Goal: Communication & Community: Answer question/provide support

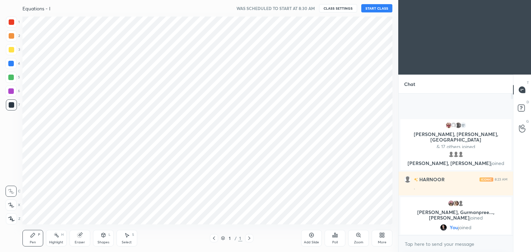
scroll to position [34373, 34211]
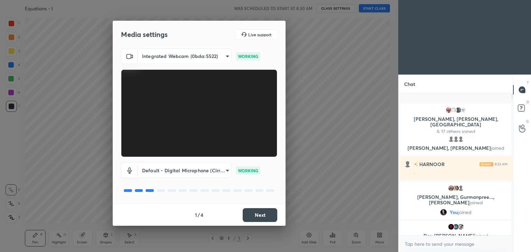
click at [260, 216] on button "Next" at bounding box center [260, 216] width 35 height 14
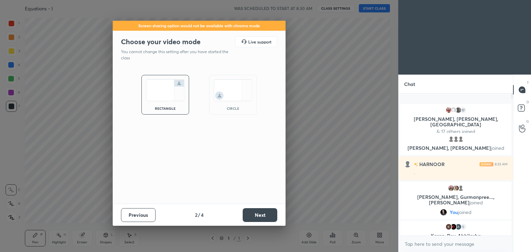
click at [260, 216] on button "Next" at bounding box center [260, 216] width 35 height 14
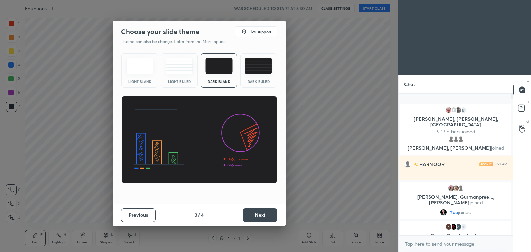
click at [260, 216] on button "Next" at bounding box center [260, 216] width 35 height 14
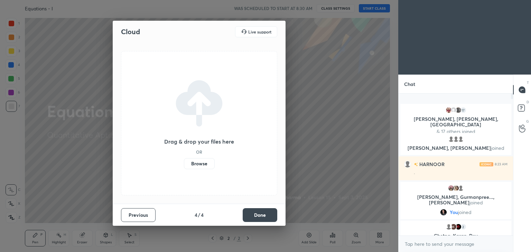
click at [256, 216] on button "Done" at bounding box center [260, 216] width 35 height 14
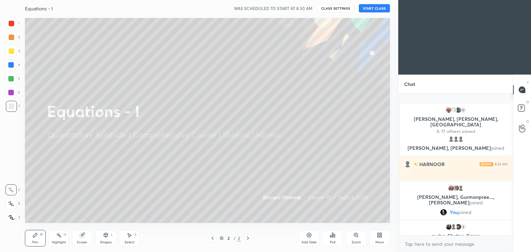
click at [379, 237] on icon at bounding box center [379, 237] width 2 height 2
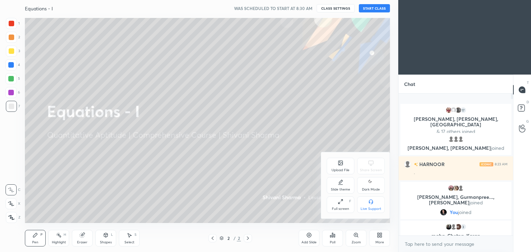
click at [371, 184] on icon at bounding box center [371, 182] width 6 height 8
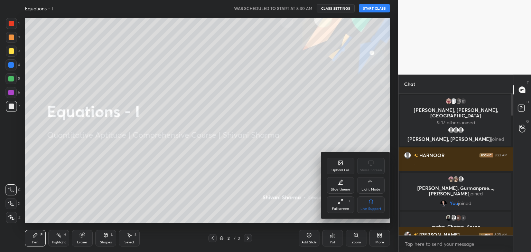
click at [368, 12] on div at bounding box center [265, 126] width 531 height 252
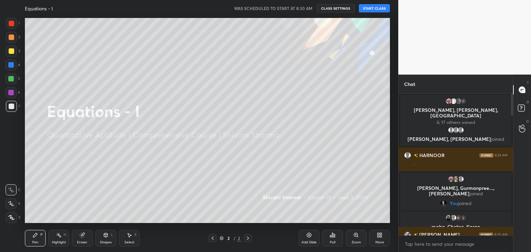
click at [367, 8] on button "START CLASS" at bounding box center [374, 8] width 31 height 8
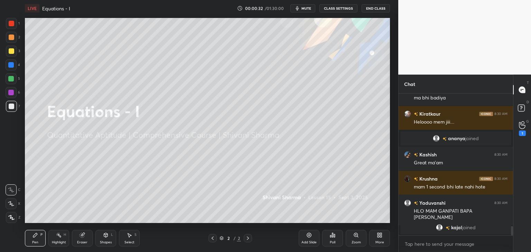
drag, startPoint x: 512, startPoint y: 98, endPoint x: 522, endPoint y: 210, distance: 112.1
click at [522, 210] on div "Chat [PERSON_NAME] 8:30 AM a very good morning mam [PERSON_NAME] 8:30 AM ma bhi…" at bounding box center [464, 164] width 133 height 178
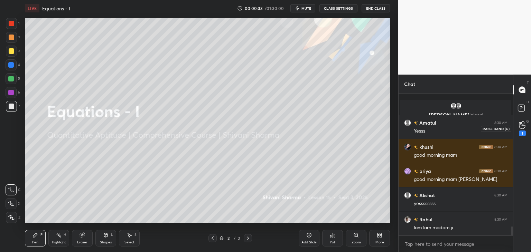
scroll to position [2149, 0]
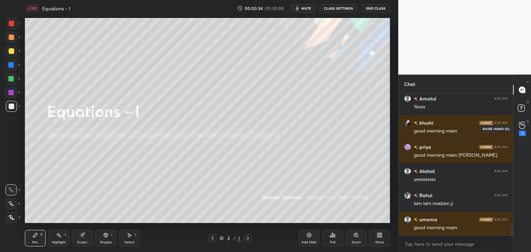
click at [523, 126] on icon at bounding box center [522, 125] width 7 height 8
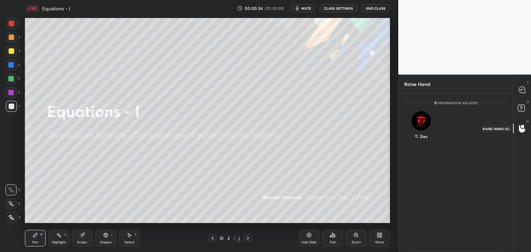
scroll to position [2, 2]
click at [521, 109] on rect at bounding box center [521, 108] width 7 height 7
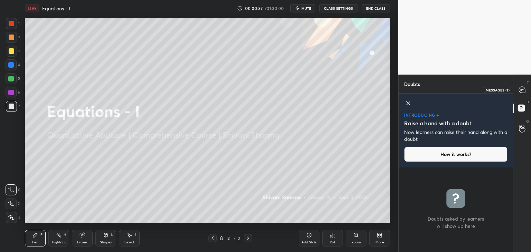
click at [520, 90] on icon at bounding box center [522, 90] width 6 height 6
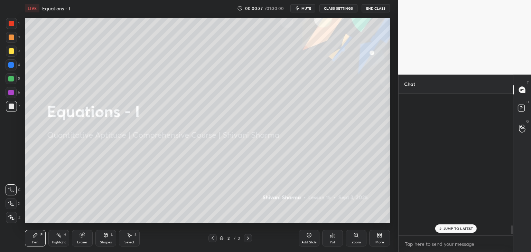
scroll to position [140, 112]
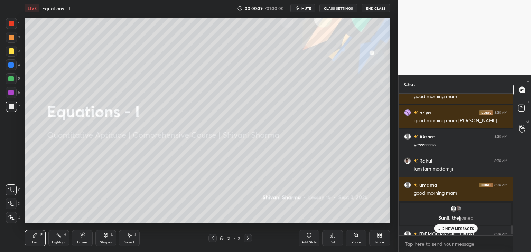
click at [462, 229] on p "2 NEW MESSAGES" at bounding box center [459, 229] width 32 height 4
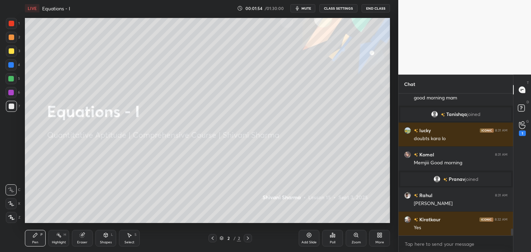
scroll to position [2829, 0]
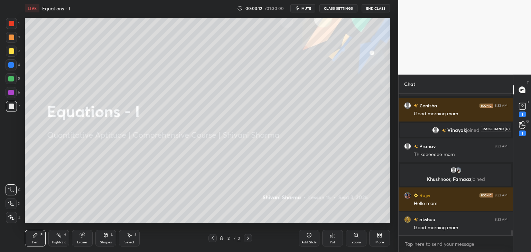
click at [524, 121] on icon at bounding box center [522, 125] width 7 height 8
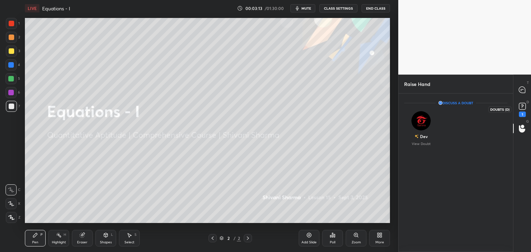
click at [521, 110] on rect at bounding box center [522, 106] width 7 height 7
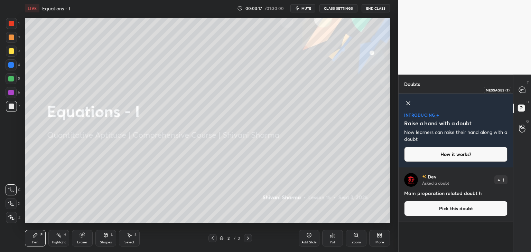
click at [523, 92] on icon at bounding box center [522, 90] width 6 height 6
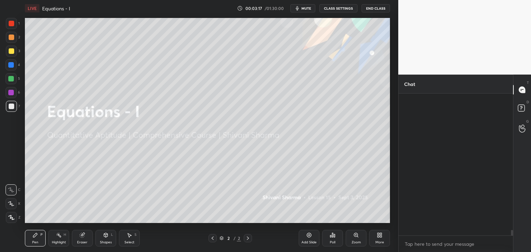
scroll to position [3952, 0]
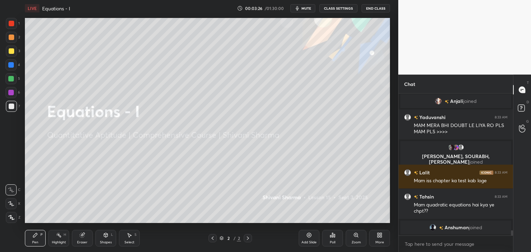
click at [380, 242] on div "More" at bounding box center [380, 242] width 9 height 3
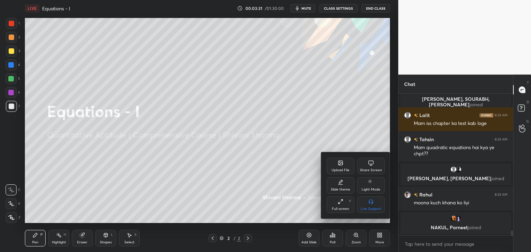
click at [340, 169] on div "Upload File" at bounding box center [341, 170] width 18 height 3
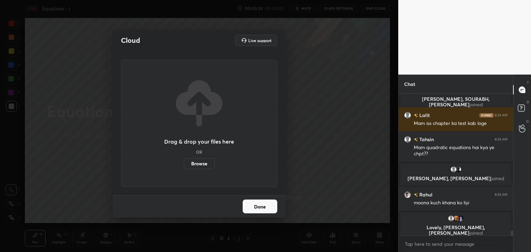
click at [196, 166] on label "Browse" at bounding box center [199, 163] width 31 height 11
click at [184, 166] on input "Browse" at bounding box center [184, 163] width 0 height 11
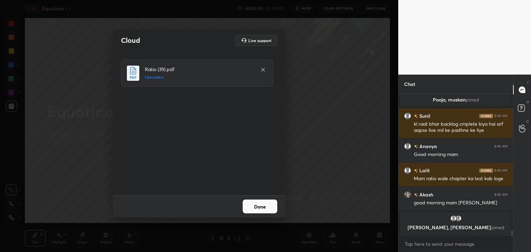
click at [269, 207] on button "Done" at bounding box center [260, 207] width 35 height 14
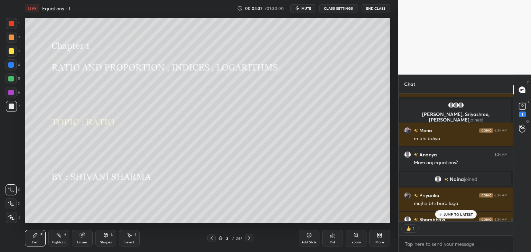
scroll to position [4483, 0]
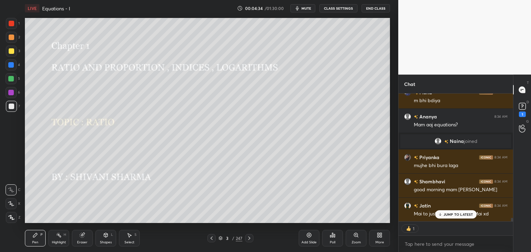
click at [451, 213] on p "JUMP TO LATEST" at bounding box center [459, 215] width 30 height 4
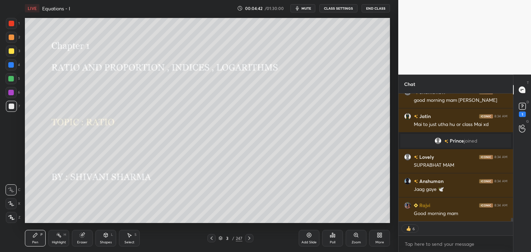
scroll to position [4563, 0]
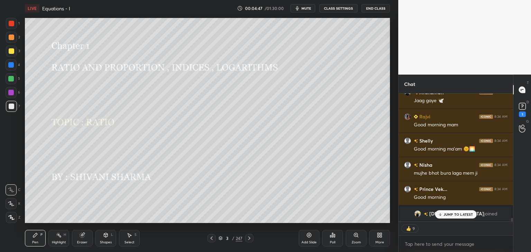
click at [234, 237] on div "3 / 247" at bounding box center [231, 239] width 24 height 6
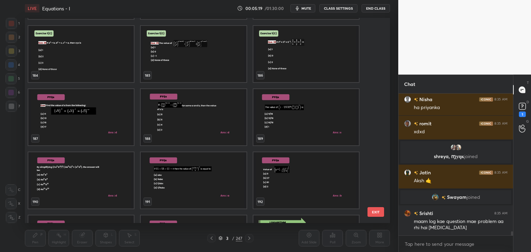
click at [96, 127] on img "grid" at bounding box center [80, 117] width 105 height 56
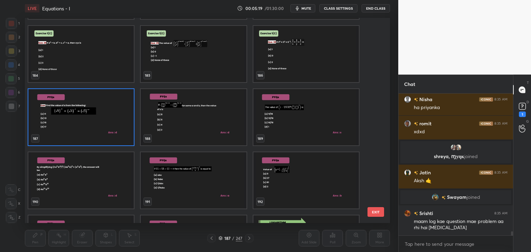
click at [96, 127] on img "grid" at bounding box center [80, 117] width 105 height 56
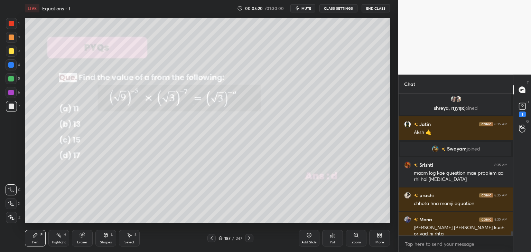
click at [96, 127] on img "grid" at bounding box center [80, 117] width 105 height 56
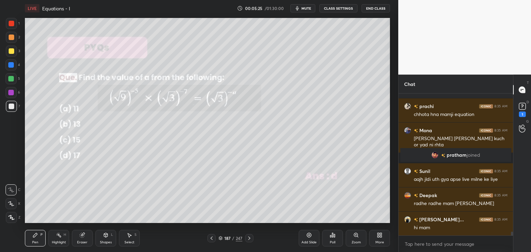
click at [250, 238] on icon at bounding box center [250, 239] width 6 height 6
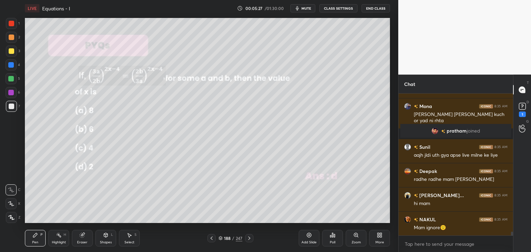
click at [250, 238] on icon at bounding box center [250, 239] width 6 height 6
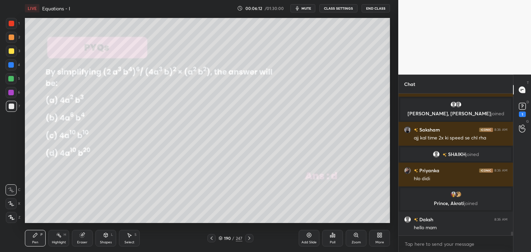
scroll to position [5385, 0]
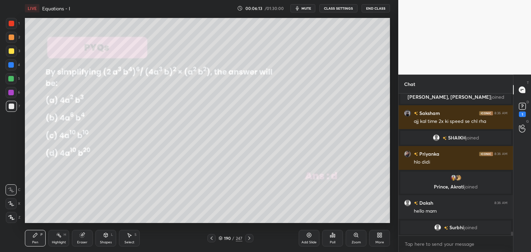
click at [12, 219] on icon at bounding box center [12, 218] width 6 height 4
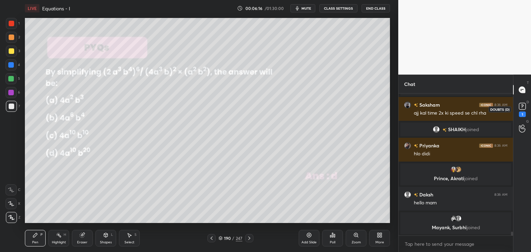
drag, startPoint x: 523, startPoint y: 110, endPoint x: 519, endPoint y: 119, distance: 9.9
click at [523, 111] on icon at bounding box center [522, 106] width 10 height 10
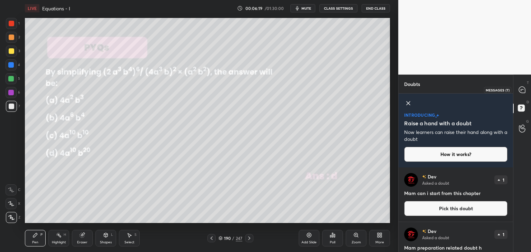
click at [523, 90] on icon at bounding box center [522, 89] width 7 height 7
type textarea "x"
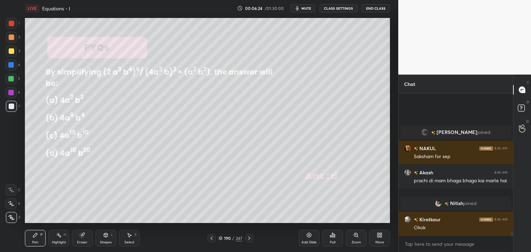
scroll to position [5506, 0]
click at [336, 9] on button "CLASS SETTINGS" at bounding box center [339, 8] width 38 height 8
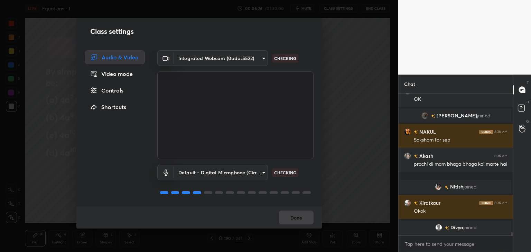
scroll to position [5552, 0]
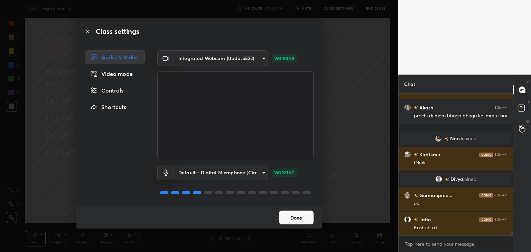
click at [109, 89] on div "Controls" at bounding box center [115, 91] width 60 height 14
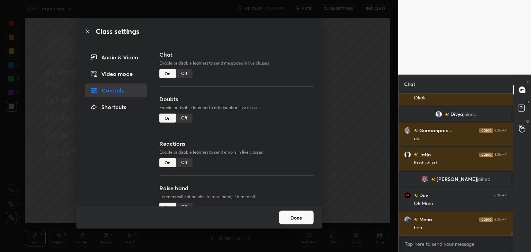
scroll to position [5634, 0]
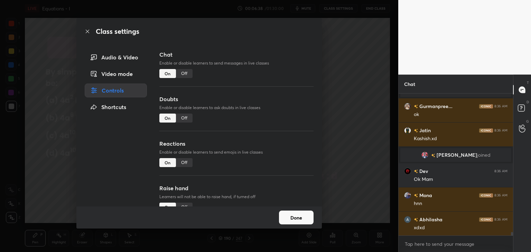
click at [185, 74] on div "Off" at bounding box center [184, 73] width 17 height 9
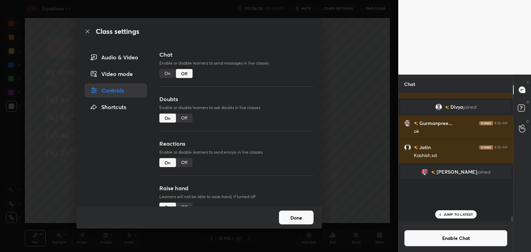
scroll to position [2, 2]
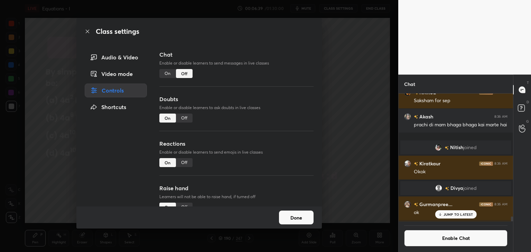
click at [295, 210] on div "Done" at bounding box center [199, 218] width 246 height 22
click at [296, 220] on button "Done" at bounding box center [296, 218] width 35 height 14
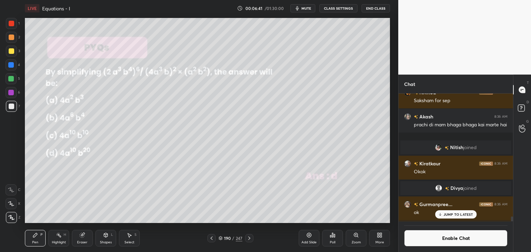
click at [452, 212] on div "JUMP TO LATEST" at bounding box center [455, 215] width 41 height 8
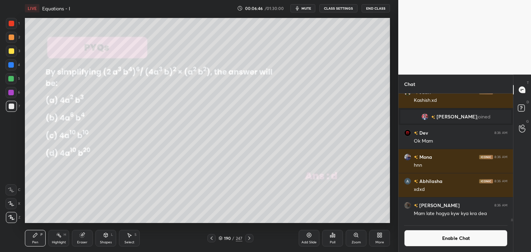
click at [248, 238] on icon at bounding box center [250, 239] width 6 height 6
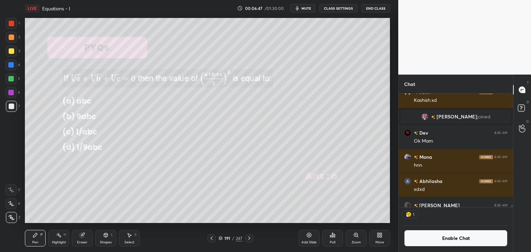
scroll to position [2, 2]
click at [40, 244] on div "Pen P" at bounding box center [35, 238] width 21 height 17
click at [460, 234] on button "Enable Chat" at bounding box center [455, 238] width 103 height 17
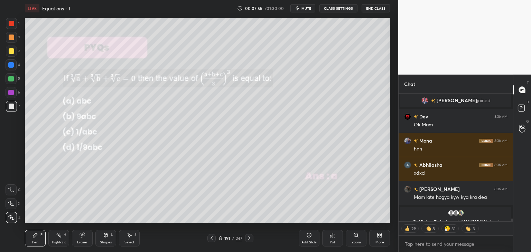
scroll to position [5660, 0]
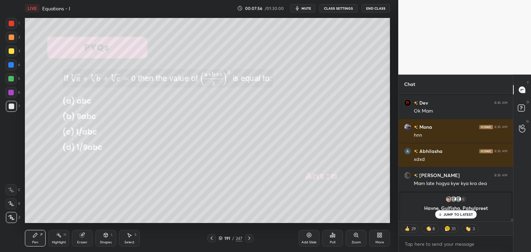
click at [456, 216] on div "[PERSON_NAME] 8:36 AM Bua h na wo isliye [PERSON_NAME] 8:36 AM OK [PERSON_NAME]…" at bounding box center [456, 158] width 114 height 128
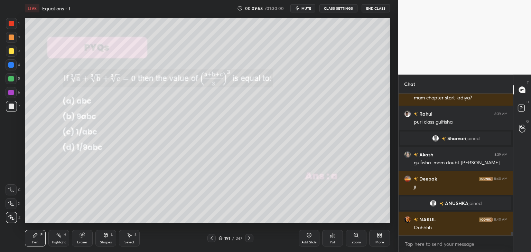
scroll to position [6003, 0]
click at [11, 51] on div at bounding box center [12, 51] width 6 height 6
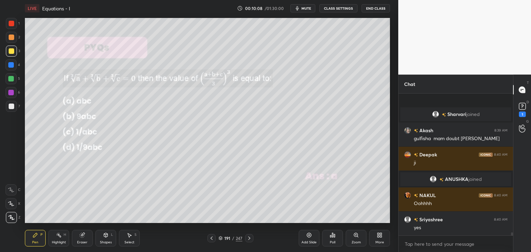
scroll to position [6057, 0]
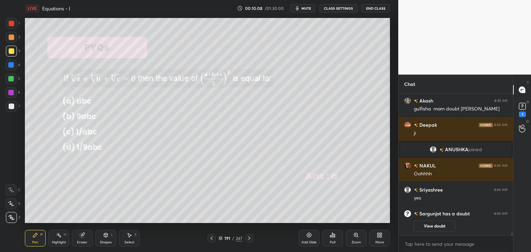
click at [84, 240] on div "Eraser" at bounding box center [82, 238] width 21 height 17
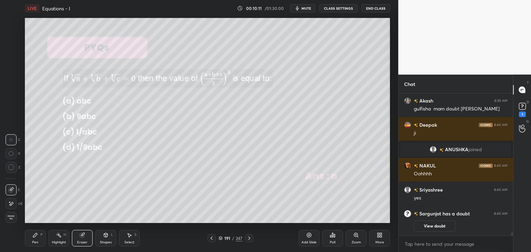
click at [37, 241] on div "Pen" at bounding box center [35, 242] width 6 height 3
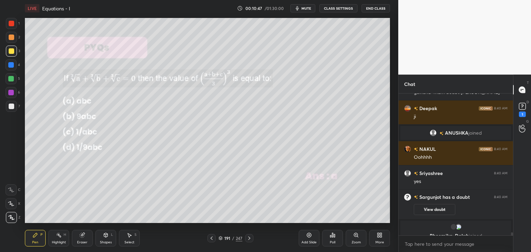
scroll to position [6061, 0]
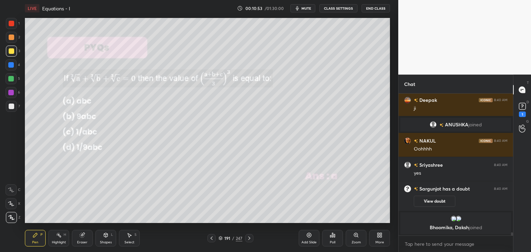
click at [104, 241] on div "Shapes" at bounding box center [106, 242] width 12 height 3
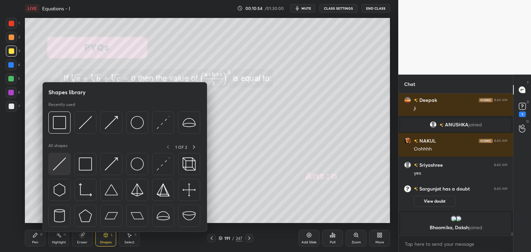
click at [55, 167] on img at bounding box center [59, 164] width 13 height 13
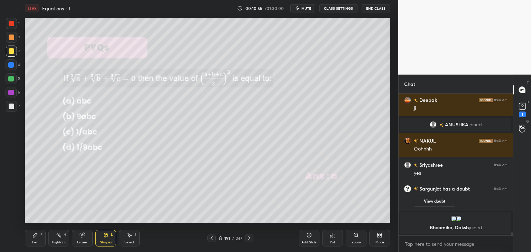
click at [10, 65] on div at bounding box center [11, 65] width 6 height 6
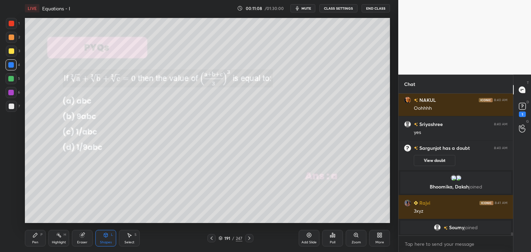
scroll to position [6106, 0]
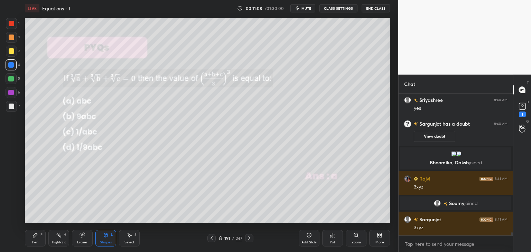
click at [33, 242] on div "Pen" at bounding box center [35, 242] width 6 height 3
click at [11, 54] on div at bounding box center [11, 51] width 11 height 11
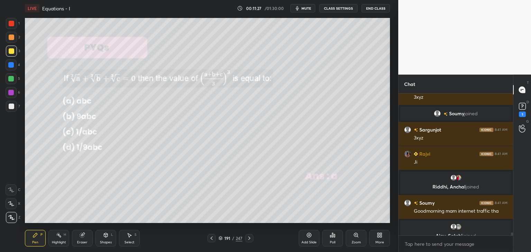
scroll to position [6191, 0]
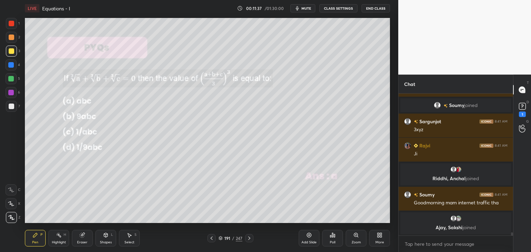
click at [336, 219] on div "LIVE Equations - I 00:11:37 / 01:30:00 mute CLASS SETTINGS End Class Setting up…" at bounding box center [207, 126] width 371 height 252
click at [326, 220] on div "LIVE Equations - I 00:11:41 / 01:30:00 mute CLASS SETTINGS End Class Setting up…" at bounding box center [207, 126] width 371 height 252
click at [314, 239] on div "Add Slide" at bounding box center [309, 238] width 21 height 17
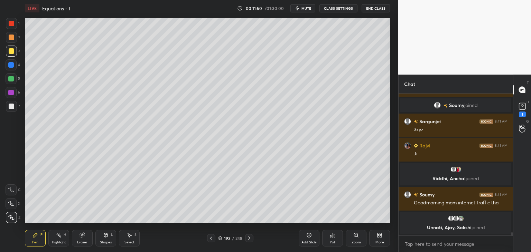
click at [211, 237] on icon at bounding box center [212, 239] width 6 height 6
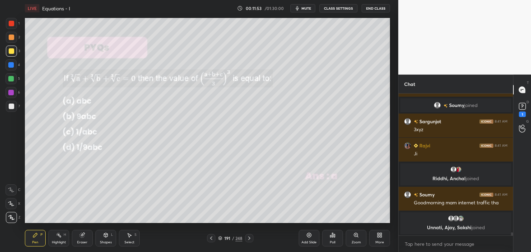
click at [86, 243] on div "Eraser" at bounding box center [82, 242] width 10 height 3
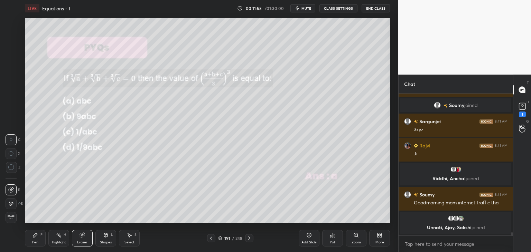
click at [13, 204] on icon at bounding box center [11, 204] width 6 height 6
click at [36, 241] on div "Pen" at bounding box center [35, 242] width 6 height 3
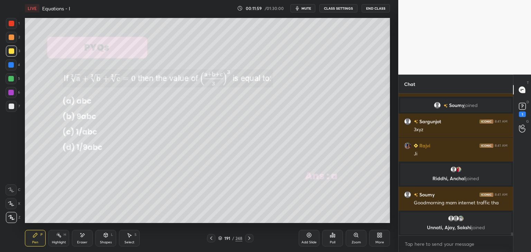
click at [248, 239] on icon at bounding box center [250, 239] width 6 height 6
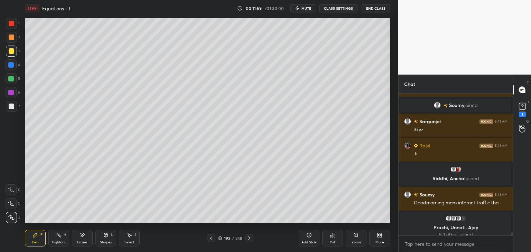
scroll to position [6196, 0]
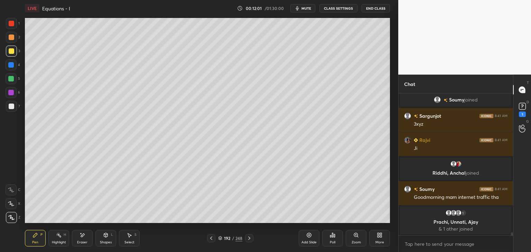
drag, startPoint x: 210, startPoint y: 236, endPoint x: 218, endPoint y: 237, distance: 8.0
click at [210, 236] on icon at bounding box center [212, 239] width 6 height 6
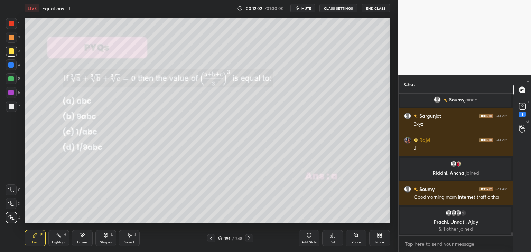
click at [247, 240] on icon at bounding box center [250, 239] width 6 height 6
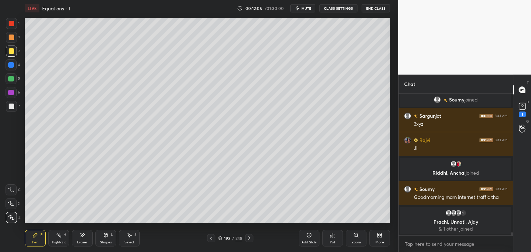
drag, startPoint x: 212, startPoint y: 237, endPoint x: 225, endPoint y: 236, distance: 13.3
click at [212, 237] on icon at bounding box center [212, 239] width 6 height 6
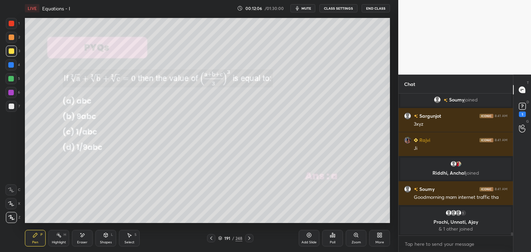
drag, startPoint x: 248, startPoint y: 239, endPoint x: 246, endPoint y: 236, distance: 3.7
click at [247, 238] on icon at bounding box center [250, 239] width 6 height 6
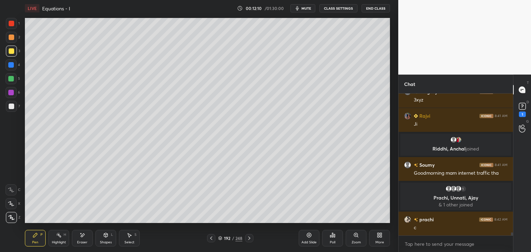
scroll to position [6238, 0]
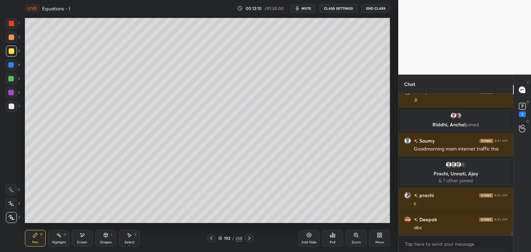
click at [212, 239] on icon at bounding box center [212, 239] width 6 height 6
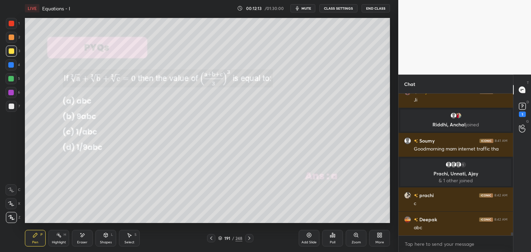
drag, startPoint x: 81, startPoint y: 238, endPoint x: 82, endPoint y: 235, distance: 3.5
click at [81, 238] on icon at bounding box center [83, 236] width 6 height 6
click at [10, 203] on icon at bounding box center [11, 204] width 6 height 6
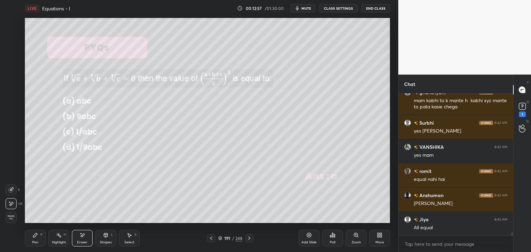
scroll to position [6418, 0]
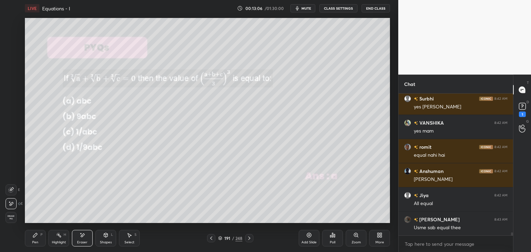
click at [248, 240] on icon at bounding box center [250, 239] width 6 height 6
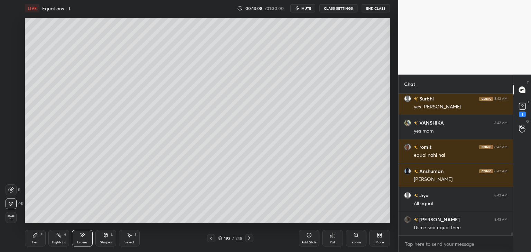
click at [248, 241] on icon at bounding box center [250, 239] width 6 height 6
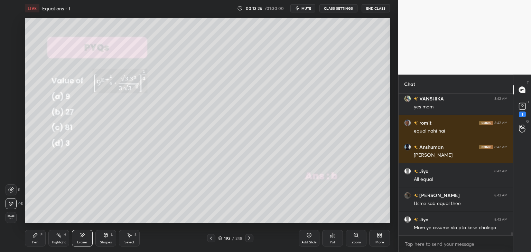
scroll to position [6449, 0]
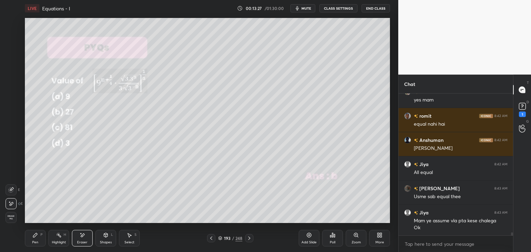
click at [38, 242] on div "Pen" at bounding box center [35, 242] width 6 height 3
click at [11, 50] on div at bounding box center [12, 51] width 6 height 6
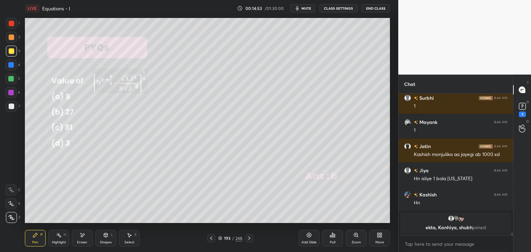
scroll to position [7042, 0]
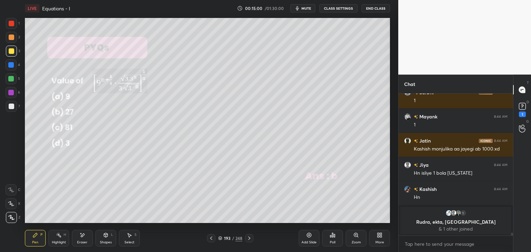
click at [80, 243] on div "Eraser" at bounding box center [82, 242] width 10 height 3
click at [12, 218] on span "Erase all" at bounding box center [11, 217] width 10 height 5
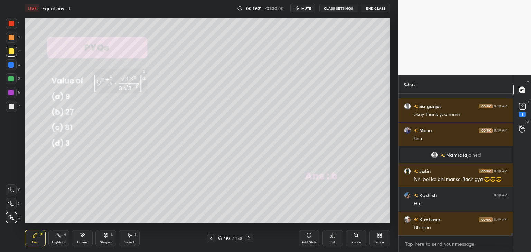
scroll to position [8718, 0]
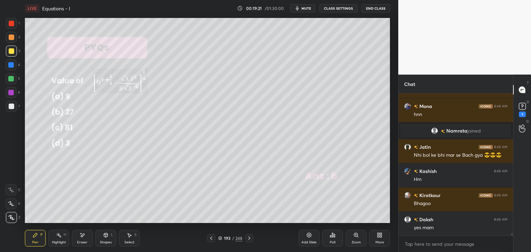
click at [246, 241] on div at bounding box center [249, 238] width 8 height 8
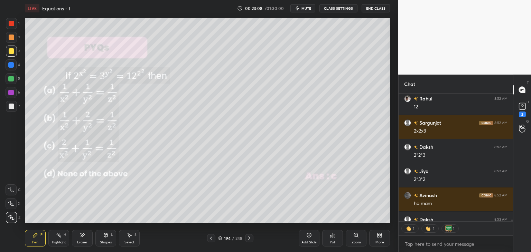
scroll to position [10514, 0]
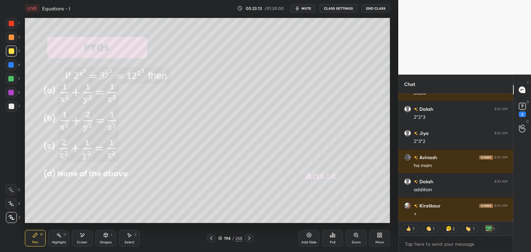
click at [311, 238] on div "Add Slide" at bounding box center [309, 238] width 21 height 17
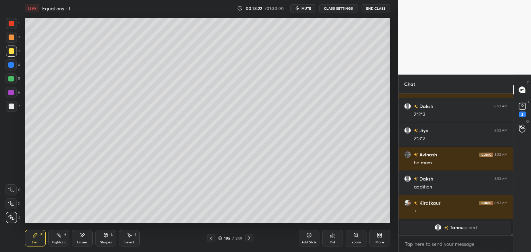
scroll to position [10525, 0]
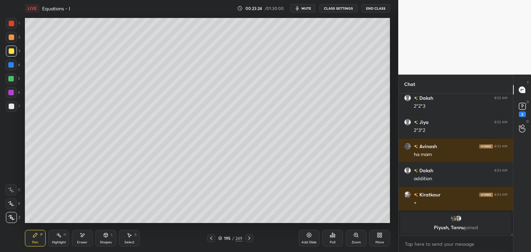
drag, startPoint x: 211, startPoint y: 238, endPoint x: 217, endPoint y: 237, distance: 5.9
click at [211, 237] on icon at bounding box center [212, 239] width 6 height 6
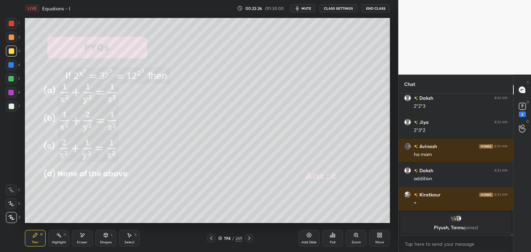
click at [248, 238] on icon at bounding box center [250, 239] width 6 height 6
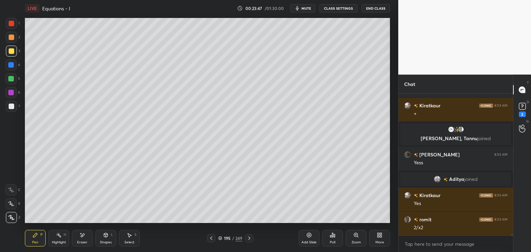
scroll to position [10602, 0]
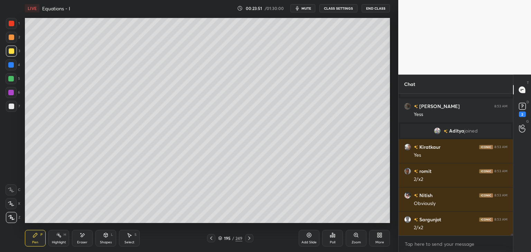
click at [10, 77] on div at bounding box center [11, 79] width 6 height 6
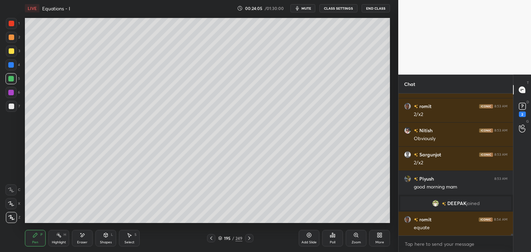
scroll to position [10657, 0]
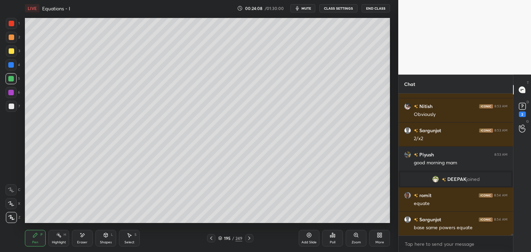
drag, startPoint x: 210, startPoint y: 238, endPoint x: 214, endPoint y: 239, distance: 3.6
click at [211, 238] on icon at bounding box center [212, 239] width 6 height 6
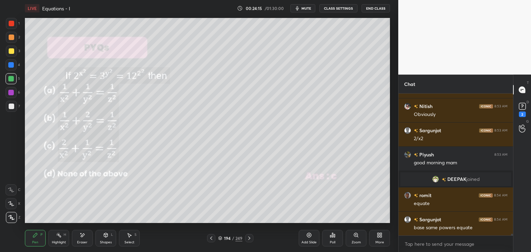
click at [249, 239] on icon at bounding box center [250, 239] width 6 height 6
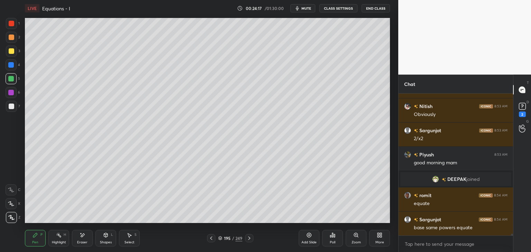
click at [212, 238] on icon at bounding box center [212, 239] width 6 height 6
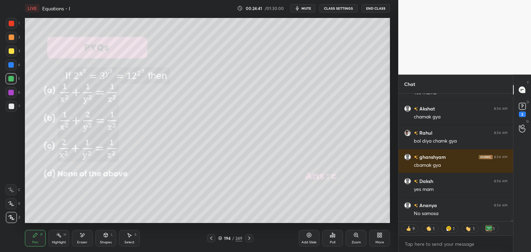
scroll to position [11088, 0]
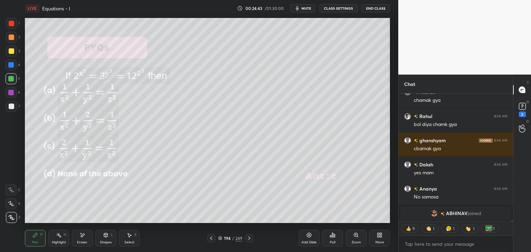
click at [248, 239] on icon at bounding box center [250, 239] width 6 height 6
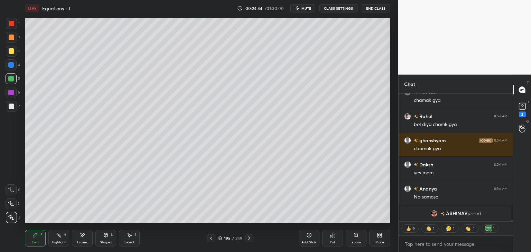
click at [249, 240] on icon at bounding box center [250, 239] width 6 height 6
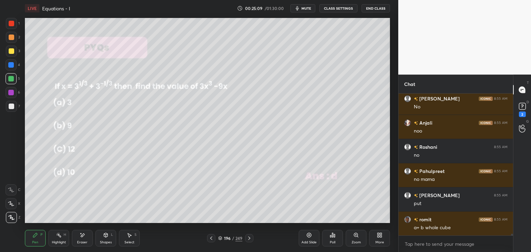
scroll to position [11399, 0]
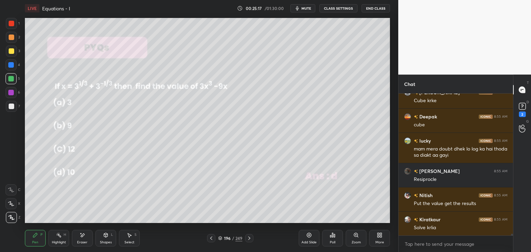
click at [232, 240] on div "/" at bounding box center [233, 239] width 2 height 4
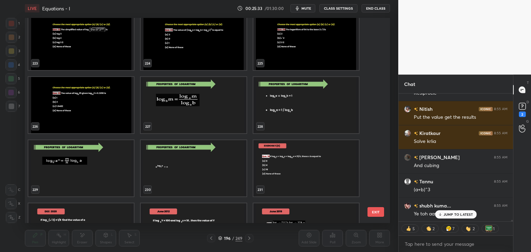
click at [311, 171] on img "grid" at bounding box center [305, 168] width 105 height 56
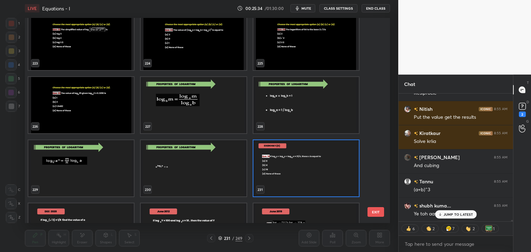
click at [311, 171] on img "grid" at bounding box center [305, 168] width 105 height 56
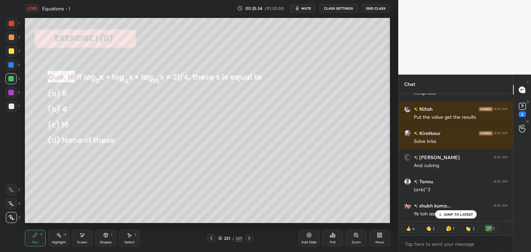
click at [311, 171] on img "grid" at bounding box center [305, 168] width 105 height 56
click at [311, 172] on img "grid" at bounding box center [305, 168] width 105 height 56
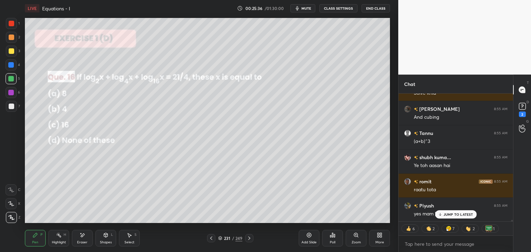
click at [247, 239] on icon at bounding box center [250, 239] width 6 height 6
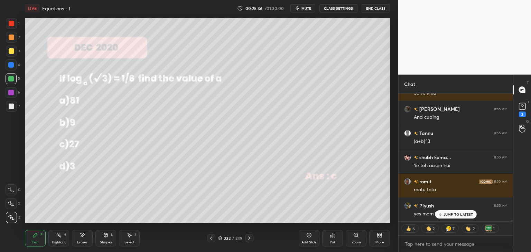
click at [247, 240] on icon at bounding box center [250, 239] width 6 height 6
click at [212, 238] on icon at bounding box center [212, 239] width 6 height 6
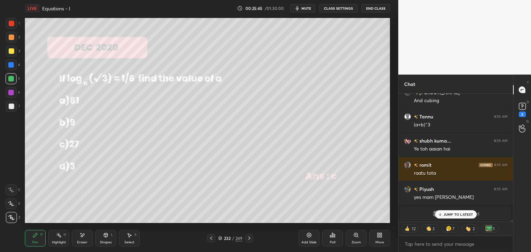
click at [455, 214] on p "JUMP TO LATEST" at bounding box center [459, 215] width 30 height 4
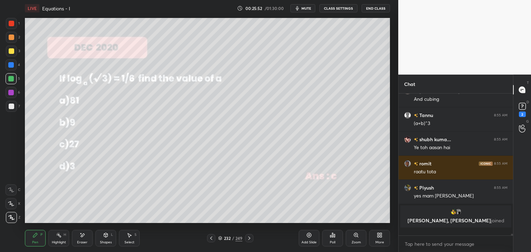
click at [10, 50] on div at bounding box center [12, 51] width 6 height 6
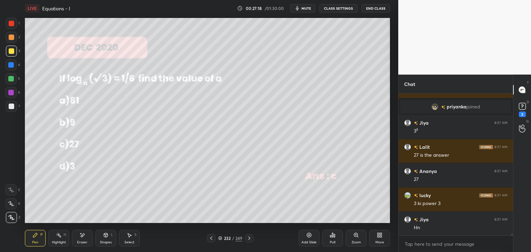
scroll to position [12018, 0]
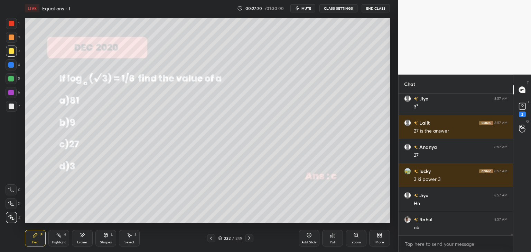
click at [250, 238] on icon at bounding box center [250, 239] width 6 height 6
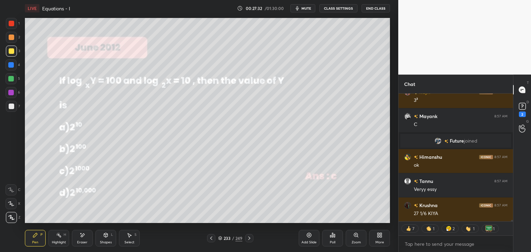
scroll to position [12193, 0]
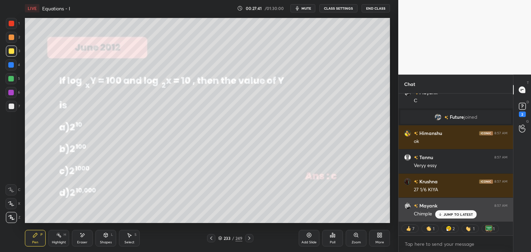
drag, startPoint x: 453, startPoint y: 214, endPoint x: 447, endPoint y: 215, distance: 6.7
click at [453, 214] on p "JUMP TO LATEST" at bounding box center [459, 215] width 30 height 4
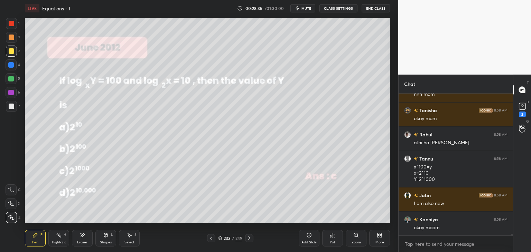
scroll to position [12424, 0]
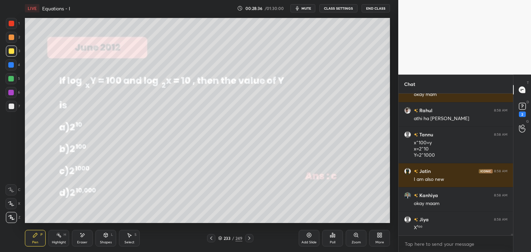
click at [102, 242] on div "Shapes" at bounding box center [106, 242] width 12 height 3
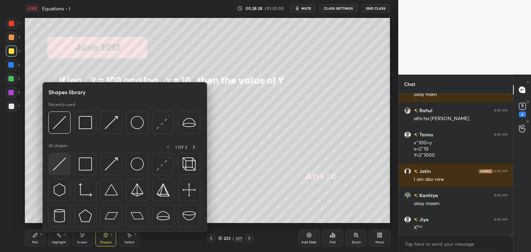
click at [59, 168] on img at bounding box center [59, 164] width 13 height 13
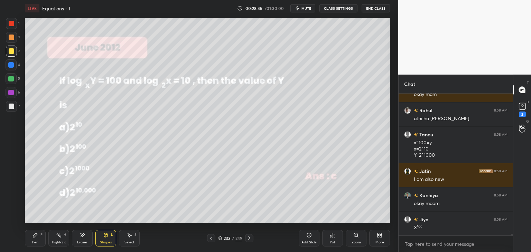
scroll to position [12448, 0]
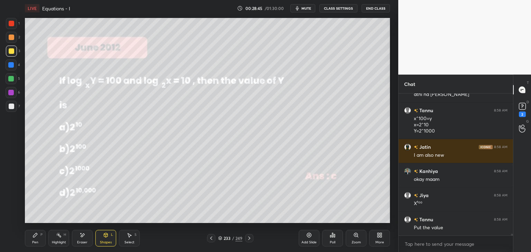
click at [33, 239] on div "Pen P" at bounding box center [35, 238] width 21 height 17
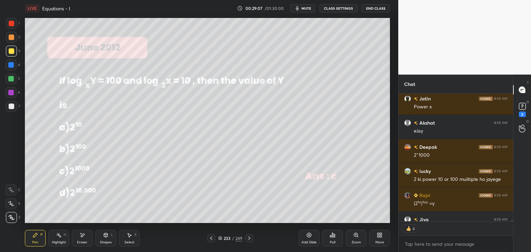
scroll to position [12559, 0]
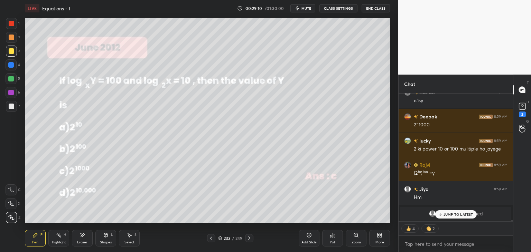
click at [247, 239] on icon at bounding box center [250, 239] width 6 height 6
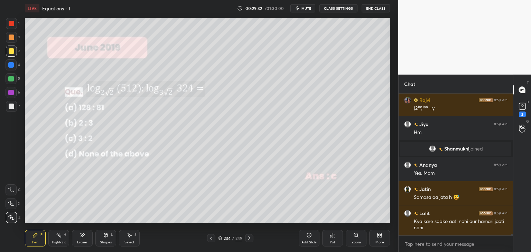
scroll to position [12587, 0]
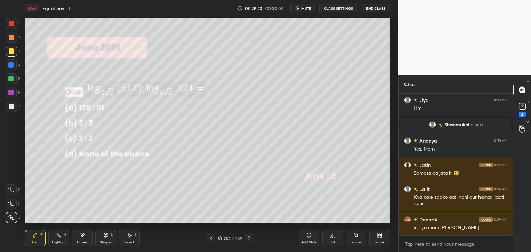
click at [125, 241] on div "Select" at bounding box center [129, 242] width 10 height 3
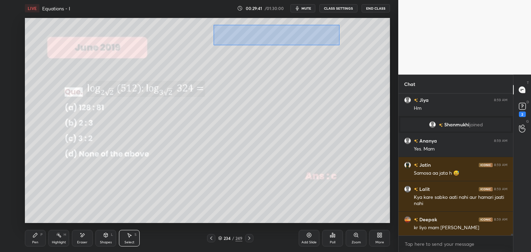
drag, startPoint x: 214, startPoint y: 25, endPoint x: 294, endPoint y: 44, distance: 82.4
click at [338, 45] on div "0 ° Undo Copy Duplicate Duplicate to new slide Delete" at bounding box center [207, 120] width 365 height 205
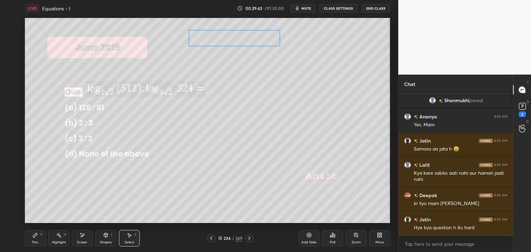
drag, startPoint x: 263, startPoint y: 35, endPoint x: 237, endPoint y: 39, distance: 26.5
click at [237, 38] on div "0 ° Undo Copy Duplicate Duplicate to new slide Delete" at bounding box center [207, 120] width 365 height 205
click at [261, 112] on div "0 ° Undo Copy Duplicate Duplicate to new slide Delete" at bounding box center [207, 120] width 365 height 205
drag, startPoint x: 42, startPoint y: 241, endPoint x: 61, endPoint y: 231, distance: 21.5
click at [42, 241] on div "Pen P" at bounding box center [35, 238] width 21 height 17
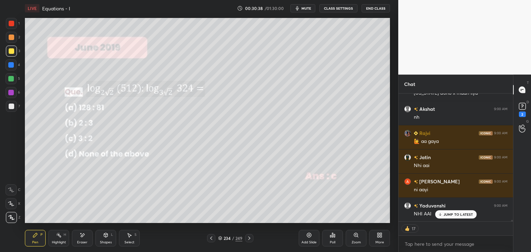
scroll to position [13116, 0]
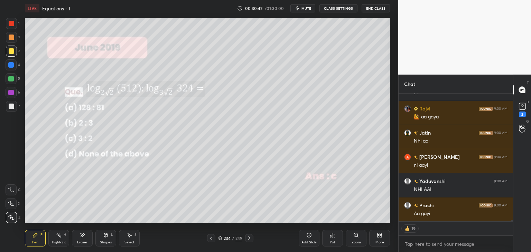
drag, startPoint x: 12, startPoint y: 107, endPoint x: 18, endPoint y: 104, distance: 6.0
click at [12, 107] on div at bounding box center [12, 107] width 6 height 6
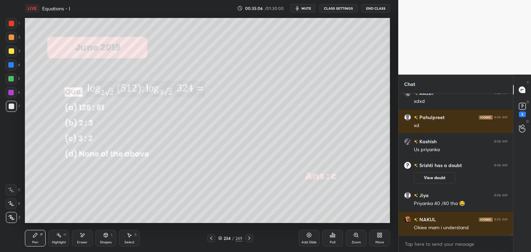
scroll to position [14858, 0]
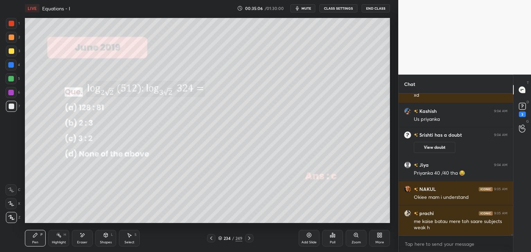
click at [248, 239] on icon at bounding box center [250, 239] width 6 height 6
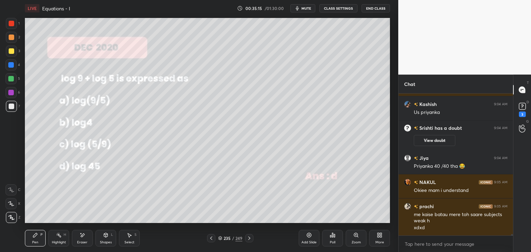
scroll to position [14889, 0]
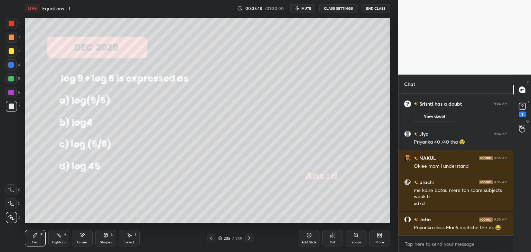
click at [35, 239] on div "Pen P" at bounding box center [35, 238] width 21 height 17
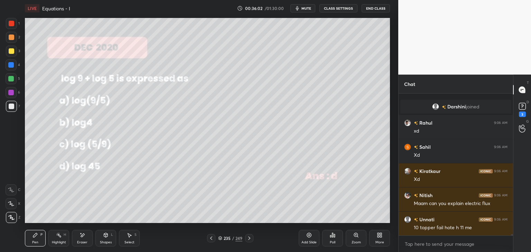
scroll to position [15226, 0]
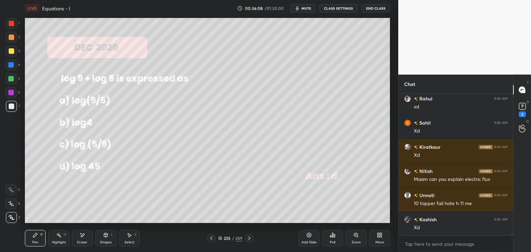
drag, startPoint x: 82, startPoint y: 243, endPoint x: 79, endPoint y: 234, distance: 9.1
click at [82, 242] on div "Eraser" at bounding box center [82, 242] width 10 height 3
click at [9, 215] on span "Erase all" at bounding box center [11, 217] width 10 height 5
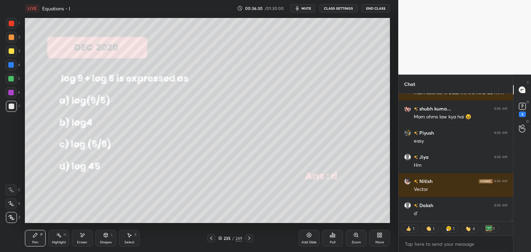
scroll to position [15493, 0]
click at [249, 239] on icon at bounding box center [250, 239] width 6 height 6
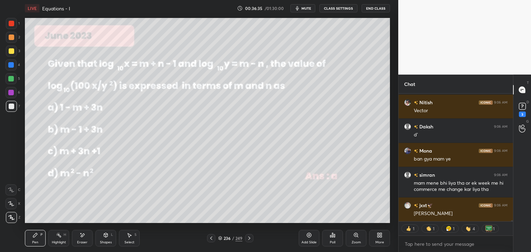
scroll to position [2, 2]
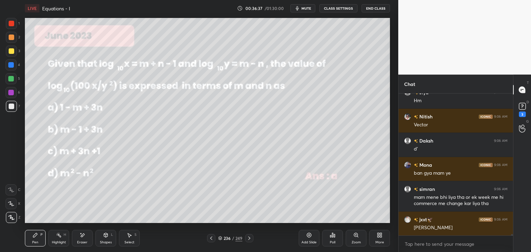
click at [39, 242] on div "Pen P" at bounding box center [35, 238] width 21 height 17
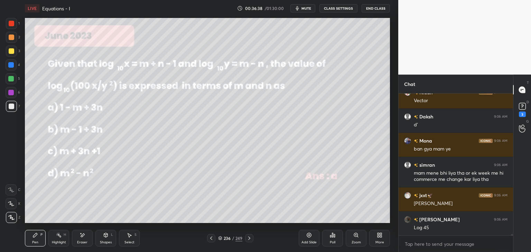
click at [11, 49] on div at bounding box center [12, 51] width 6 height 6
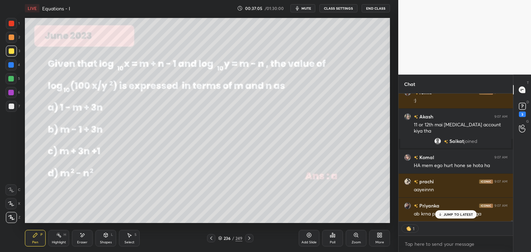
click at [457, 215] on p "JUMP TO LATEST" at bounding box center [459, 215] width 30 height 4
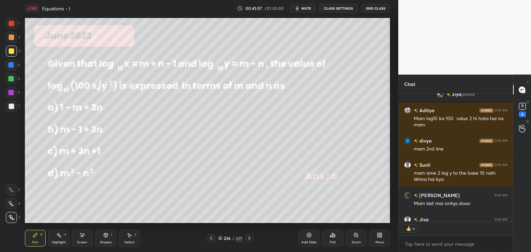
scroll to position [17650, 0]
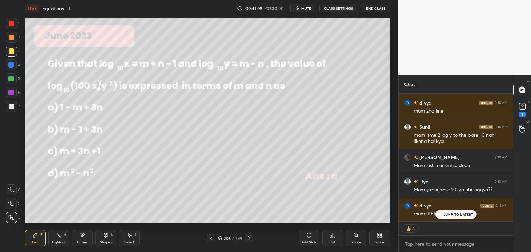
click at [450, 216] on p "JUMP TO LATEST" at bounding box center [459, 215] width 30 height 4
click at [124, 241] on div "Select S" at bounding box center [129, 238] width 21 height 17
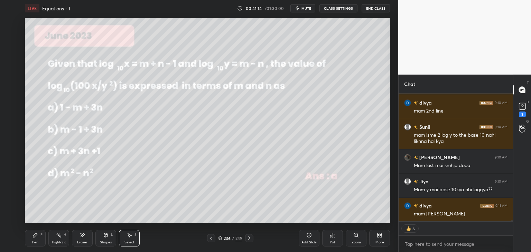
click at [83, 243] on div "Eraser" at bounding box center [82, 242] width 10 height 3
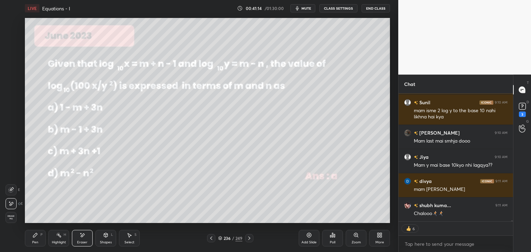
click at [11, 214] on div "Erase all" at bounding box center [11, 217] width 11 height 11
drag, startPoint x: 38, startPoint y: 240, endPoint x: 40, endPoint y: 228, distance: 12.3
click at [38, 240] on div "Pen P" at bounding box center [35, 238] width 21 height 17
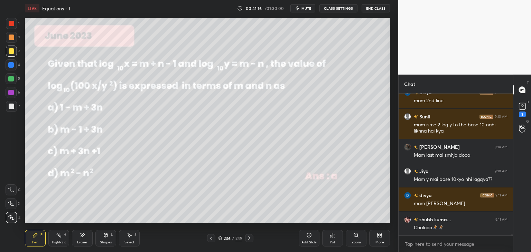
scroll to position [140, 112]
drag, startPoint x: 11, startPoint y: 52, endPoint x: 19, endPoint y: 63, distance: 13.8
click at [11, 52] on div at bounding box center [12, 51] width 6 height 6
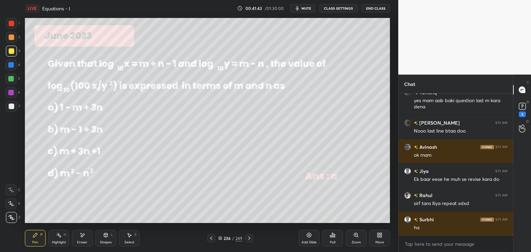
scroll to position [17836, 0]
click at [82, 238] on icon at bounding box center [83, 236] width 6 height 6
drag, startPoint x: 37, startPoint y: 240, endPoint x: 52, endPoint y: 226, distance: 20.5
click at [37, 240] on div "Pen P" at bounding box center [35, 238] width 21 height 17
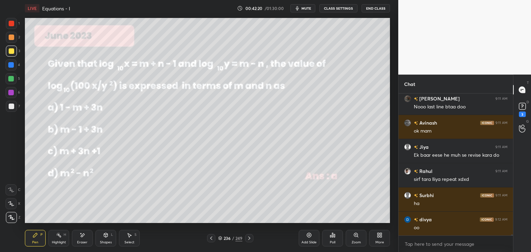
scroll to position [17885, 0]
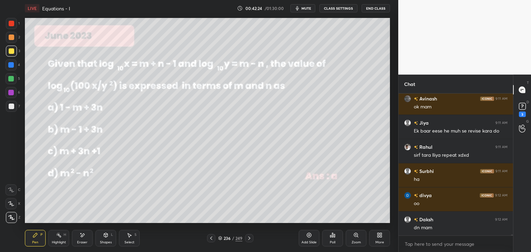
click at [81, 242] on div "Eraser" at bounding box center [82, 242] width 10 height 3
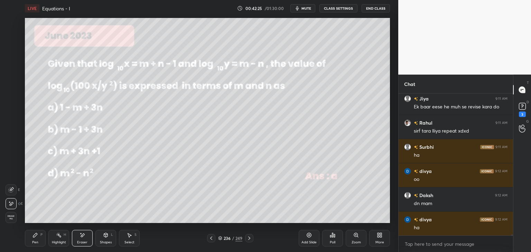
scroll to position [17933, 0]
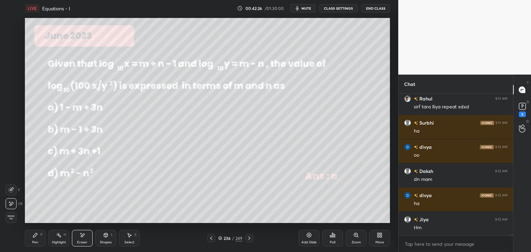
drag, startPoint x: 30, startPoint y: 241, endPoint x: 48, endPoint y: 227, distance: 22.9
click at [31, 241] on div "Pen P" at bounding box center [35, 238] width 21 height 17
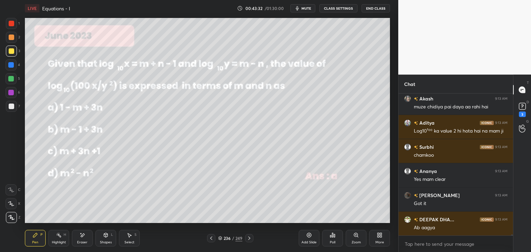
scroll to position [18200, 0]
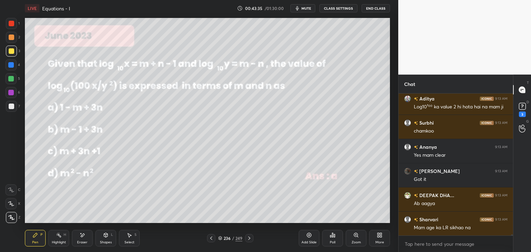
click at [249, 239] on icon at bounding box center [250, 239] width 6 height 6
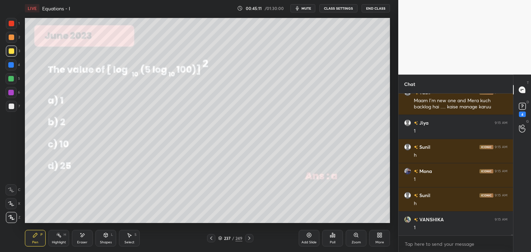
scroll to position [19586, 0]
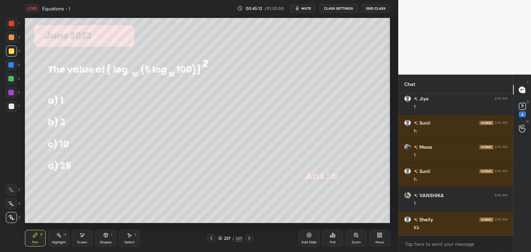
click at [249, 238] on icon at bounding box center [250, 239] width 6 height 6
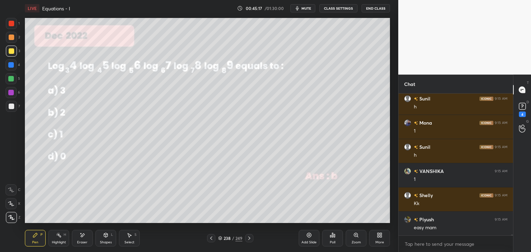
scroll to position [19635, 0]
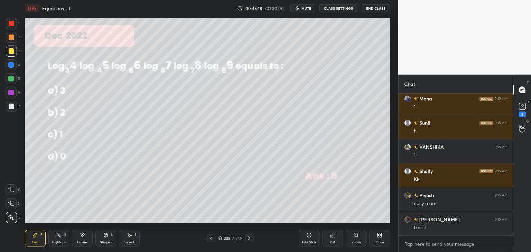
click at [249, 236] on icon at bounding box center [250, 239] width 6 height 6
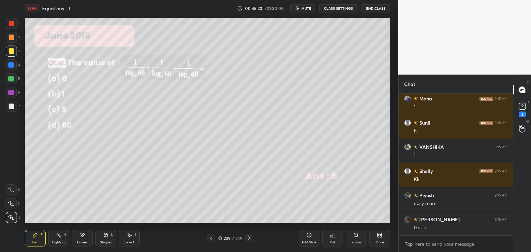
click at [249, 238] on icon at bounding box center [250, 239] width 6 height 6
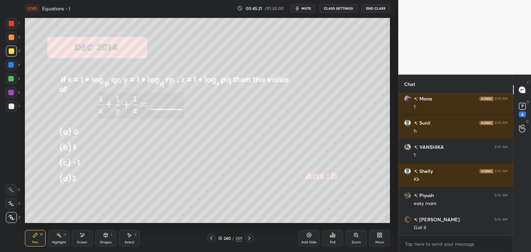
scroll to position [19665, 0]
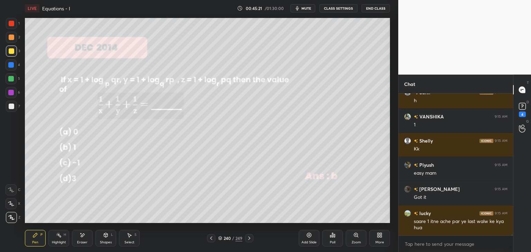
click at [249, 240] on icon at bounding box center [250, 239] width 6 height 6
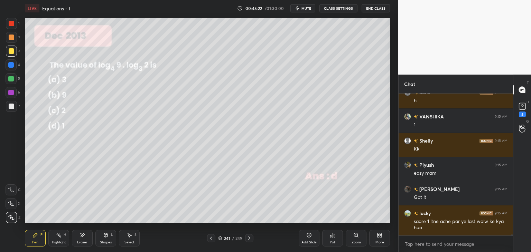
scroll to position [19689, 0]
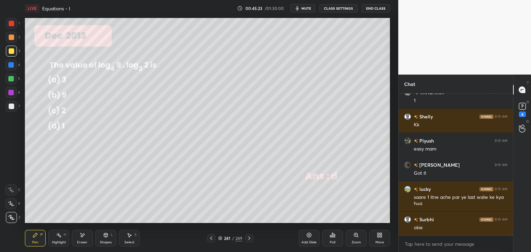
click at [249, 241] on icon at bounding box center [250, 239] width 6 height 6
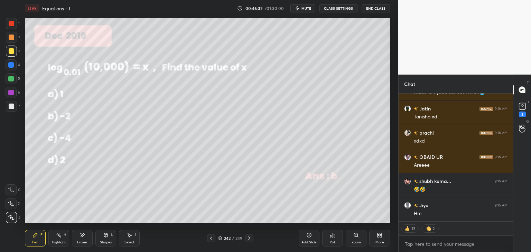
scroll to position [19627, 0]
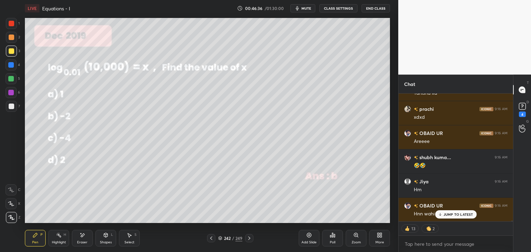
drag, startPoint x: 442, startPoint y: 211, endPoint x: 432, endPoint y: 222, distance: 14.4
click at [441, 211] on div "JUMP TO LATEST" at bounding box center [455, 215] width 41 height 8
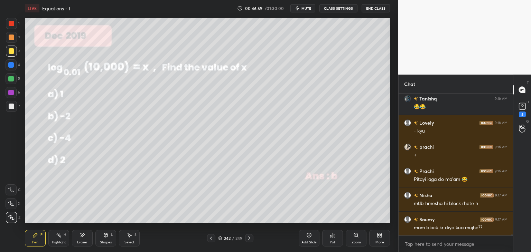
scroll to position [19783, 0]
click at [34, 241] on div "Pen" at bounding box center [35, 242] width 6 height 3
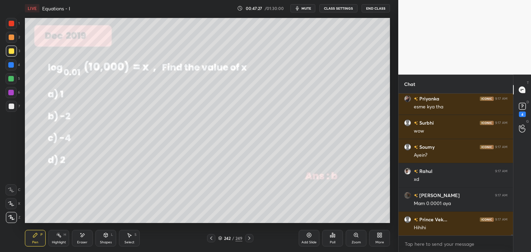
scroll to position [20049, 0]
click at [248, 239] on icon at bounding box center [250, 239] width 6 height 6
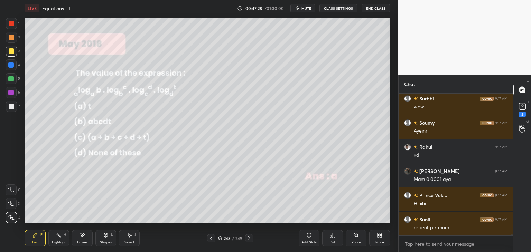
scroll to position [20073, 0]
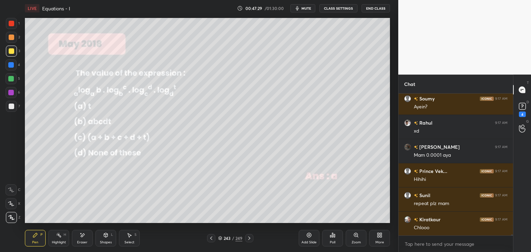
click at [248, 239] on icon at bounding box center [250, 239] width 6 height 6
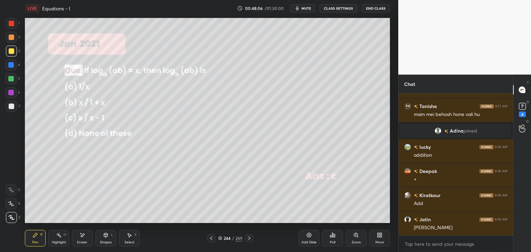
scroll to position [20108, 0]
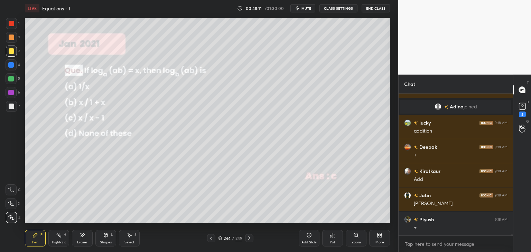
click at [40, 237] on div "Pen P" at bounding box center [35, 238] width 21 height 17
click at [11, 107] on div at bounding box center [12, 107] width 6 height 6
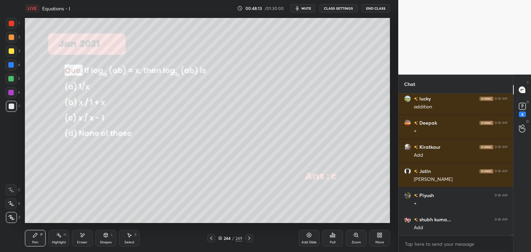
scroll to position [20156, 0]
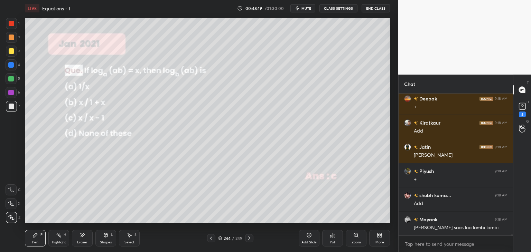
click at [11, 52] on div at bounding box center [12, 51] width 6 height 6
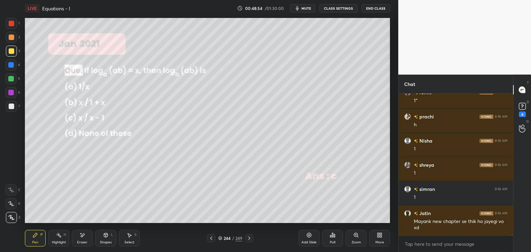
scroll to position [20716, 0]
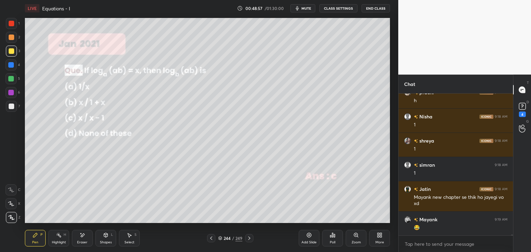
click at [107, 241] on div "Shapes" at bounding box center [106, 242] width 12 height 3
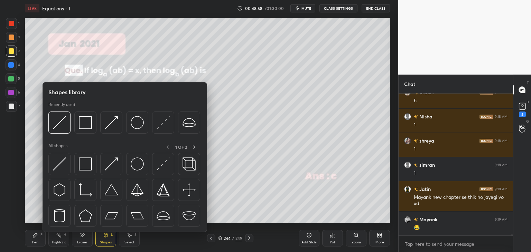
click at [9, 79] on div at bounding box center [11, 79] width 6 height 6
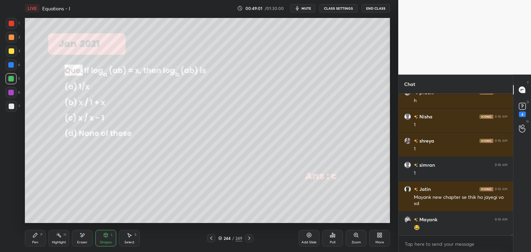
drag, startPoint x: 83, startPoint y: 240, endPoint x: 56, endPoint y: 224, distance: 31.6
click at [82, 240] on div "Eraser" at bounding box center [82, 238] width 21 height 17
click at [12, 201] on icon at bounding box center [11, 204] width 6 height 6
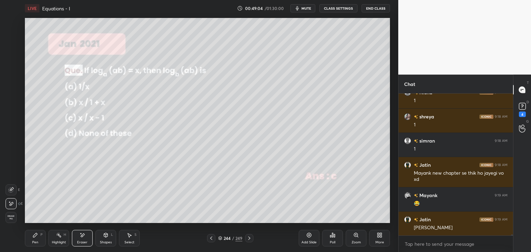
drag, startPoint x: 30, startPoint y: 237, endPoint x: 40, endPoint y: 232, distance: 11.8
click at [30, 236] on div "Pen P" at bounding box center [35, 238] width 21 height 17
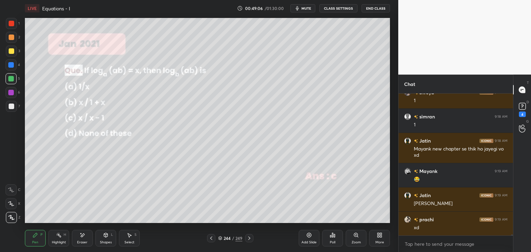
click at [12, 103] on div at bounding box center [11, 106] width 11 height 11
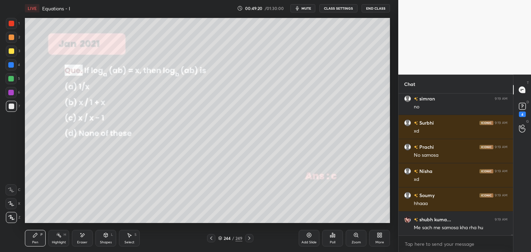
scroll to position [21055, 0]
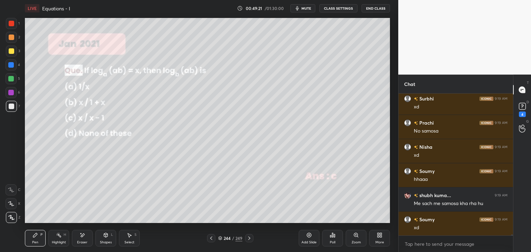
click at [37, 241] on div "Pen" at bounding box center [35, 242] width 6 height 3
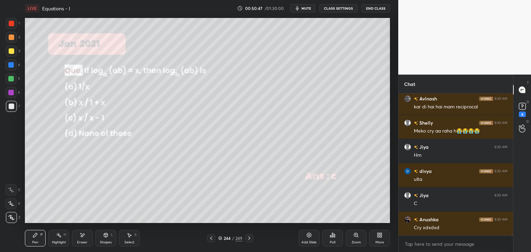
scroll to position [22100, 0]
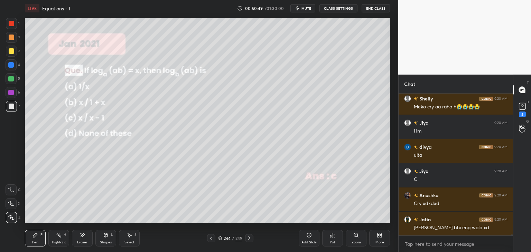
click at [245, 235] on div "244 / 249" at bounding box center [230, 238] width 46 height 8
click at [248, 239] on icon at bounding box center [250, 239] width 6 height 6
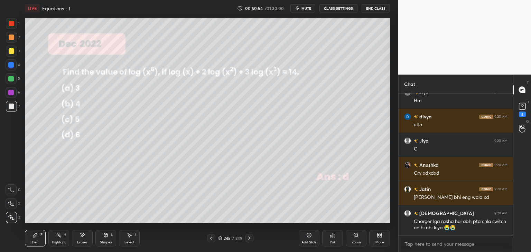
click at [249, 238] on icon at bounding box center [250, 239] width 6 height 6
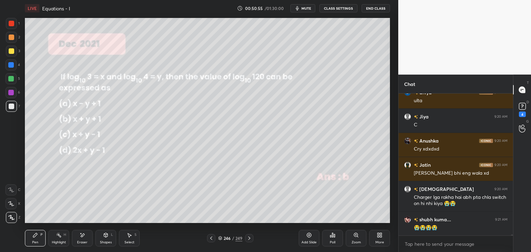
click at [249, 241] on icon at bounding box center [250, 239] width 6 height 6
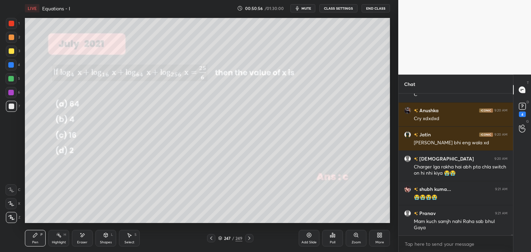
click at [250, 241] on icon at bounding box center [250, 239] width 6 height 6
click at [210, 239] on icon at bounding box center [212, 239] width 6 height 6
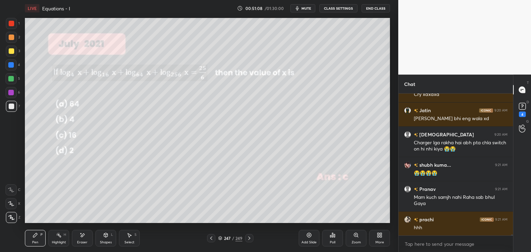
scroll to position [22234, 0]
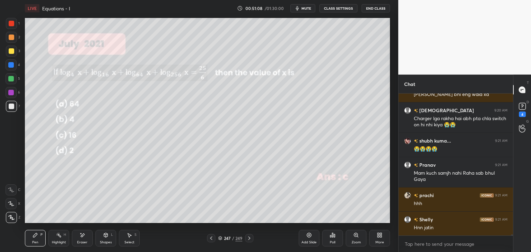
click at [213, 239] on icon at bounding box center [212, 239] width 6 height 6
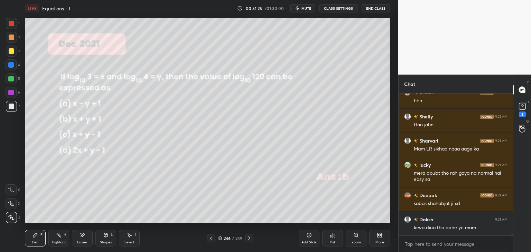
scroll to position [22361, 0]
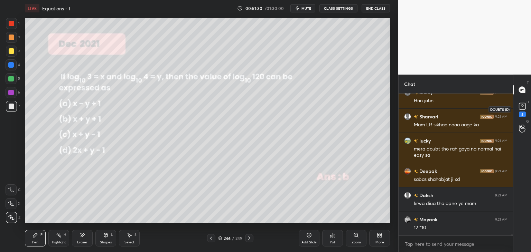
click at [520, 110] on rect at bounding box center [522, 106] width 7 height 7
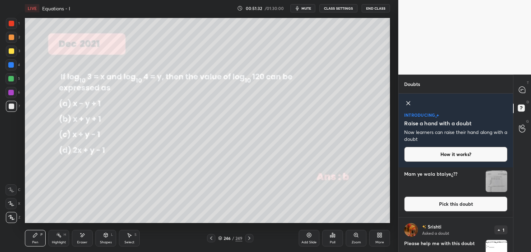
click at [496, 186] on img "grid" at bounding box center [496, 181] width 21 height 21
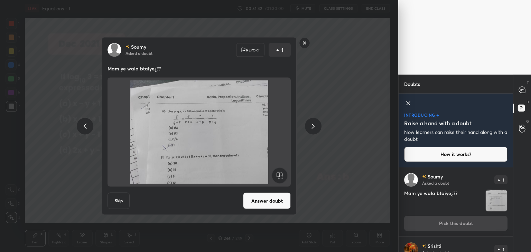
drag, startPoint x: 306, startPoint y: 42, endPoint x: 312, endPoint y: 48, distance: 9.1
click at [306, 42] on rect at bounding box center [304, 43] width 11 height 11
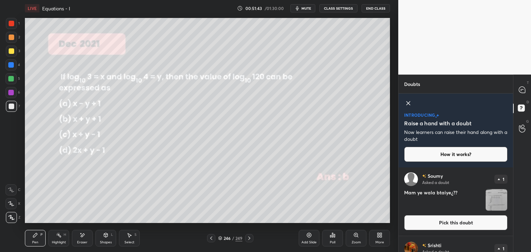
scroll to position [74, 0]
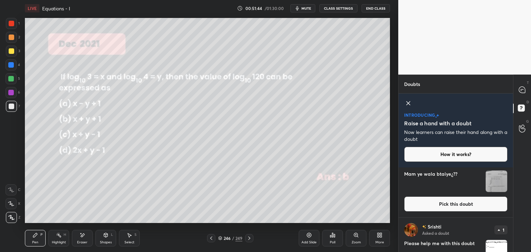
click at [513, 214] on div "T Messages (T) D Doubts (D) G Raise Hand (G)" at bounding box center [522, 164] width 18 height 178
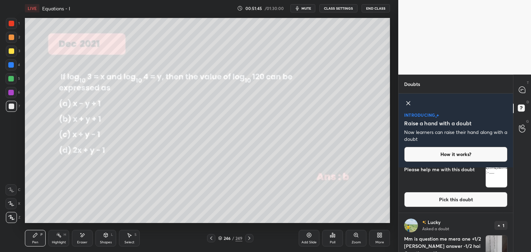
click at [493, 178] on img "grid" at bounding box center [496, 176] width 21 height 21
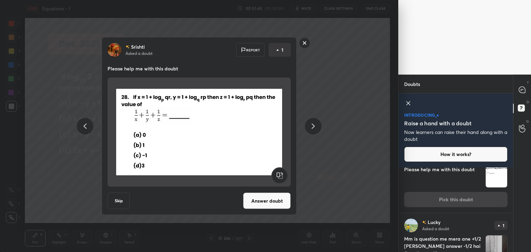
scroll to position [124, 0]
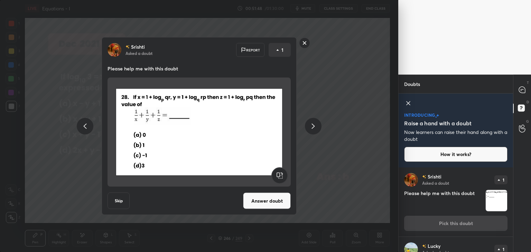
click at [303, 43] on rect at bounding box center [304, 43] width 11 height 11
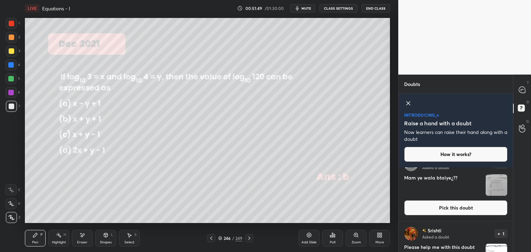
scroll to position [74, 0]
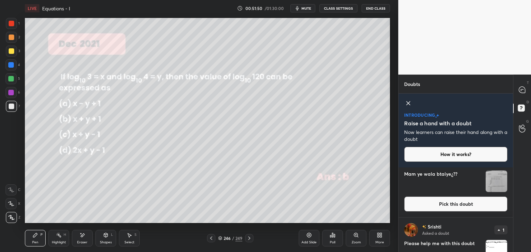
click at [514, 230] on div "T Messages (T) D Doubts (D) G Raise Hand (G)" at bounding box center [522, 164] width 18 height 178
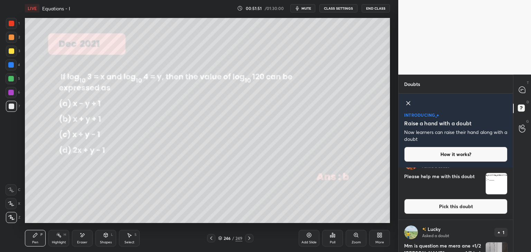
scroll to position [148, 0]
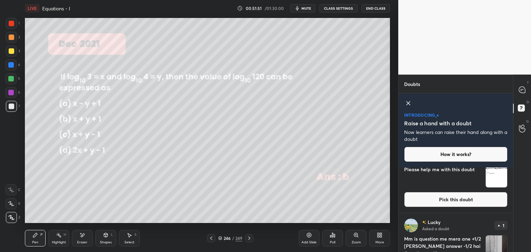
click at [513, 240] on div "Doubts Enable hand raising Enable raise hand to speak to learners. Once enabled…" at bounding box center [464, 164] width 133 height 178
click at [495, 242] on img "grid" at bounding box center [496, 246] width 21 height 21
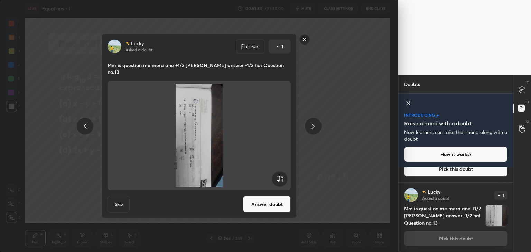
click at [280, 176] on rect at bounding box center [280, 180] width 16 height 16
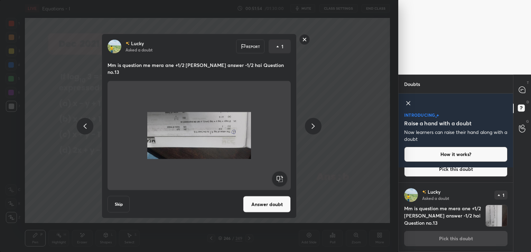
click at [281, 176] on rect at bounding box center [280, 180] width 16 height 16
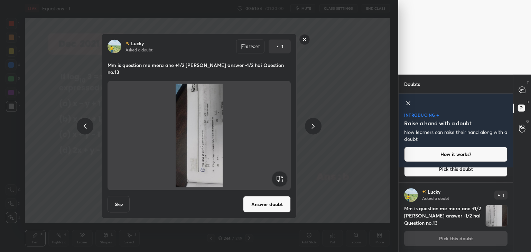
click at [281, 176] on rect at bounding box center [280, 180] width 16 height 16
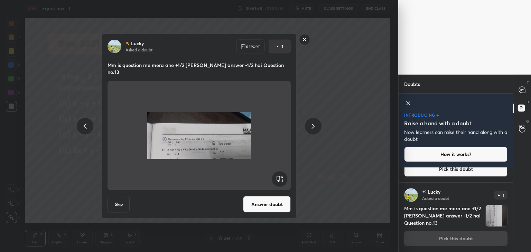
click at [303, 42] on rect at bounding box center [304, 39] width 11 height 11
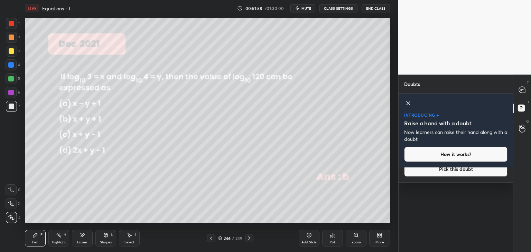
scroll to position [0, 0]
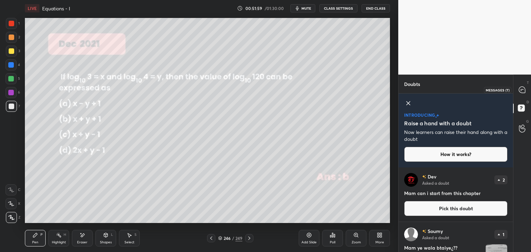
drag, startPoint x: 525, startPoint y: 92, endPoint x: 513, endPoint y: 121, distance: 30.6
click at [524, 92] on icon at bounding box center [522, 90] width 6 height 6
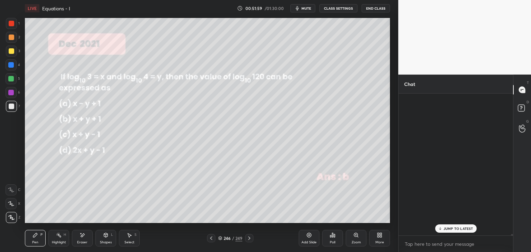
scroll to position [140, 112]
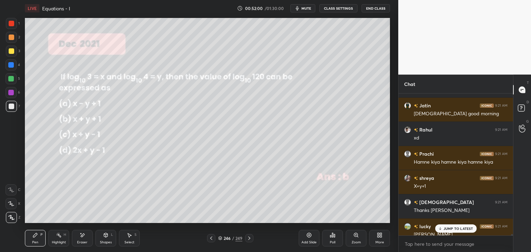
click at [459, 230] on p "JUMP TO LATEST" at bounding box center [459, 229] width 30 height 4
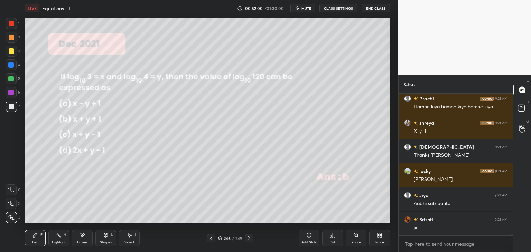
scroll to position [22705, 0]
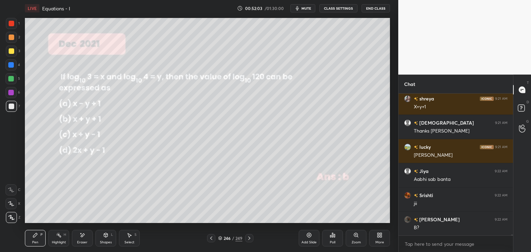
click at [212, 237] on icon at bounding box center [212, 239] width 6 height 6
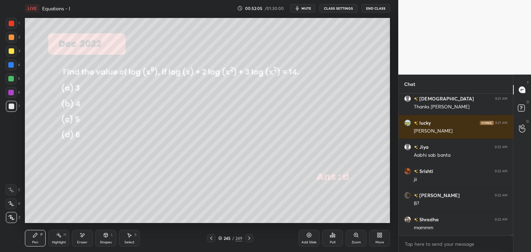
drag, startPoint x: 37, startPoint y: 240, endPoint x: 51, endPoint y: 236, distance: 15.0
click at [37, 240] on div "Pen P" at bounding box center [35, 238] width 21 height 17
click at [39, 236] on div "Pen P" at bounding box center [35, 238] width 21 height 17
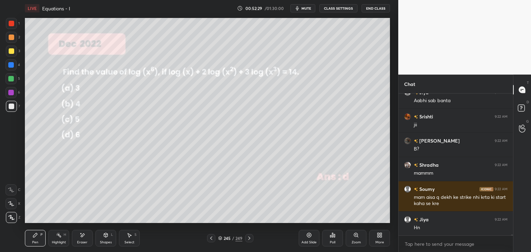
scroll to position [22808, 0]
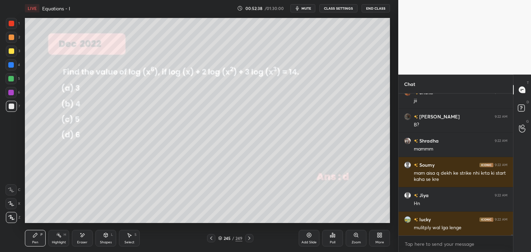
click at [128, 243] on div "Select" at bounding box center [129, 242] width 10 height 3
drag, startPoint x: 83, startPoint y: 241, endPoint x: 82, endPoint y: 237, distance: 3.9
click at [83, 241] on div "Eraser" at bounding box center [82, 242] width 10 height 3
click at [6, 213] on div "Erase all" at bounding box center [12, 217] width 12 height 11
click at [41, 243] on div "Pen P" at bounding box center [35, 238] width 21 height 17
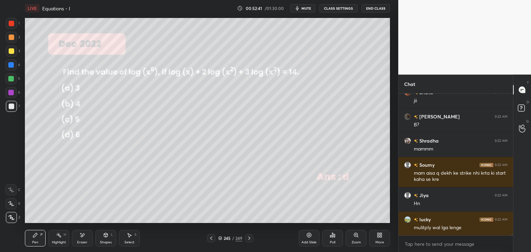
click at [12, 51] on div at bounding box center [12, 51] width 6 height 6
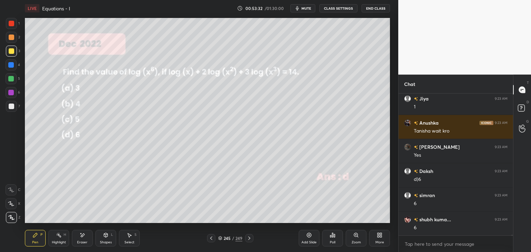
scroll to position [23330, 0]
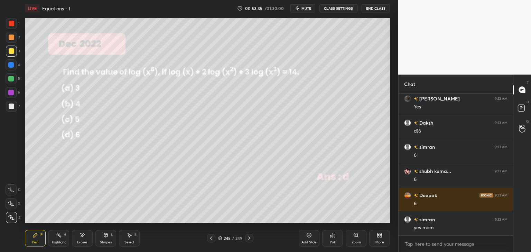
click at [247, 238] on div at bounding box center [249, 238] width 8 height 8
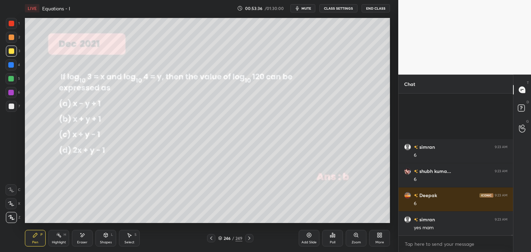
scroll to position [23427, 0]
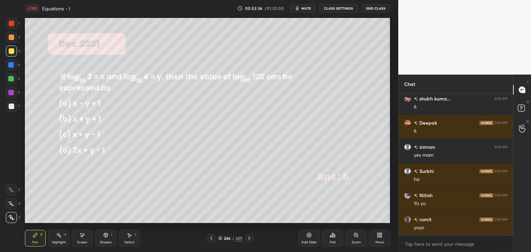
click at [247, 238] on icon at bounding box center [250, 239] width 6 height 6
click at [245, 238] on div "247 / 249" at bounding box center [230, 238] width 46 height 8
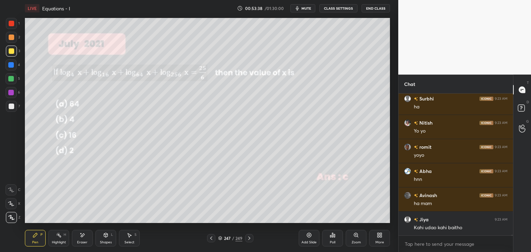
click at [249, 238] on icon at bounding box center [250, 239] width 6 height 6
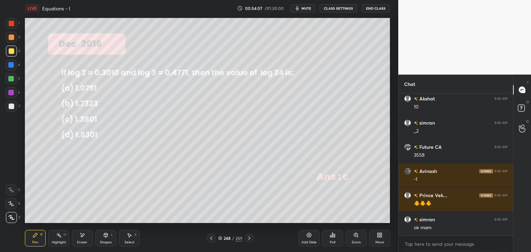
scroll to position [24274, 0]
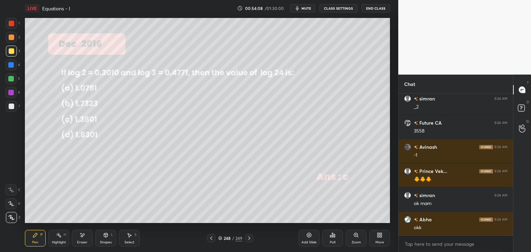
click at [248, 238] on icon at bounding box center [250, 239] width 6 height 6
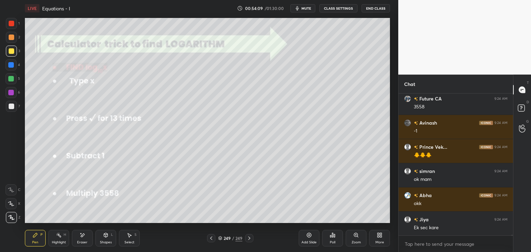
click at [213, 238] on icon at bounding box center [212, 239] width 6 height 6
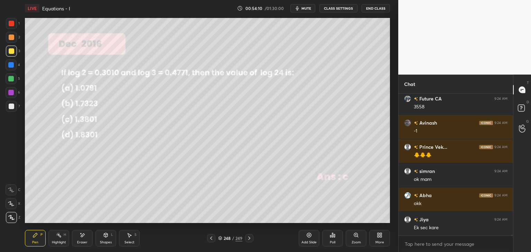
scroll to position [24323, 0]
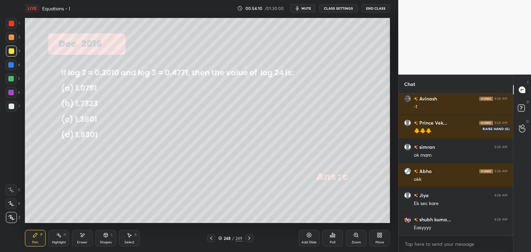
click at [523, 128] on icon at bounding box center [522, 129] width 7 height 8
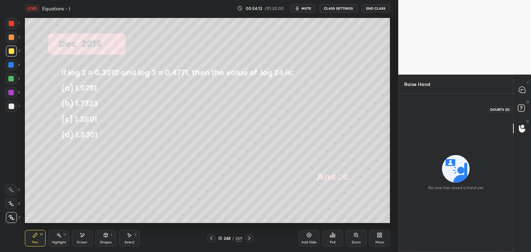
click at [520, 108] on rect at bounding box center [521, 108] width 7 height 7
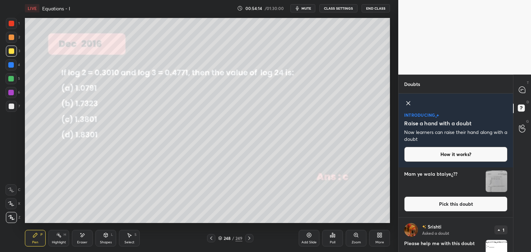
click at [495, 188] on img "grid" at bounding box center [496, 181] width 21 height 21
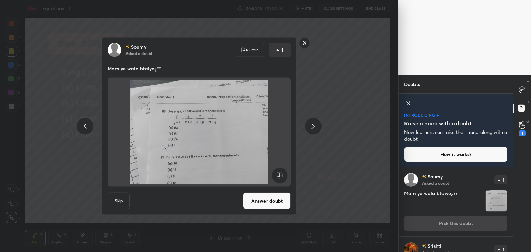
click at [275, 201] on button "Answer doubt" at bounding box center [267, 201] width 48 height 17
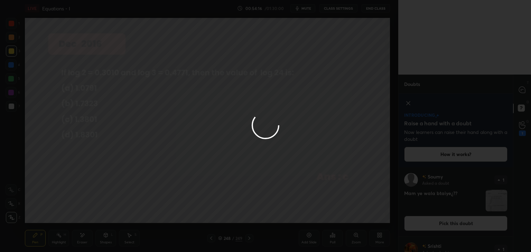
scroll to position [0, 0]
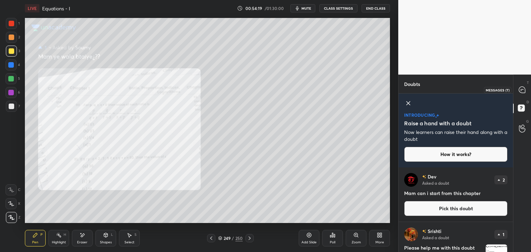
drag, startPoint x: 523, startPoint y: 94, endPoint x: 521, endPoint y: 117, distance: 23.6
click at [523, 95] on div at bounding box center [523, 90] width 14 height 12
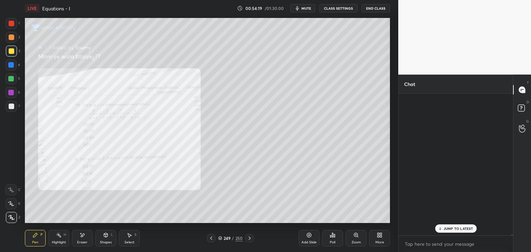
scroll to position [140, 112]
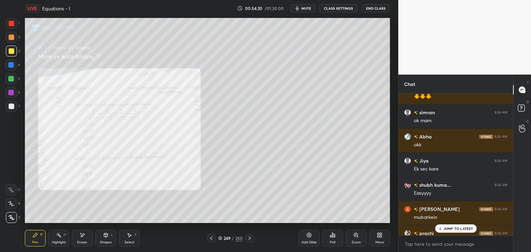
click at [461, 227] on p "JUMP TO LATEST" at bounding box center [459, 229] width 30 height 4
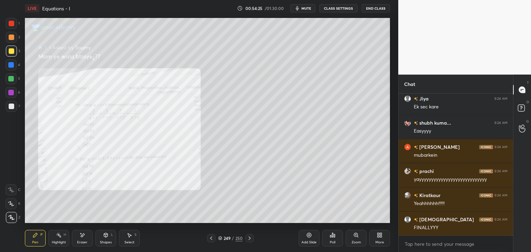
click at [40, 237] on div "Pen P" at bounding box center [35, 238] width 21 height 17
click at [12, 23] on div at bounding box center [12, 24] width 6 height 6
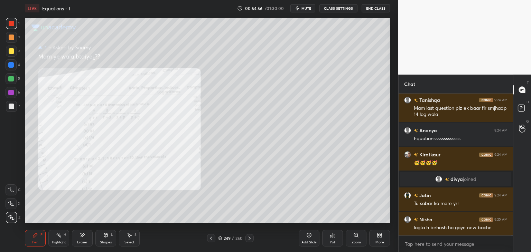
scroll to position [24635, 0]
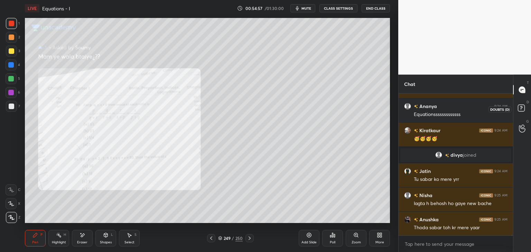
drag, startPoint x: 521, startPoint y: 108, endPoint x: 519, endPoint y: 129, distance: 20.9
click at [521, 108] on icon at bounding box center [521, 108] width 2 height 3
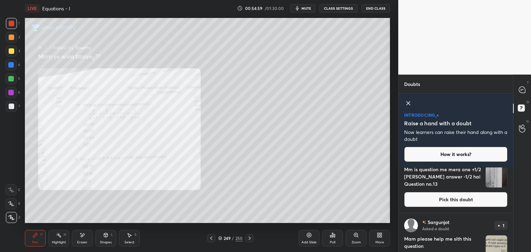
click at [492, 173] on img "grid" at bounding box center [496, 176] width 21 height 21
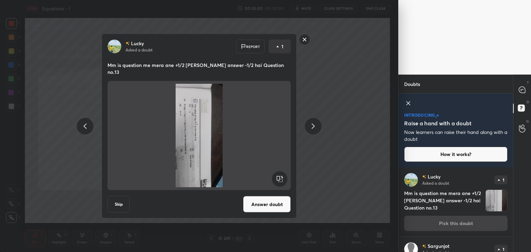
click at [280, 176] on rect at bounding box center [280, 180] width 16 height 16
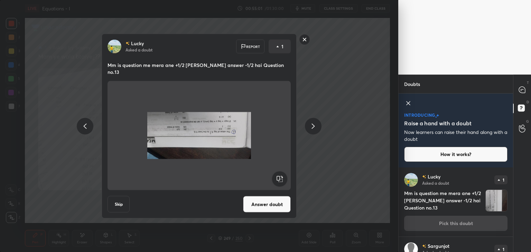
click at [279, 177] on rect at bounding box center [280, 180] width 16 height 16
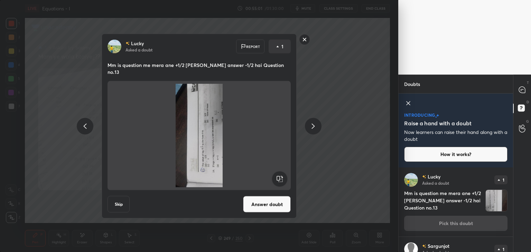
click at [279, 178] on rect at bounding box center [280, 180] width 16 height 16
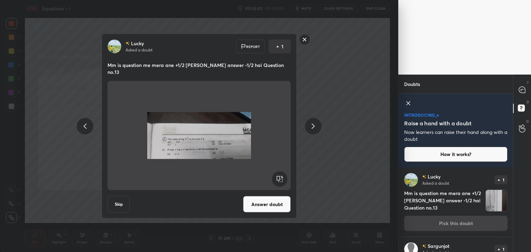
click at [274, 202] on button "Answer doubt" at bounding box center [267, 204] width 48 height 17
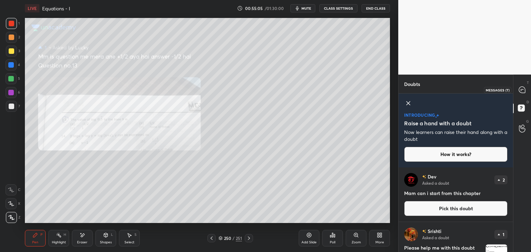
click at [520, 94] on div at bounding box center [523, 90] width 14 height 12
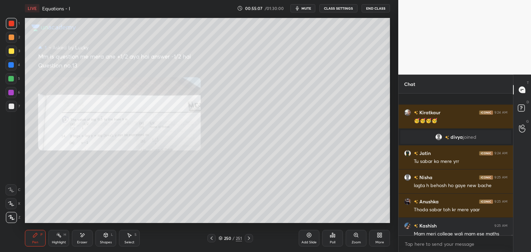
scroll to position [24679, 0]
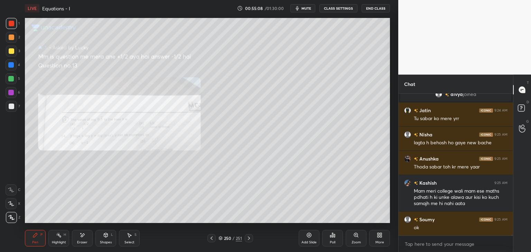
click at [352, 243] on div "Zoom" at bounding box center [356, 242] width 9 height 3
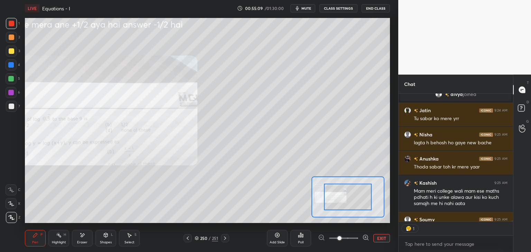
scroll to position [2, 2]
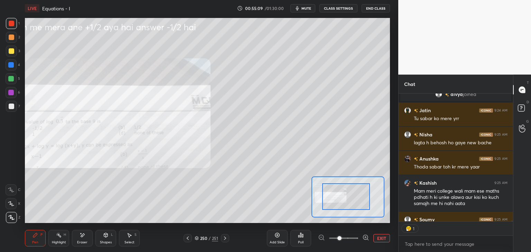
click at [331, 204] on div at bounding box center [346, 197] width 48 height 27
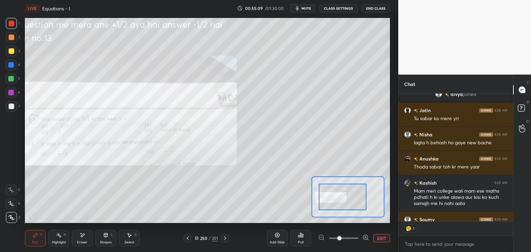
click at [330, 205] on div at bounding box center [343, 197] width 48 height 27
click at [33, 242] on div "Pen" at bounding box center [35, 242] width 6 height 3
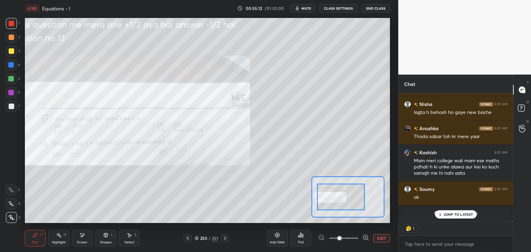
click at [8, 21] on div at bounding box center [11, 23] width 11 height 11
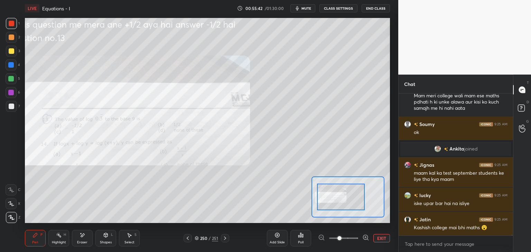
scroll to position [23603, 0]
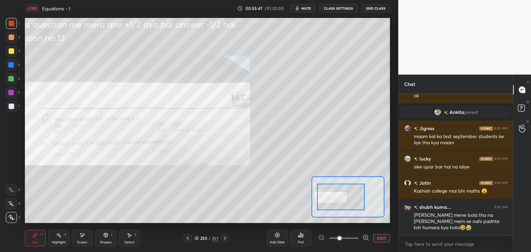
click at [380, 240] on button "EXIT" at bounding box center [381, 238] width 17 height 8
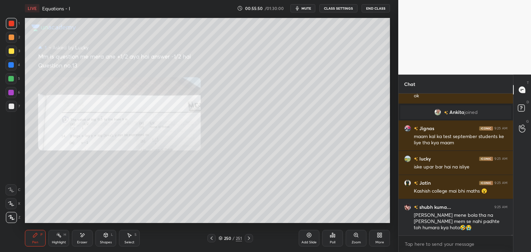
click at [312, 243] on div "Add Slide" at bounding box center [309, 242] width 15 height 3
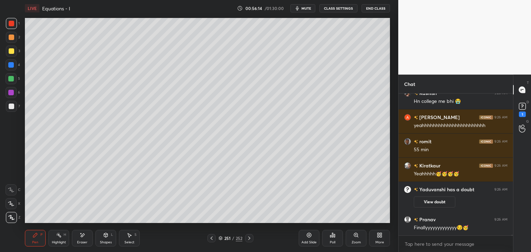
scroll to position [23758, 0]
drag, startPoint x: 39, startPoint y: 240, endPoint x: 38, endPoint y: 236, distance: 4.2
click at [39, 239] on div "Pen P" at bounding box center [35, 238] width 21 height 17
click at [12, 48] on div at bounding box center [11, 51] width 11 height 11
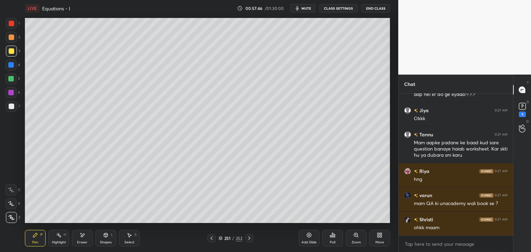
scroll to position [24902, 0]
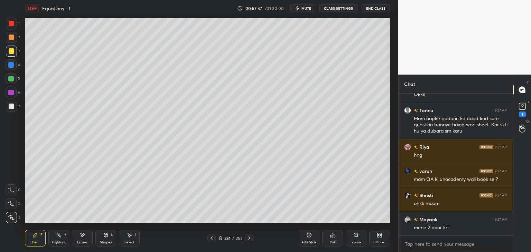
click at [86, 242] on div "Eraser" at bounding box center [82, 242] width 10 height 3
drag, startPoint x: 14, startPoint y: 215, endPoint x: 22, endPoint y: 212, distance: 8.7
click at [14, 213] on div "Erase all" at bounding box center [11, 217] width 11 height 11
click at [38, 238] on div "Pen P" at bounding box center [35, 238] width 21 height 17
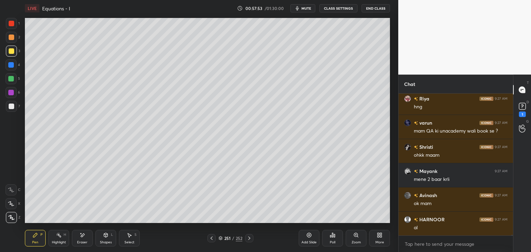
drag, startPoint x: 35, startPoint y: 237, endPoint x: 42, endPoint y: 229, distance: 10.0
click at [35, 237] on icon at bounding box center [35, 235] width 4 height 4
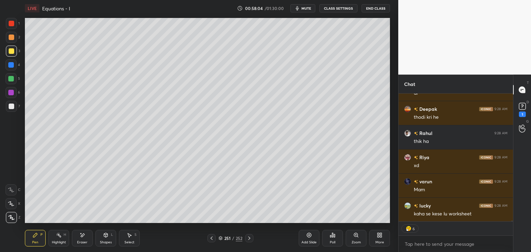
scroll to position [25110, 0]
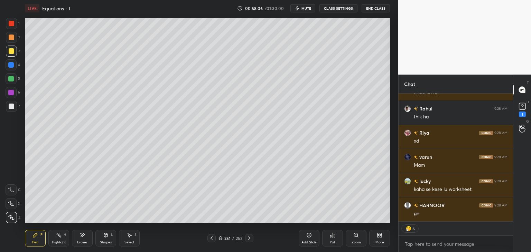
drag, startPoint x: 87, startPoint y: 240, endPoint x: 80, endPoint y: 231, distance: 11.6
click at [87, 240] on div "Eraser" at bounding box center [82, 238] width 21 height 17
click at [14, 219] on span "Erase all" at bounding box center [11, 217] width 10 height 5
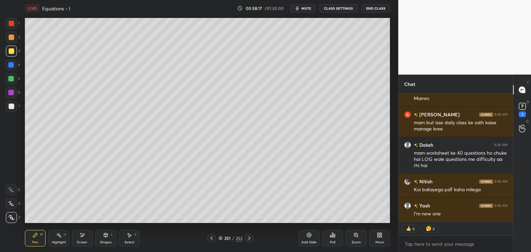
scroll to position [25298, 0]
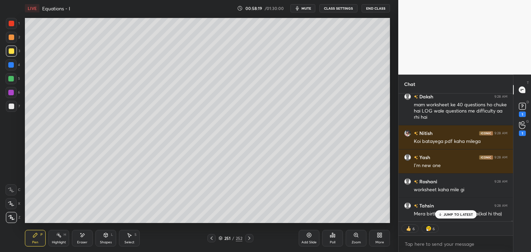
click at [381, 241] on div "More" at bounding box center [380, 242] width 9 height 3
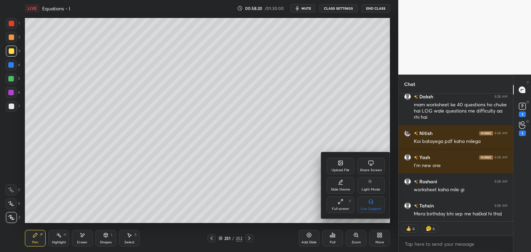
scroll to position [25347, 0]
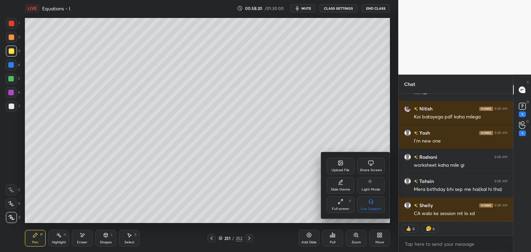
click at [338, 166] on div "Upload File" at bounding box center [341, 166] width 28 height 17
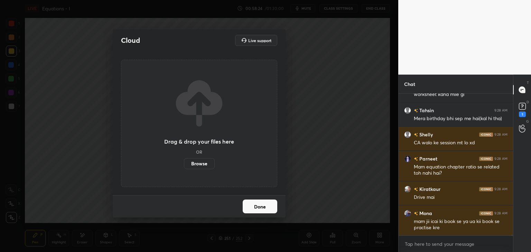
scroll to position [25454, 0]
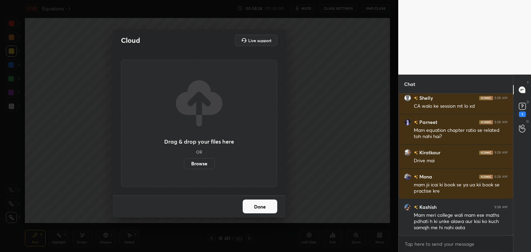
click at [200, 166] on label "Browse" at bounding box center [199, 163] width 31 height 11
click at [184, 166] on input "Browse" at bounding box center [184, 163] width 0 height 11
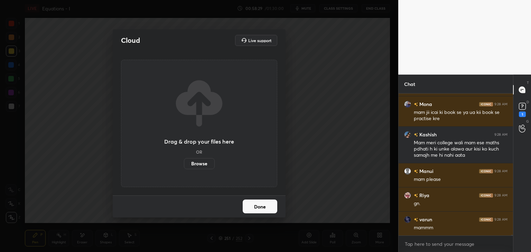
scroll to position [25551, 0]
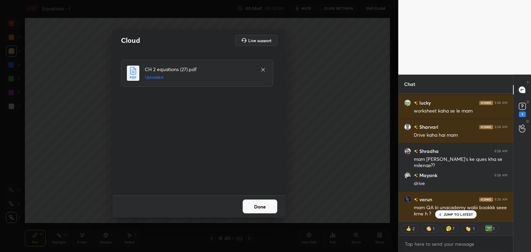
click at [257, 209] on button "Done" at bounding box center [260, 207] width 35 height 14
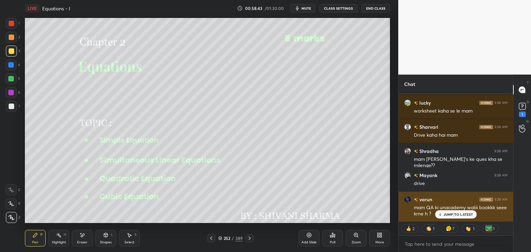
click at [454, 214] on p "JUMP TO LATEST" at bounding box center [459, 215] width 30 height 4
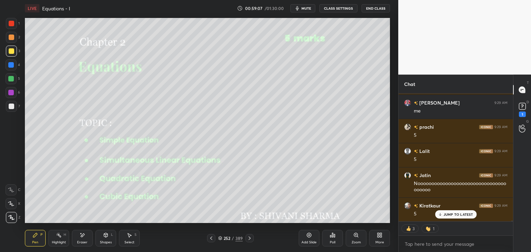
click at [105, 240] on div "Shapes L" at bounding box center [105, 238] width 21 height 17
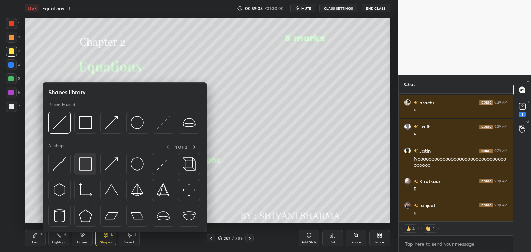
click at [81, 161] on img at bounding box center [85, 164] width 13 height 13
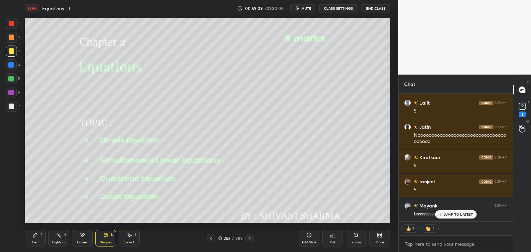
click at [9, 102] on div at bounding box center [11, 106] width 11 height 11
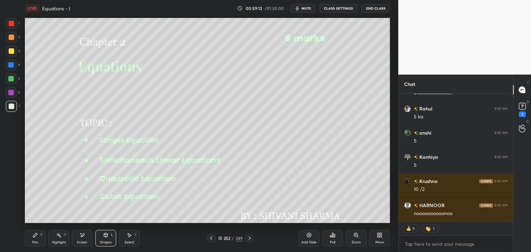
click at [35, 240] on div "Pen P" at bounding box center [35, 238] width 21 height 17
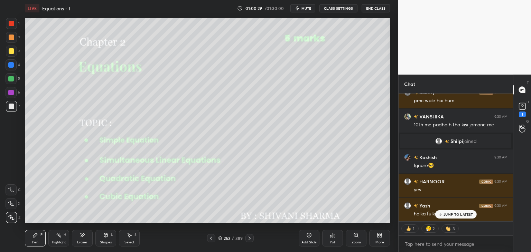
scroll to position [2, 2]
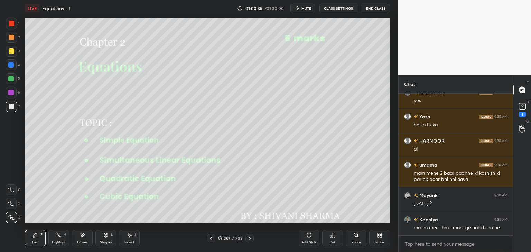
drag, startPoint x: 248, startPoint y: 239, endPoint x: 250, endPoint y: 242, distance: 3.7
click at [248, 240] on icon at bounding box center [250, 239] width 6 height 6
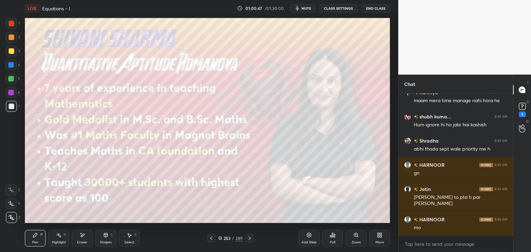
click at [251, 240] on icon at bounding box center [250, 239] width 6 height 6
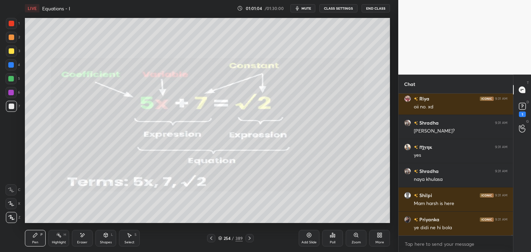
click at [44, 239] on div "Pen P" at bounding box center [35, 238] width 21 height 17
drag, startPoint x: 11, startPoint y: 49, endPoint x: 15, endPoint y: 54, distance: 6.2
click at [11, 49] on div at bounding box center [12, 51] width 6 height 6
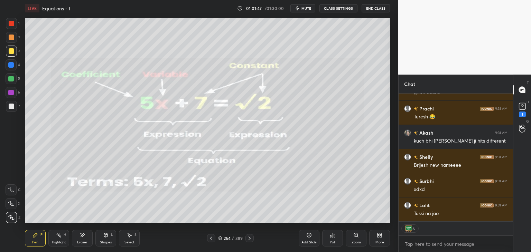
click at [36, 243] on div "Pen" at bounding box center [35, 242] width 6 height 3
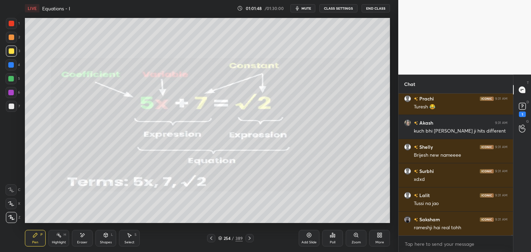
click at [12, 50] on div at bounding box center [12, 51] width 6 height 6
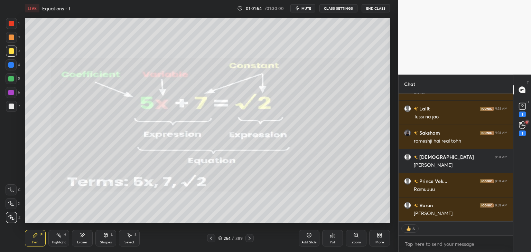
click at [307, 241] on div "Add Slide" at bounding box center [309, 242] width 15 height 3
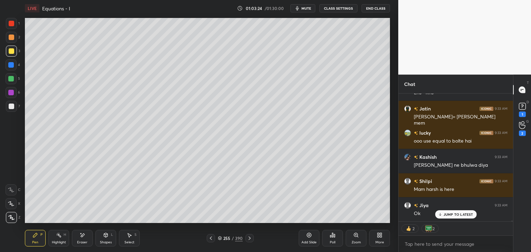
scroll to position [29310, 0]
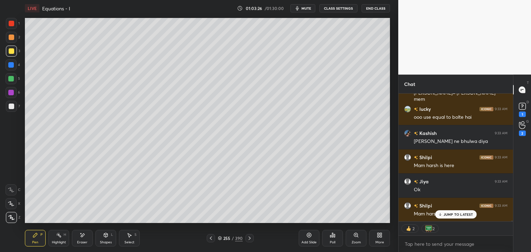
click at [82, 238] on icon at bounding box center [83, 236] width 6 height 6
click at [12, 221] on div "Erase all" at bounding box center [11, 217] width 11 height 11
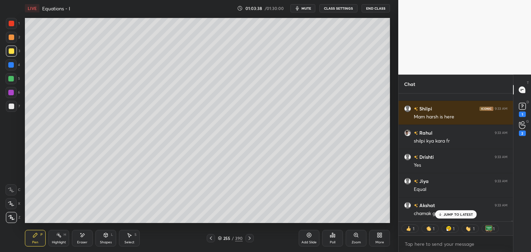
scroll to position [29504, 0]
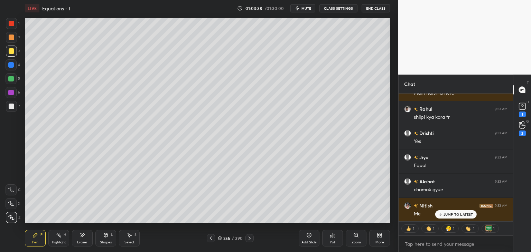
click at [212, 239] on icon at bounding box center [211, 239] width 6 height 6
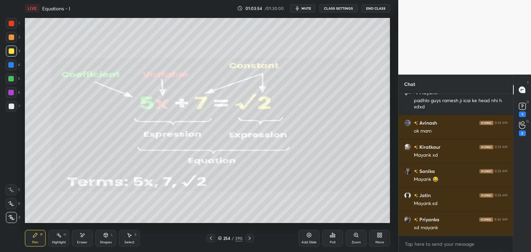
scroll to position [29641, 0]
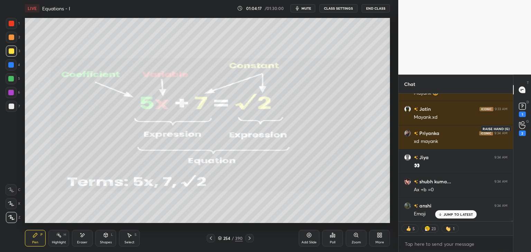
click at [523, 128] on icon at bounding box center [522, 125] width 7 height 8
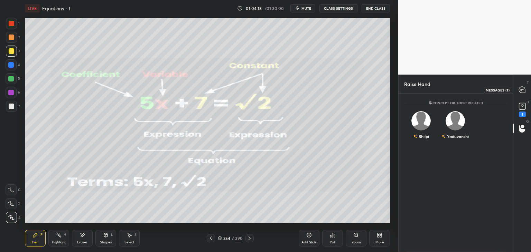
drag, startPoint x: 523, startPoint y: 90, endPoint x: 516, endPoint y: 105, distance: 16.4
click at [523, 91] on icon at bounding box center [522, 90] width 6 height 6
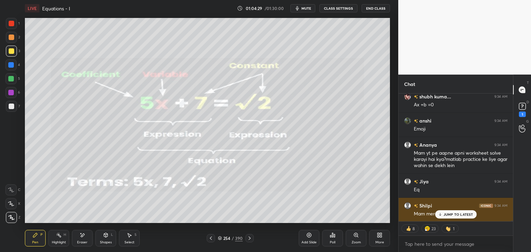
click at [450, 214] on p "JUMP TO LATEST" at bounding box center [459, 215] width 30 height 4
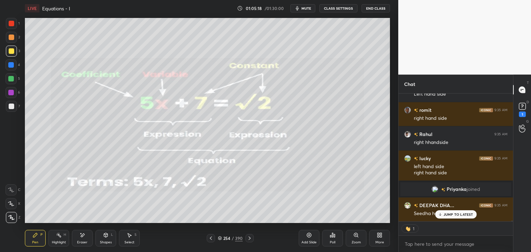
scroll to position [29873, 0]
click at [11, 106] on div at bounding box center [12, 107] width 6 height 6
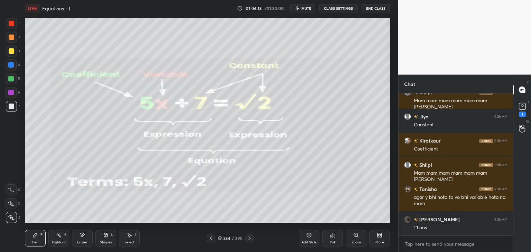
scroll to position [30349, 0]
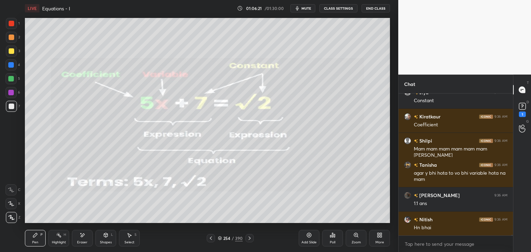
drag, startPoint x: 82, startPoint y: 244, endPoint x: 76, endPoint y: 242, distance: 5.8
click at [81, 244] on div "Eraser" at bounding box center [82, 242] width 10 height 3
click at [14, 219] on span "Erase all" at bounding box center [11, 217] width 10 height 5
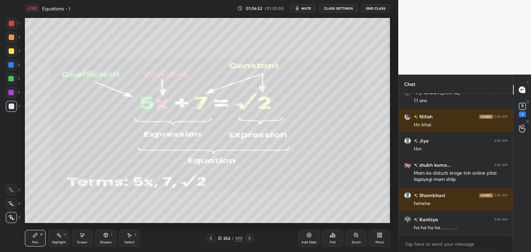
scroll to position [2, 2]
click at [249, 238] on icon at bounding box center [250, 239] width 6 height 6
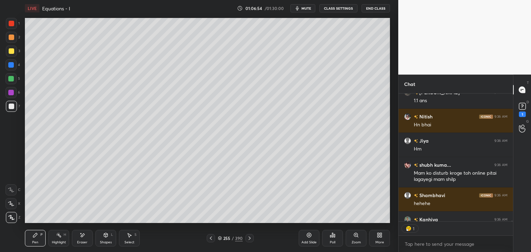
click at [249, 238] on icon at bounding box center [250, 239] width 6 height 6
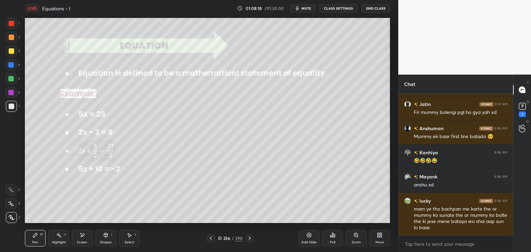
scroll to position [31446, 0]
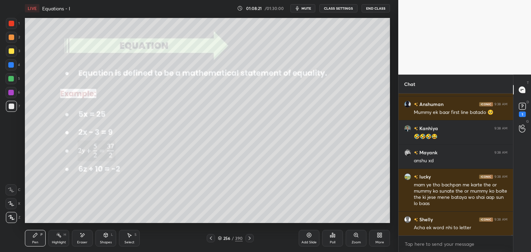
click at [307, 9] on span "mute" at bounding box center [307, 8] width 10 height 5
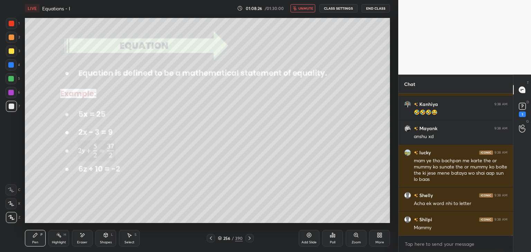
scroll to position [31477, 0]
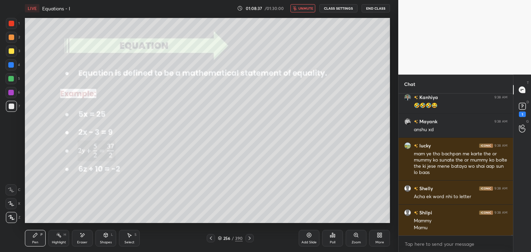
click at [307, 10] on span "unmute" at bounding box center [305, 8] width 15 height 5
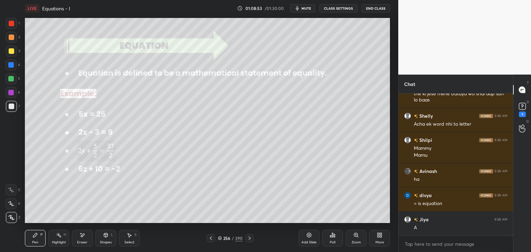
scroll to position [31598, 0]
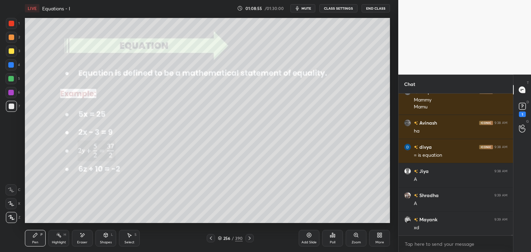
click at [83, 242] on div "Eraser" at bounding box center [82, 242] width 10 height 3
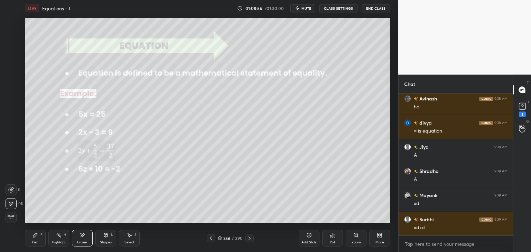
click at [4, 218] on div "1 2 3 4 5 6 7 C X Z E E Erase all H H" at bounding box center [11, 120] width 22 height 205
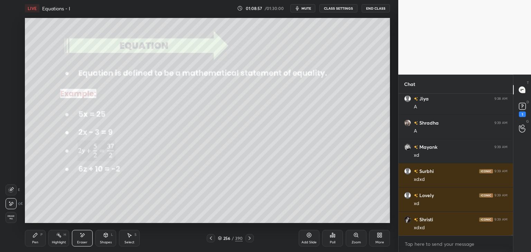
scroll to position [31695, 0]
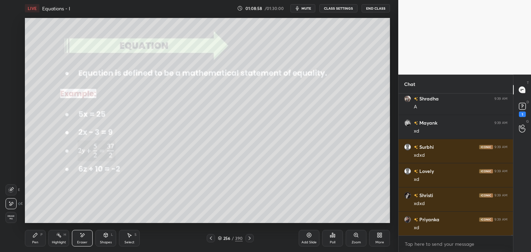
drag, startPoint x: 11, startPoint y: 218, endPoint x: 11, endPoint y: 221, distance: 3.8
click at [11, 218] on span "Erase all" at bounding box center [11, 217] width 10 height 5
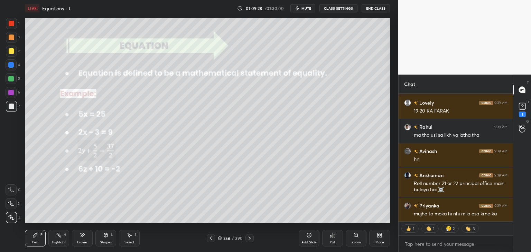
scroll to position [32199, 0]
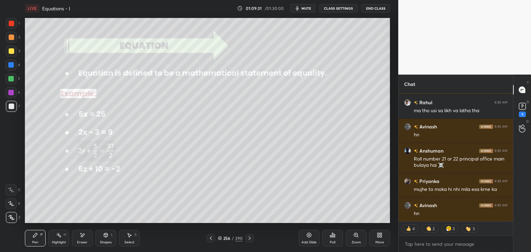
click at [248, 238] on icon at bounding box center [250, 239] width 6 height 6
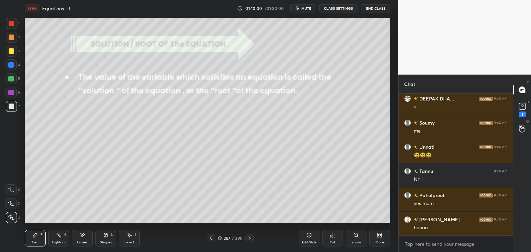
scroll to position [32810, 0]
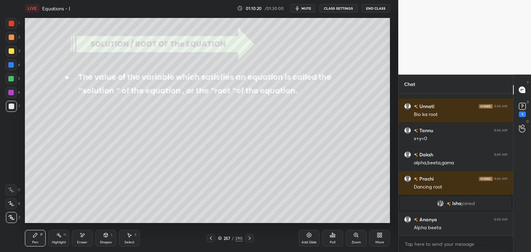
click at [84, 244] on div "Eraser" at bounding box center [82, 242] width 10 height 3
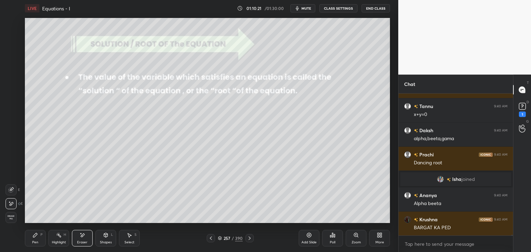
click at [13, 218] on span "Erase all" at bounding box center [11, 217] width 10 height 5
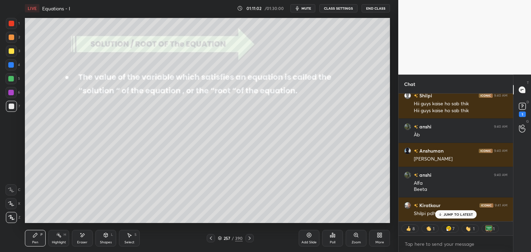
scroll to position [32722, 0]
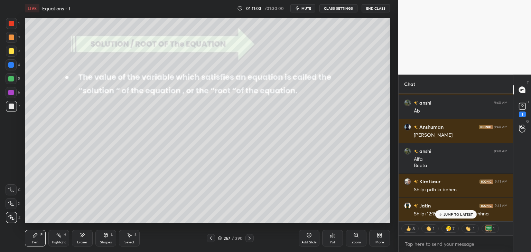
click at [81, 239] on div "Eraser" at bounding box center [82, 238] width 21 height 17
click at [34, 240] on div "Pen P" at bounding box center [35, 238] width 21 height 17
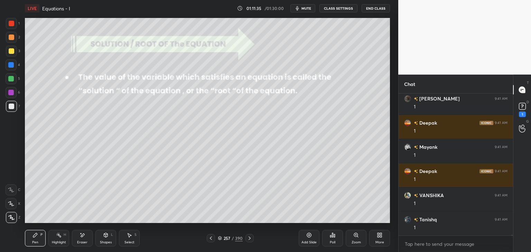
scroll to position [33943, 0]
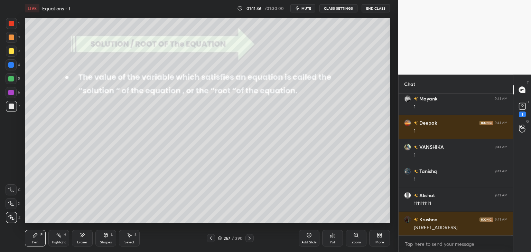
click at [11, 49] on div at bounding box center [12, 51] width 6 height 6
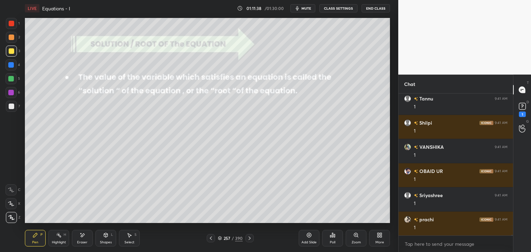
scroll to position [34113, 0]
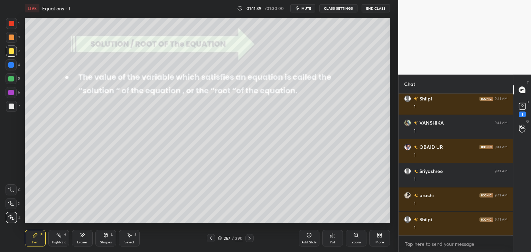
click at [9, 105] on div at bounding box center [12, 107] width 6 height 6
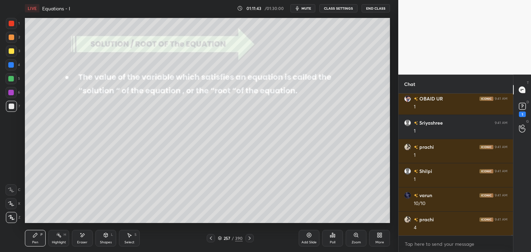
scroll to position [34185, 0]
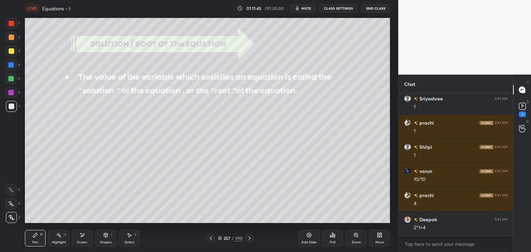
drag, startPoint x: 13, startPoint y: 23, endPoint x: 17, endPoint y: 26, distance: 4.2
click at [13, 24] on div at bounding box center [12, 24] width 6 height 6
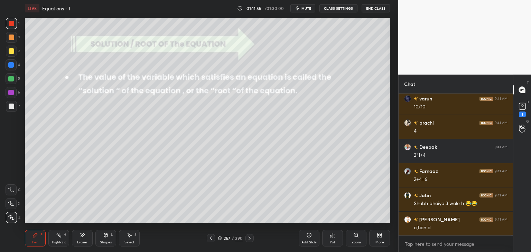
click at [12, 53] on div at bounding box center [12, 51] width 6 height 6
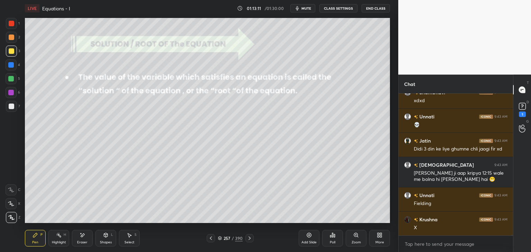
scroll to position [34990, 0]
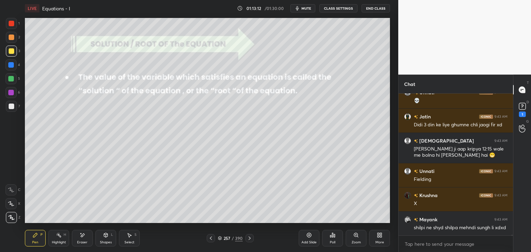
drag, startPoint x: 127, startPoint y: 241, endPoint x: 129, endPoint y: 235, distance: 6.6
click at [128, 241] on div "Select" at bounding box center [129, 242] width 10 height 3
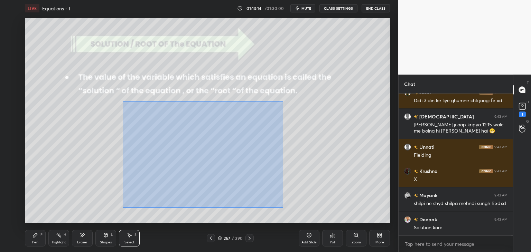
scroll to position [35039, 0]
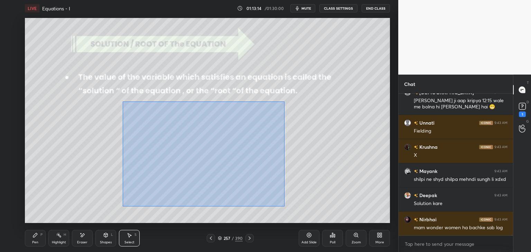
drag, startPoint x: 130, startPoint y: 112, endPoint x: 279, endPoint y: 209, distance: 177.4
click at [284, 207] on div "0 ° Undo Copy Duplicate Duplicate to new slide Delete" at bounding box center [207, 120] width 365 height 205
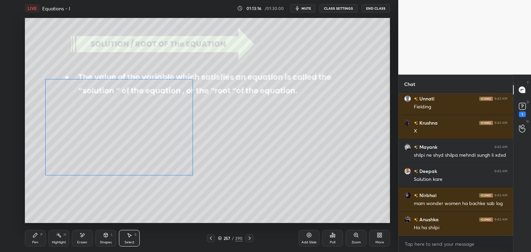
drag, startPoint x: 208, startPoint y: 168, endPoint x: 116, endPoint y: 141, distance: 95.9
click at [117, 138] on div "0 ° Undo Copy Duplicate Duplicate to new slide Delete" at bounding box center [207, 120] width 365 height 205
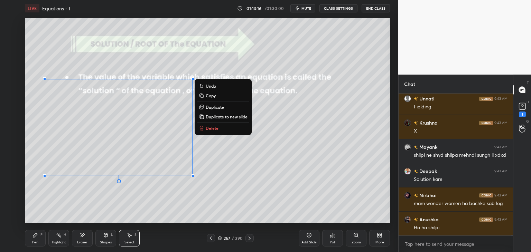
scroll to position [35087, 0]
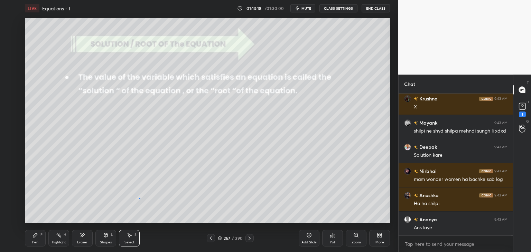
click at [139, 198] on div "0 ° Undo Copy Duplicate Duplicate to new slide Delete" at bounding box center [207, 120] width 365 height 205
drag, startPoint x: 33, startPoint y: 240, endPoint x: 32, endPoint y: 228, distance: 12.1
click at [33, 240] on div "Pen P" at bounding box center [35, 238] width 21 height 17
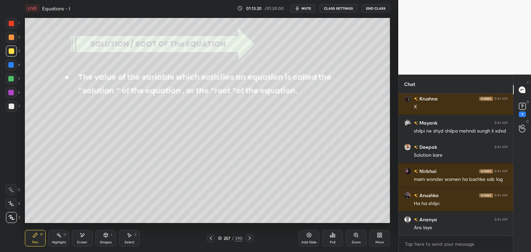
click at [11, 56] on div at bounding box center [11, 51] width 11 height 11
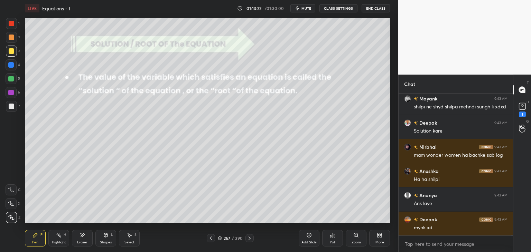
scroll to position [35136, 0]
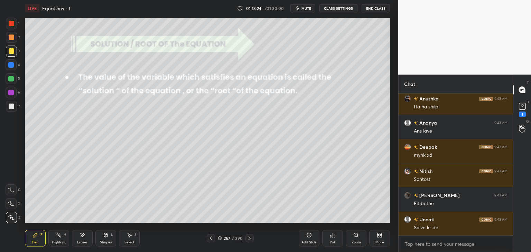
click at [11, 110] on div at bounding box center [11, 106] width 11 height 11
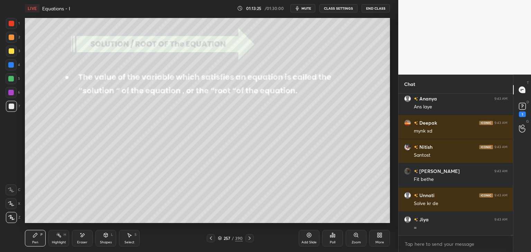
scroll to position [35232, 0]
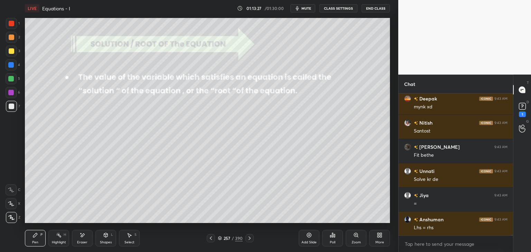
click at [120, 239] on div "Select S" at bounding box center [129, 238] width 21 height 17
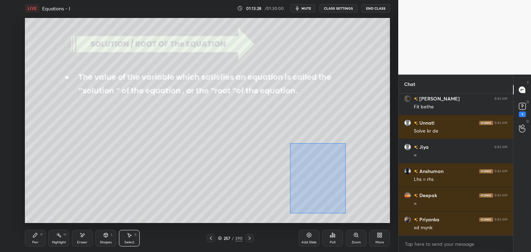
scroll to position [35353, 0]
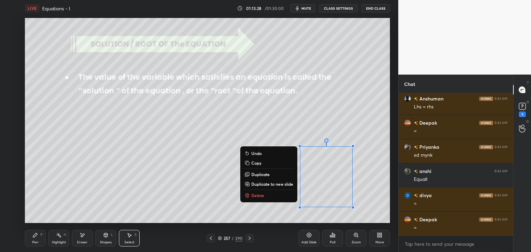
drag, startPoint x: 290, startPoint y: 144, endPoint x: 379, endPoint y: 215, distance: 114.1
click at [385, 222] on div "LIVE Equations - I 01:13:28 / 01:30:00 mute CLASS SETTINGS End Class 0 ° Undo C…" at bounding box center [207, 126] width 371 height 252
drag, startPoint x: 124, startPoint y: 241, endPoint x: 130, endPoint y: 236, distance: 7.4
click at [124, 241] on div "Select" at bounding box center [129, 242] width 10 height 3
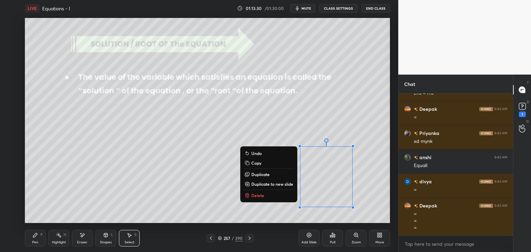
scroll to position [35391, 0]
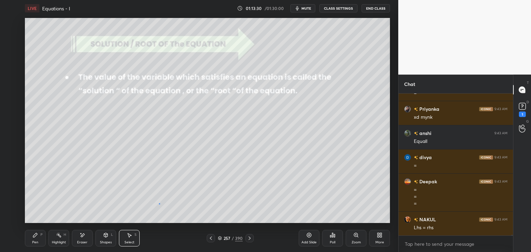
click at [159, 204] on div "0 ° Undo Copy Duplicate Duplicate to new slide Delete" at bounding box center [207, 120] width 365 height 205
click at [129, 248] on div "Pen P Highlight H Eraser Shapes L Select S 257 / 390 Add Slide Poll Zoom More" at bounding box center [207, 239] width 365 height 28
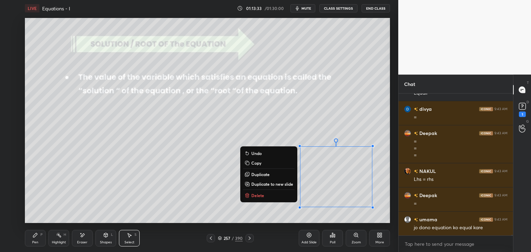
drag, startPoint x: 300, startPoint y: 152, endPoint x: 380, endPoint y: 201, distance: 94.2
click at [390, 214] on div "0 ° Undo Copy Duplicate Duplicate to new slide Delete Setting up your live clas…" at bounding box center [207, 121] width 371 height 208
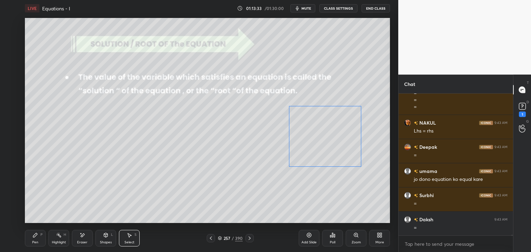
drag, startPoint x: 344, startPoint y: 180, endPoint x: 299, endPoint y: 159, distance: 50.3
click at [335, 136] on div "0 ° Undo Copy Duplicate Duplicate to new slide Delete" at bounding box center [207, 120] width 365 height 205
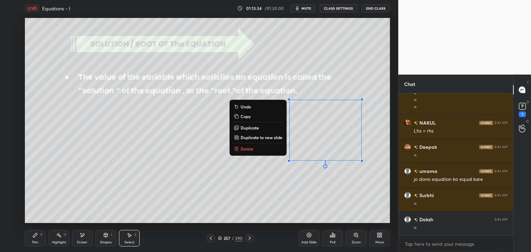
click at [221, 194] on div "0 ° Undo Copy Duplicate Duplicate to new slide Delete" at bounding box center [207, 120] width 365 height 205
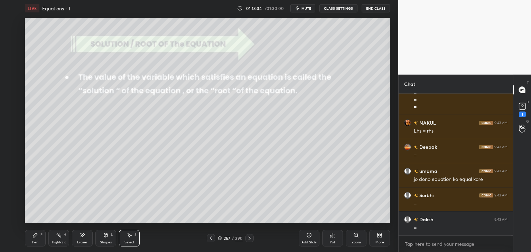
scroll to position [35512, 0]
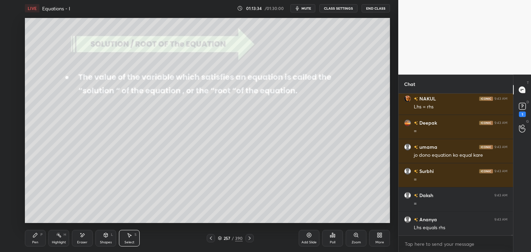
click at [35, 241] on div "Pen" at bounding box center [35, 242] width 6 height 3
click at [12, 93] on div at bounding box center [11, 93] width 6 height 6
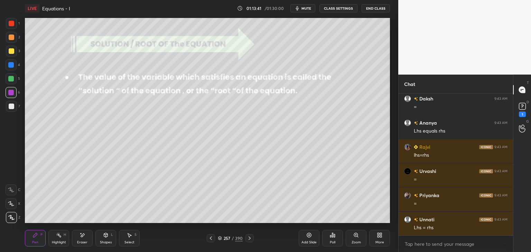
scroll to position [35633, 0]
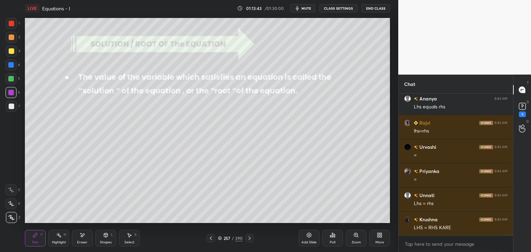
drag, startPoint x: 10, startPoint y: 105, endPoint x: 23, endPoint y: 117, distance: 16.9
click at [10, 105] on div at bounding box center [12, 107] width 6 height 6
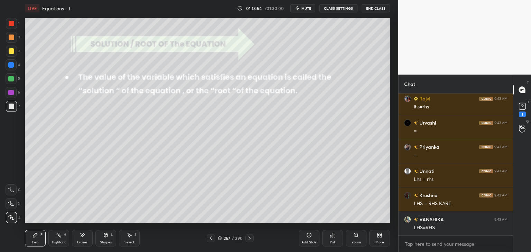
scroll to position [34716, 0]
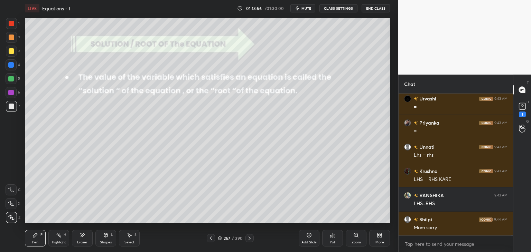
click at [84, 241] on div "Eraser" at bounding box center [82, 242] width 10 height 3
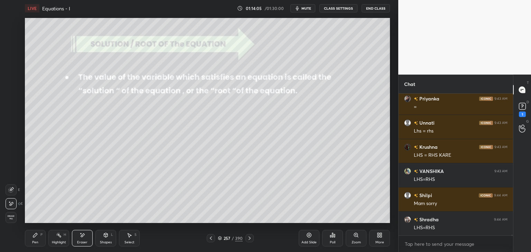
click at [32, 248] on div "Pen P Highlight H Eraser Shapes L Select S 257 / 390 Add Slide Poll Zoom More" at bounding box center [207, 239] width 365 height 28
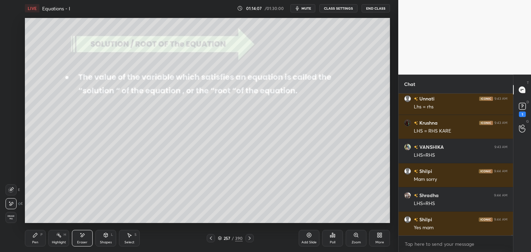
click at [35, 241] on div "Pen" at bounding box center [35, 242] width 6 height 3
drag, startPoint x: 10, startPoint y: 108, endPoint x: 25, endPoint y: 115, distance: 16.7
click at [10, 109] on div at bounding box center [12, 107] width 6 height 6
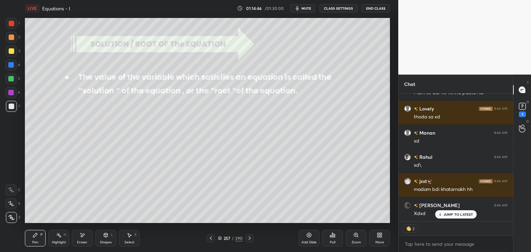
scroll to position [35359, 0]
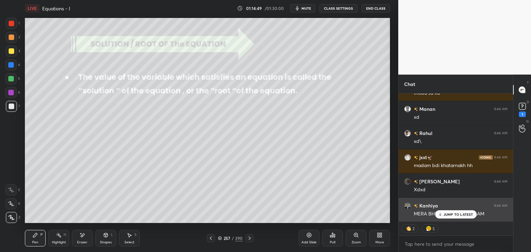
click at [455, 215] on p "JUMP TO LATEST" at bounding box center [459, 215] width 30 height 4
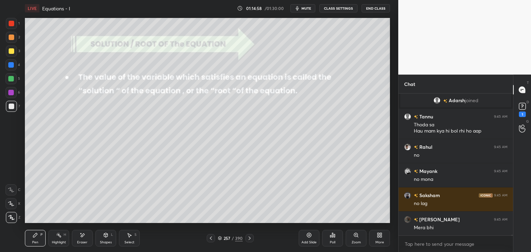
scroll to position [2, 2]
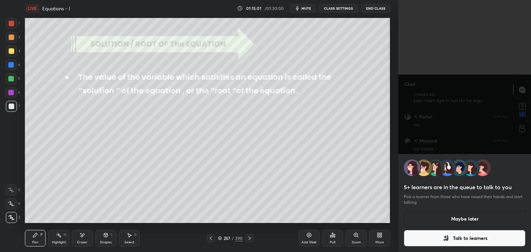
drag, startPoint x: 469, startPoint y: 219, endPoint x: 459, endPoint y: 224, distance: 11.2
click at [468, 218] on button "Maybe later" at bounding box center [465, 219] width 122 height 17
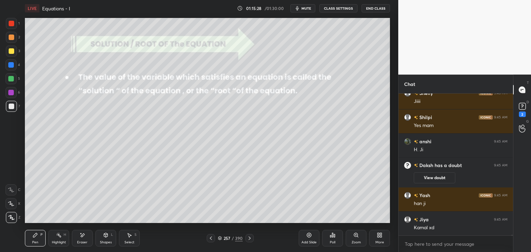
drag, startPoint x: 37, startPoint y: 241, endPoint x: 34, endPoint y: 227, distance: 14.4
click at [37, 241] on div "Pen" at bounding box center [35, 242] width 6 height 3
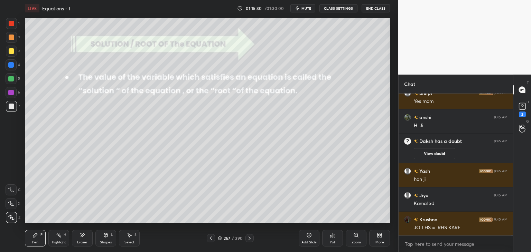
click at [12, 79] on div at bounding box center [11, 79] width 6 height 6
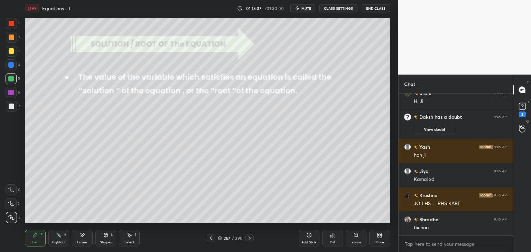
click at [85, 239] on div "Eraser" at bounding box center [82, 238] width 21 height 17
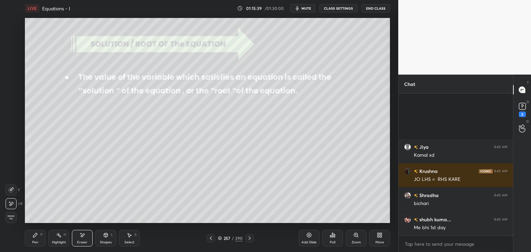
scroll to position [35697, 0]
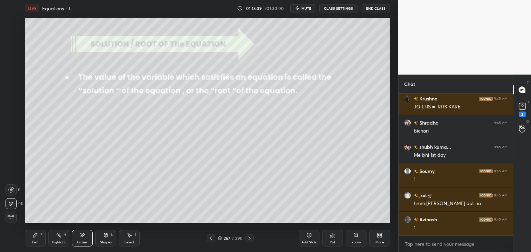
click at [40, 238] on div "Pen P" at bounding box center [35, 238] width 21 height 17
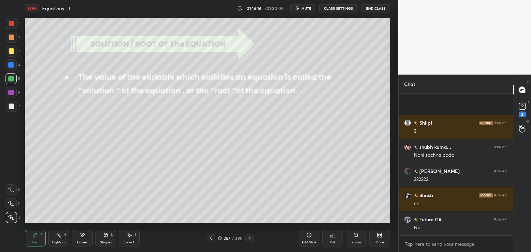
scroll to position [38261, 0]
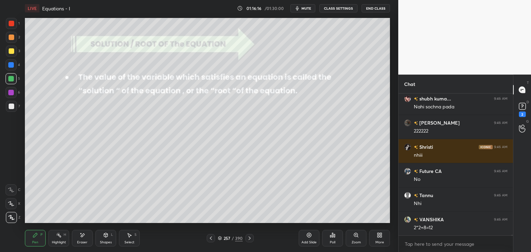
click at [8, 53] on div at bounding box center [11, 51] width 11 height 11
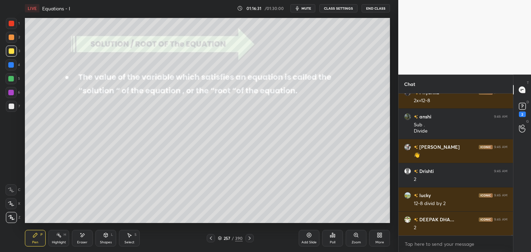
scroll to position [38606, 0]
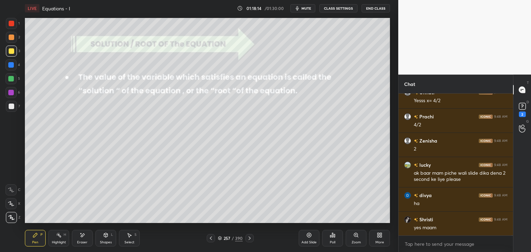
click at [212, 238] on icon at bounding box center [211, 239] width 6 height 6
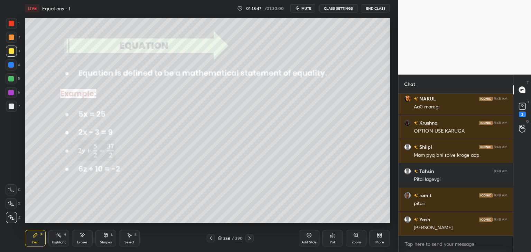
click at [247, 239] on icon at bounding box center [250, 239] width 6 height 6
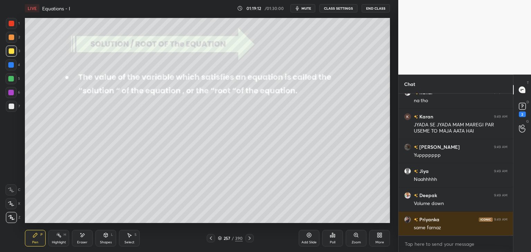
scroll to position [41670, 0]
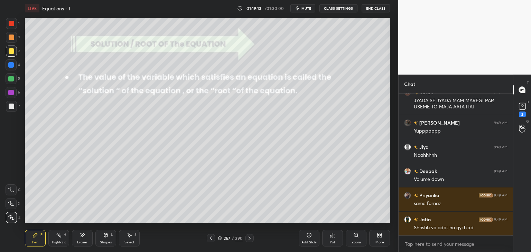
click at [310, 244] on div "Add Slide" at bounding box center [309, 242] width 15 height 3
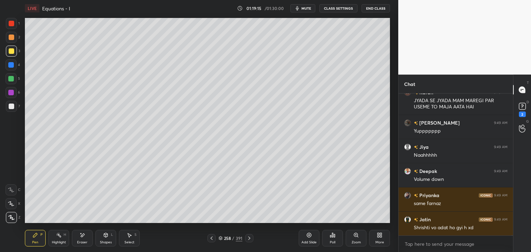
scroll to position [41694, 0]
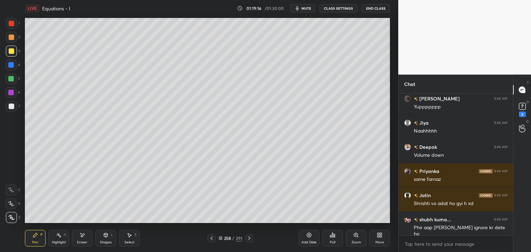
click at [10, 53] on div at bounding box center [12, 51] width 6 height 6
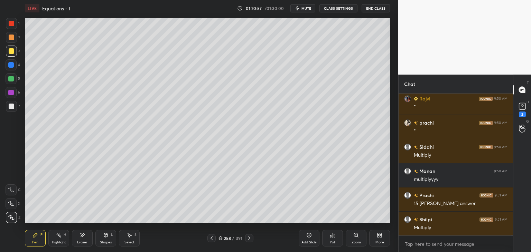
scroll to position [41696, 0]
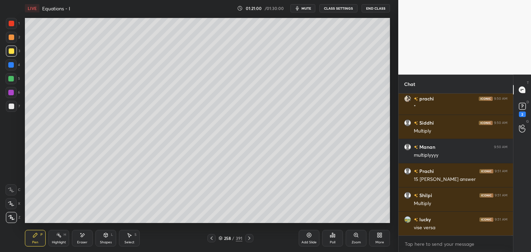
click at [130, 240] on div "Select S" at bounding box center [129, 238] width 21 height 17
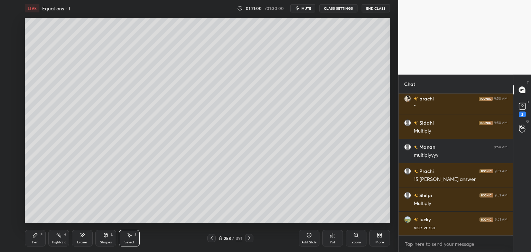
scroll to position [41721, 0]
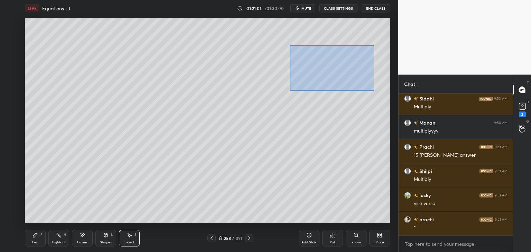
drag, startPoint x: 293, startPoint y: 50, endPoint x: 378, endPoint y: 92, distance: 94.8
click at [379, 92] on div "0 ° Undo Copy Duplicate Duplicate to new slide Delete" at bounding box center [207, 120] width 365 height 205
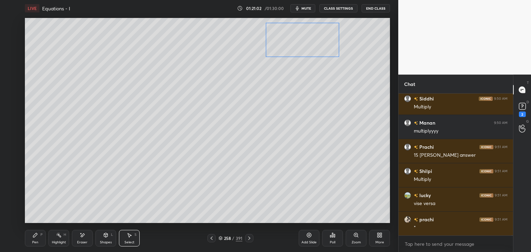
drag, startPoint x: 325, startPoint y: 70, endPoint x: 307, endPoint y: 42, distance: 33.0
click at [306, 41] on div "0 ° Undo Copy Duplicate Duplicate to new slide Delete" at bounding box center [207, 120] width 365 height 205
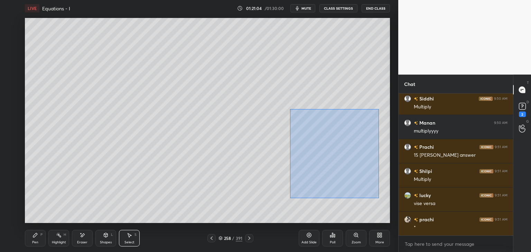
drag, startPoint x: 290, startPoint y: 110, endPoint x: 368, endPoint y: 175, distance: 100.9
click at [379, 197] on div "0 ° Undo Copy Duplicate Duplicate to new slide Delete" at bounding box center [207, 120] width 365 height 205
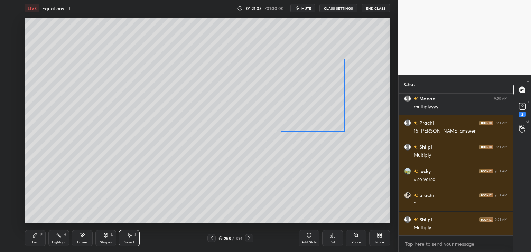
drag, startPoint x: 331, startPoint y: 132, endPoint x: 321, endPoint y: 100, distance: 33.9
click at [321, 100] on div "0 ° Undo Copy Duplicate Duplicate to new slide Delete" at bounding box center [207, 120] width 365 height 205
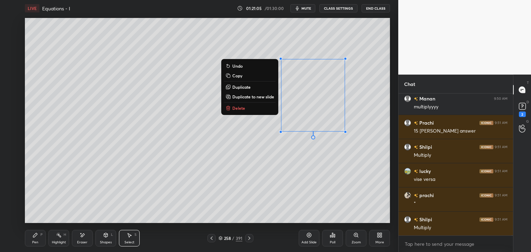
scroll to position [41769, 0]
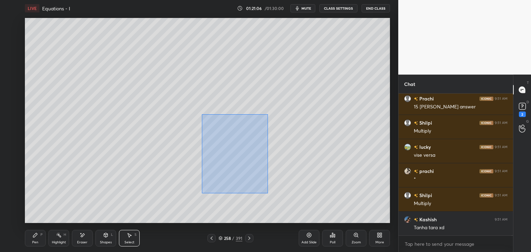
drag, startPoint x: 213, startPoint y: 127, endPoint x: 267, endPoint y: 173, distance: 70.9
click at [268, 194] on div "0 ° Undo Copy Duplicate Duplicate to new slide Delete" at bounding box center [207, 120] width 365 height 205
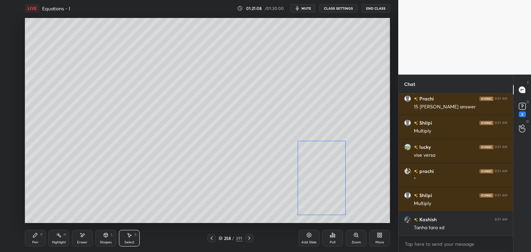
drag, startPoint x: 279, startPoint y: 165, endPoint x: 319, endPoint y: 173, distance: 40.8
click at [320, 173] on div "0 ° Undo Copy Duplicate Duplicate to new slide Delete" at bounding box center [207, 120] width 365 height 205
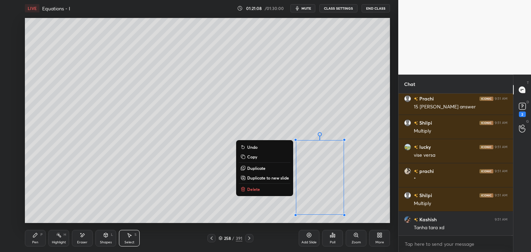
click at [124, 164] on div "0 ° Undo Copy Duplicate Duplicate to new slide Delete" at bounding box center [207, 120] width 365 height 205
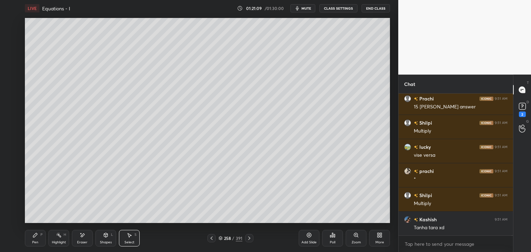
scroll to position [41793, 0]
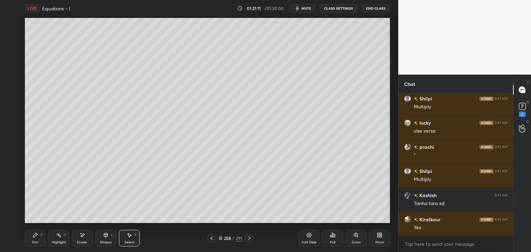
click at [31, 242] on div "Pen P" at bounding box center [35, 238] width 21 height 17
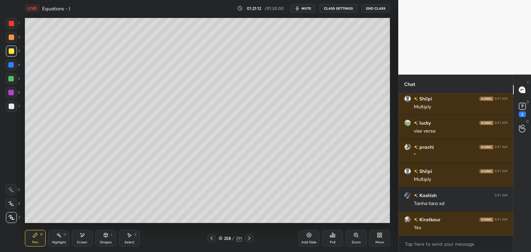
scroll to position [41817, 0]
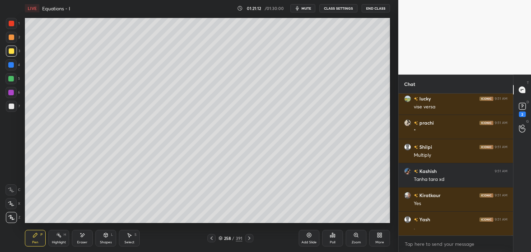
click at [14, 104] on div at bounding box center [11, 106] width 11 height 11
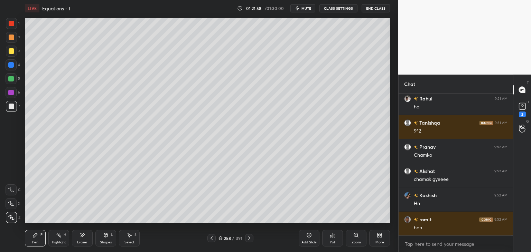
scroll to position [42858, 0]
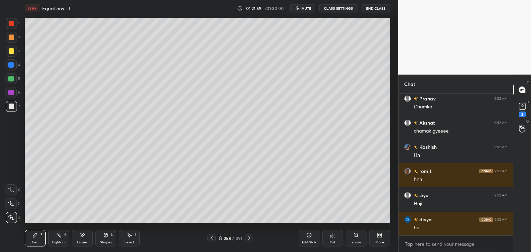
click at [309, 244] on div "Add Slide" at bounding box center [309, 242] width 15 height 3
drag, startPoint x: 11, startPoint y: 49, endPoint x: 24, endPoint y: 51, distance: 12.6
click at [11, 49] on div at bounding box center [12, 51] width 6 height 6
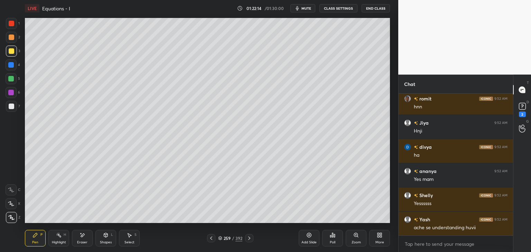
scroll to position [42961, 0]
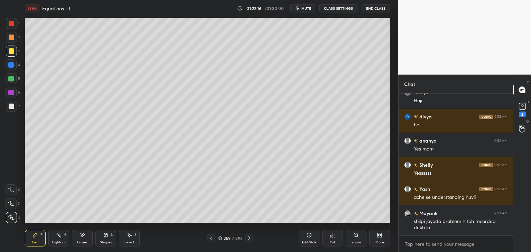
drag, startPoint x: 130, startPoint y: 241, endPoint x: 131, endPoint y: 230, distance: 11.4
click at [129, 241] on div "Select" at bounding box center [129, 242] width 10 height 3
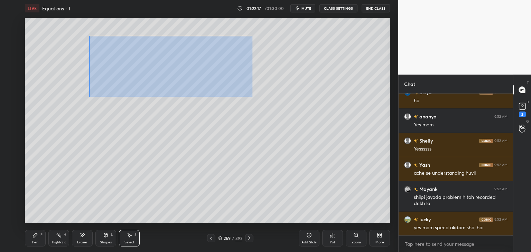
drag, startPoint x: 89, startPoint y: 36, endPoint x: 248, endPoint y: 85, distance: 166.7
click at [249, 96] on div "0 ° Undo Copy Duplicate Duplicate to new slide Delete" at bounding box center [207, 120] width 365 height 205
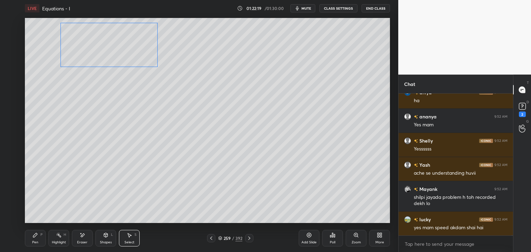
drag, startPoint x: 127, startPoint y: 59, endPoint x: 109, endPoint y: 50, distance: 19.3
click at [109, 49] on div "0 ° Undo Copy Duplicate Duplicate to new slide Delete" at bounding box center [207, 120] width 365 height 205
drag, startPoint x: 79, startPoint y: 140, endPoint x: 71, endPoint y: 165, distance: 26.5
click at [79, 138] on div "0 ° Undo Copy Duplicate Duplicate to new slide Delete" at bounding box center [207, 120] width 365 height 205
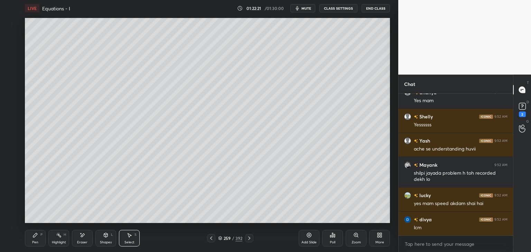
drag, startPoint x: 36, startPoint y: 242, endPoint x: 39, endPoint y: 230, distance: 12.8
click at [36, 242] on div "Pen" at bounding box center [35, 242] width 6 height 3
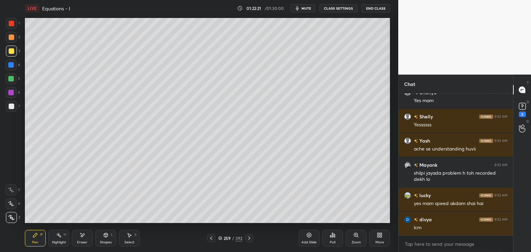
click at [14, 106] on div at bounding box center [12, 107] width 6 height 6
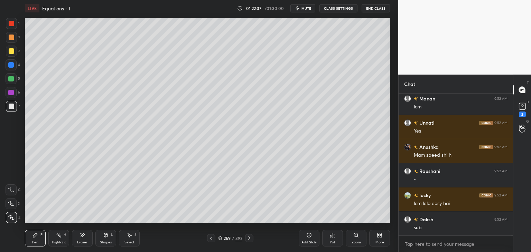
scroll to position [43268, 0]
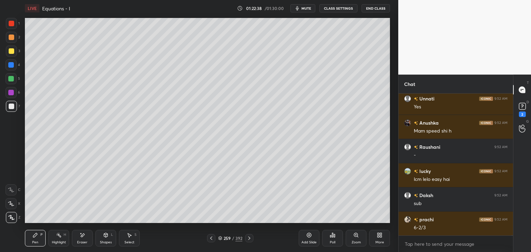
click at [11, 53] on div at bounding box center [12, 51] width 6 height 6
click at [11, 109] on div at bounding box center [12, 107] width 6 height 6
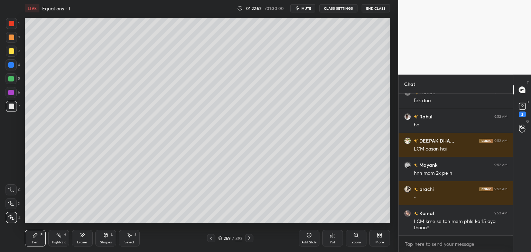
scroll to position [43444, 0]
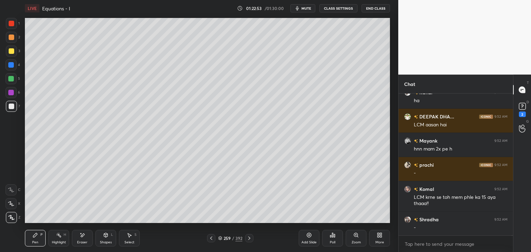
click at [303, 8] on button "mute" at bounding box center [302, 8] width 25 height 8
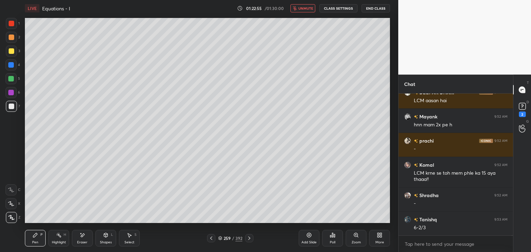
click at [308, 8] on span "unmute" at bounding box center [305, 8] width 15 height 5
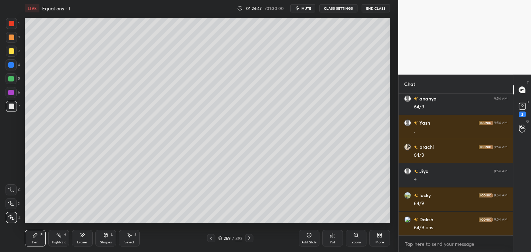
scroll to position [45109, 0]
click at [82, 240] on div "Eraser" at bounding box center [82, 238] width 21 height 17
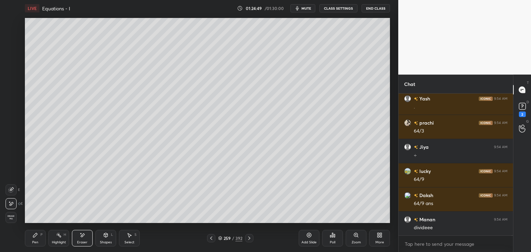
scroll to position [45133, 0]
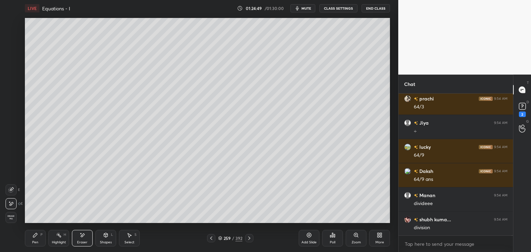
drag, startPoint x: 39, startPoint y: 239, endPoint x: 45, endPoint y: 236, distance: 6.2
click at [39, 239] on div "Pen P" at bounding box center [35, 238] width 21 height 17
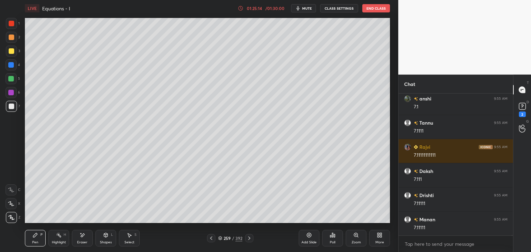
scroll to position [45600, 0]
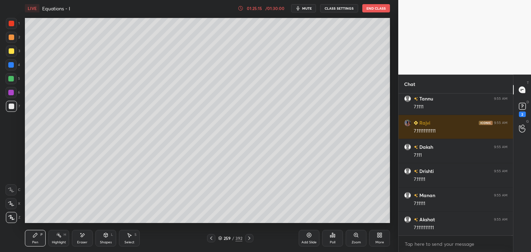
click at [309, 242] on div "Add Slide" at bounding box center [309, 242] width 15 height 3
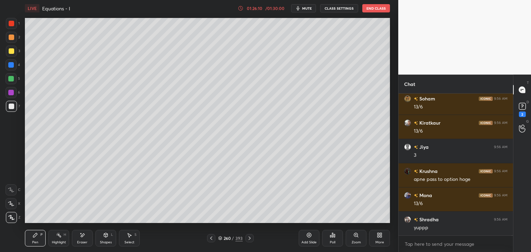
scroll to position [47125, 0]
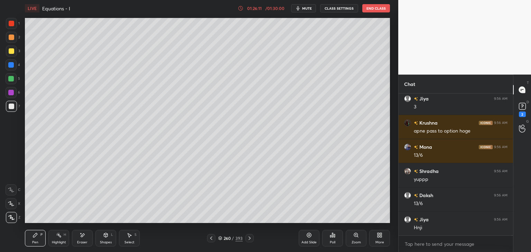
drag, startPoint x: 82, startPoint y: 237, endPoint x: 78, endPoint y: 234, distance: 4.9
click at [82, 237] on icon at bounding box center [83, 235] width 4 height 3
click at [11, 216] on span "Erase all" at bounding box center [11, 217] width 10 height 5
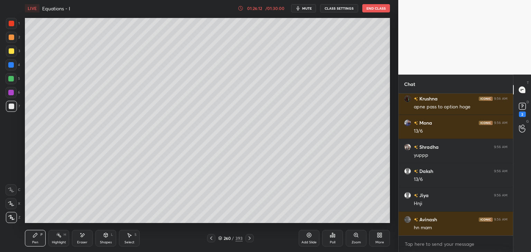
click at [214, 241] on div at bounding box center [211, 238] width 8 height 8
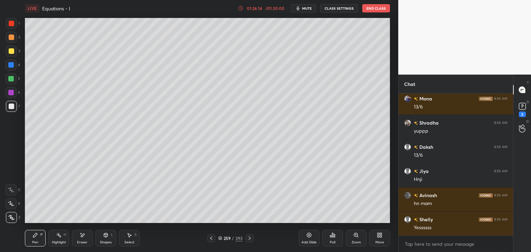
scroll to position [47198, 0]
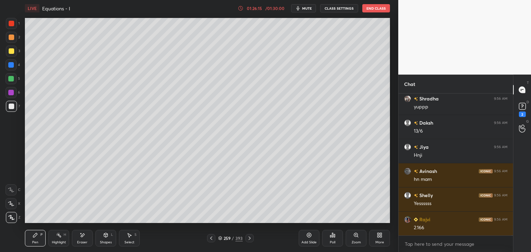
click at [247, 237] on icon at bounding box center [250, 239] width 6 height 6
click at [247, 239] on icon at bounding box center [250, 239] width 6 height 6
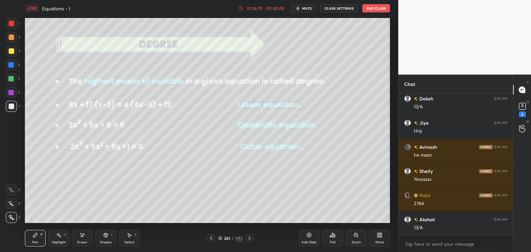
click at [250, 238] on icon at bounding box center [250, 239] width 6 height 6
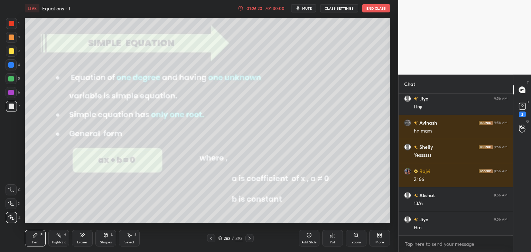
click at [249, 241] on icon at bounding box center [250, 239] width 6 height 6
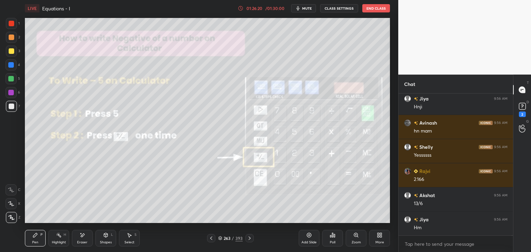
click at [249, 242] on div at bounding box center [250, 238] width 8 height 8
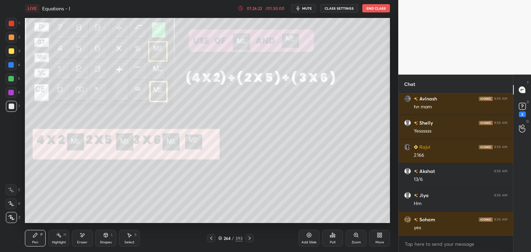
scroll to position [47294, 0]
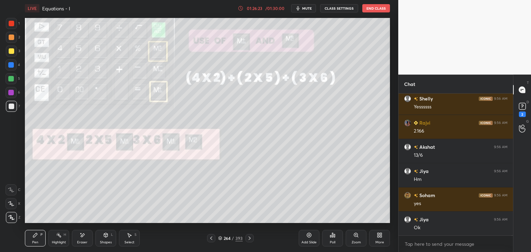
click at [249, 239] on icon at bounding box center [250, 239] width 6 height 6
click at [248, 240] on icon at bounding box center [250, 239] width 6 height 6
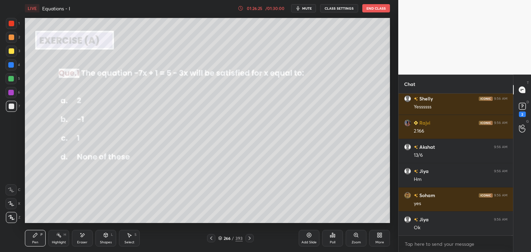
scroll to position [47319, 0]
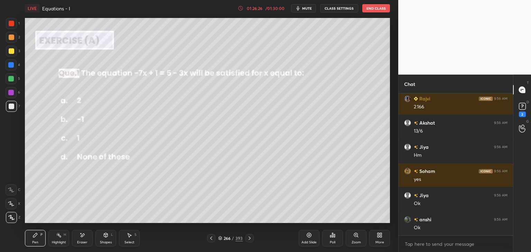
click at [248, 238] on icon at bounding box center [250, 239] width 6 height 6
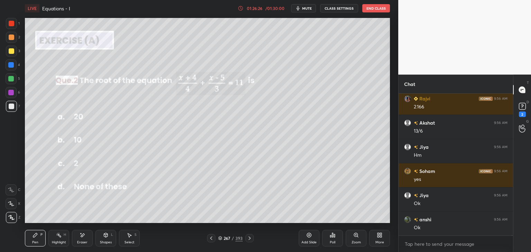
scroll to position [47343, 0]
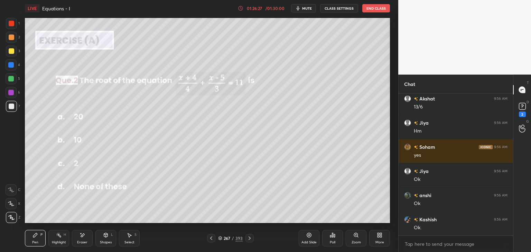
click at [212, 237] on icon at bounding box center [212, 239] width 6 height 6
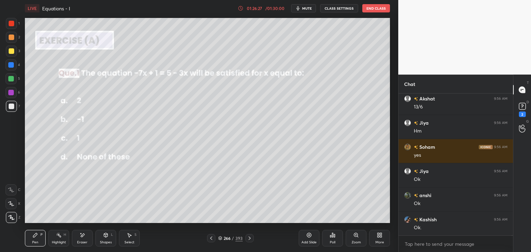
click at [212, 238] on icon at bounding box center [212, 239] width 6 height 6
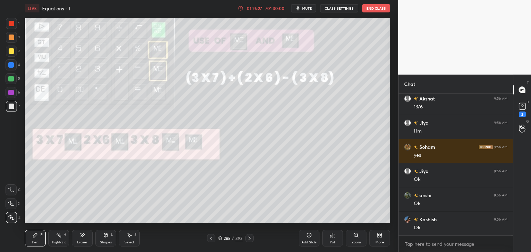
click at [213, 237] on icon at bounding box center [212, 239] width 6 height 6
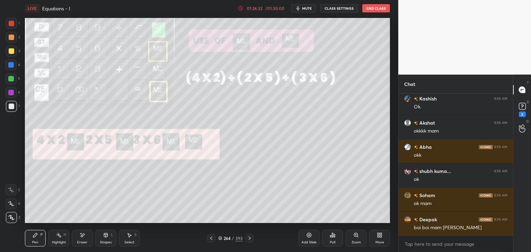
scroll to position [47488, 0]
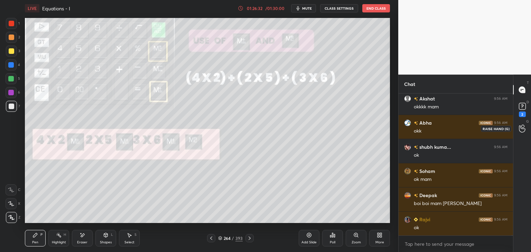
click at [518, 130] on div at bounding box center [523, 128] width 14 height 12
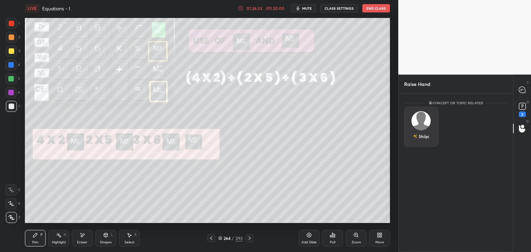
click at [431, 126] on div "Shilpi" at bounding box center [421, 127] width 34 height 40
click at [430, 143] on button "INVITE" at bounding box center [421, 141] width 28 height 9
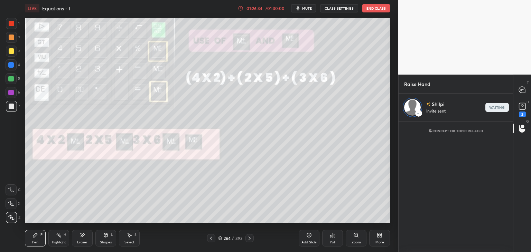
scroll to position [2, 2]
drag, startPoint x: 520, startPoint y: 92, endPoint x: 518, endPoint y: 96, distance: 4.0
click at [520, 92] on icon at bounding box center [522, 90] width 6 height 6
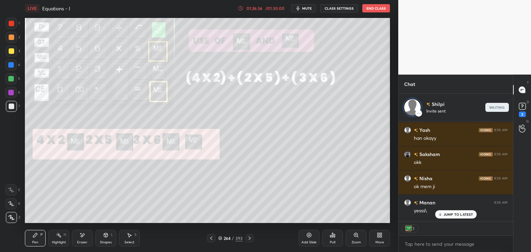
click at [302, 9] on button "mute" at bounding box center [303, 8] width 25 height 8
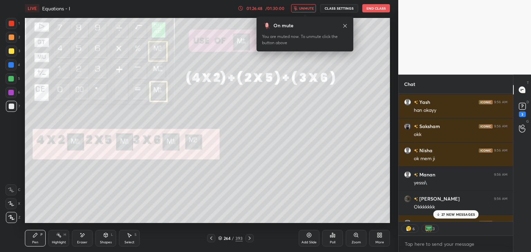
click at [459, 215] on p "27 NEW MESSAGES" at bounding box center [459, 215] width 34 height 4
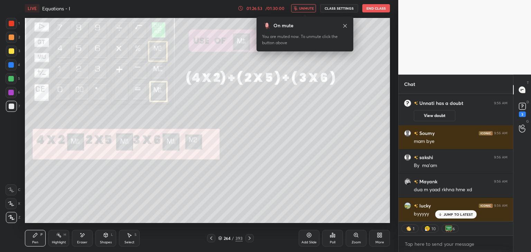
drag, startPoint x: 305, startPoint y: 7, endPoint x: 312, endPoint y: 18, distance: 12.5
click at [305, 8] on span "unmute" at bounding box center [306, 8] width 15 height 5
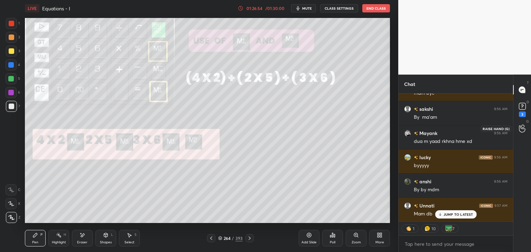
click at [520, 131] on icon at bounding box center [522, 129] width 6 height 7
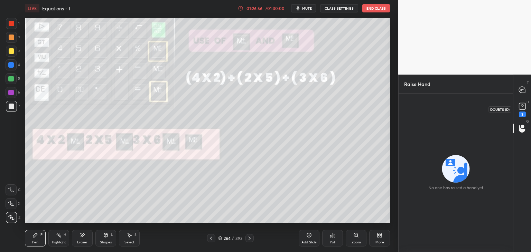
click at [521, 110] on icon at bounding box center [522, 106] width 10 height 10
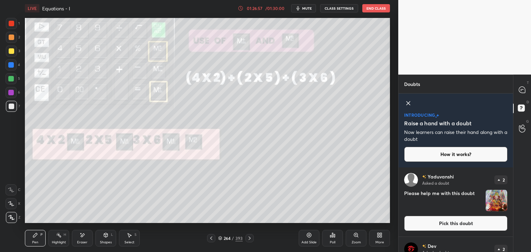
click at [491, 209] on img "grid" at bounding box center [496, 200] width 21 height 21
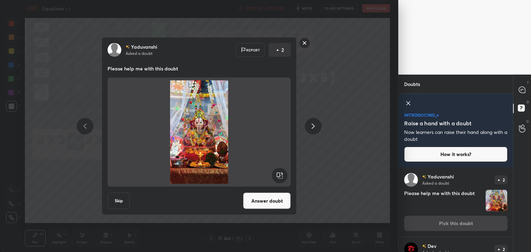
click at [308, 40] on rect at bounding box center [304, 43] width 11 height 11
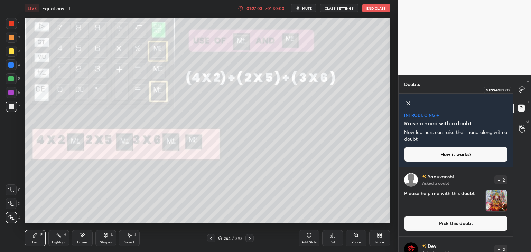
click at [523, 90] on icon at bounding box center [522, 90] width 6 height 6
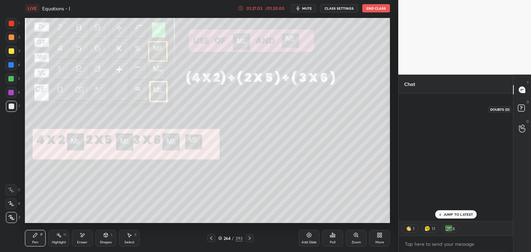
scroll to position [48699, 0]
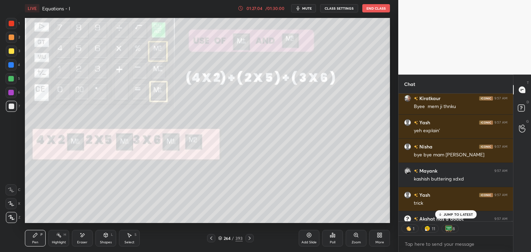
click at [448, 215] on p "JUMP TO LATEST" at bounding box center [459, 215] width 30 height 4
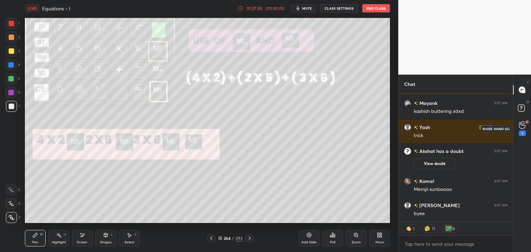
click at [521, 132] on div "1" at bounding box center [522, 134] width 7 height 6
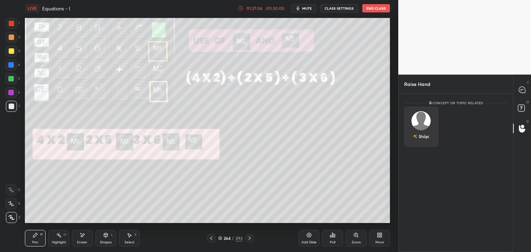
click at [424, 135] on div "Shilpi" at bounding box center [421, 137] width 16 height 12
click at [423, 142] on button "INVITE" at bounding box center [421, 141] width 28 height 9
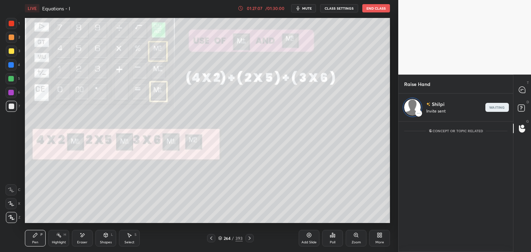
click at [520, 95] on div at bounding box center [523, 90] width 14 height 12
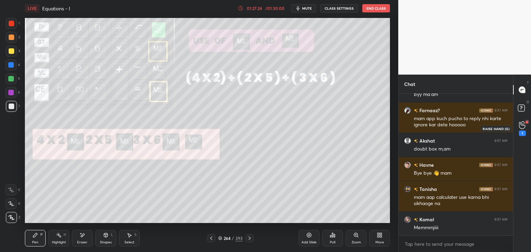
click at [520, 129] on div "1" at bounding box center [522, 128] width 7 height 15
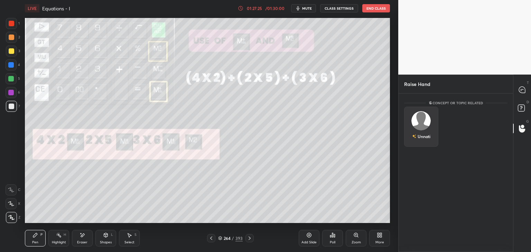
click at [428, 128] on div "Unnati" at bounding box center [421, 127] width 34 height 40
drag, startPoint x: 427, startPoint y: 142, endPoint x: 431, endPoint y: 140, distance: 4.8
click at [427, 142] on button "INVITE" at bounding box center [421, 141] width 28 height 9
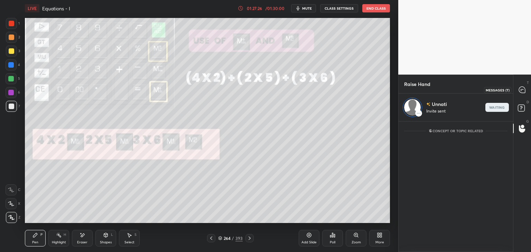
drag, startPoint x: 525, startPoint y: 91, endPoint x: 512, endPoint y: 100, distance: 15.3
click at [524, 92] on icon at bounding box center [522, 90] width 6 height 6
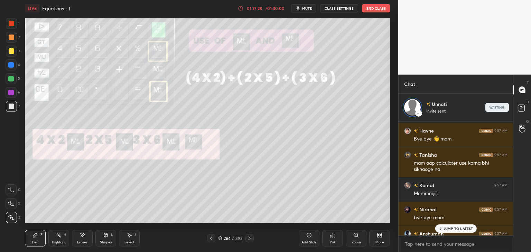
click at [460, 227] on p "JUMP TO LATEST" at bounding box center [459, 229] width 30 height 4
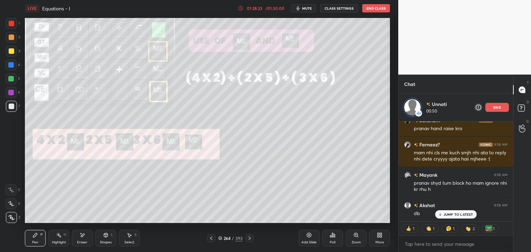
scroll to position [49437, 0]
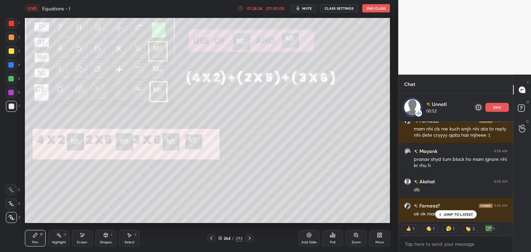
click at [212, 238] on icon at bounding box center [212, 239] width 6 height 6
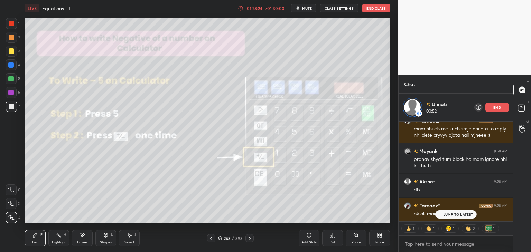
click at [213, 238] on icon at bounding box center [212, 239] width 6 height 6
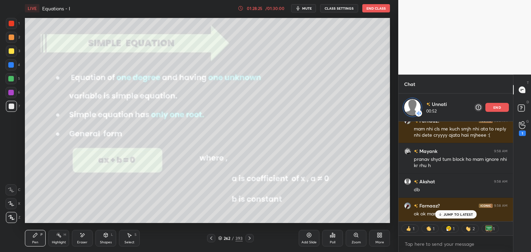
click at [213, 238] on icon at bounding box center [212, 239] width 6 height 6
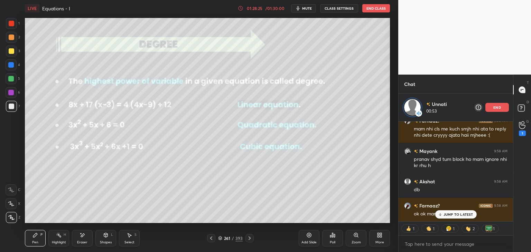
click at [212, 239] on icon at bounding box center [212, 239] width 6 height 6
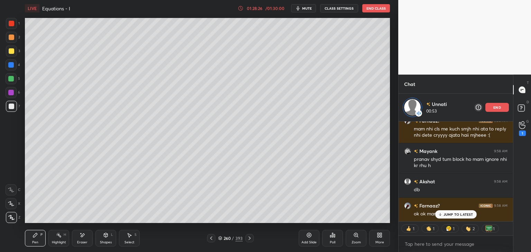
click at [212, 240] on icon at bounding box center [212, 239] width 6 height 6
click at [212, 239] on icon at bounding box center [212, 239] width 6 height 6
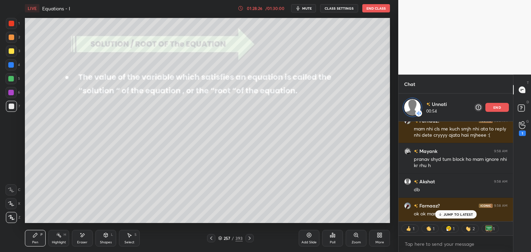
click at [212, 239] on icon at bounding box center [212, 239] width 6 height 6
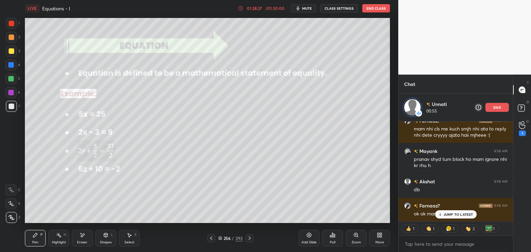
click at [212, 240] on icon at bounding box center [211, 238] width 2 height 3
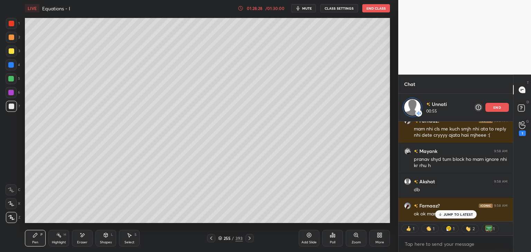
click at [212, 240] on icon at bounding box center [212, 239] width 6 height 6
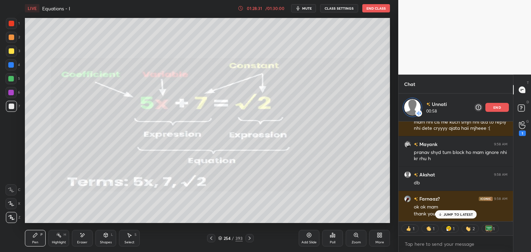
scroll to position [49468, 0]
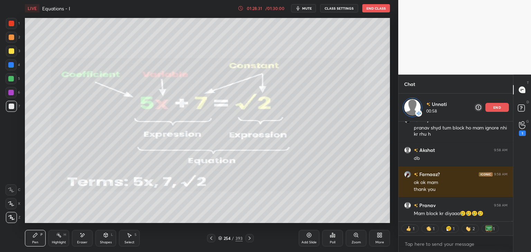
click at [212, 240] on icon at bounding box center [212, 239] width 6 height 6
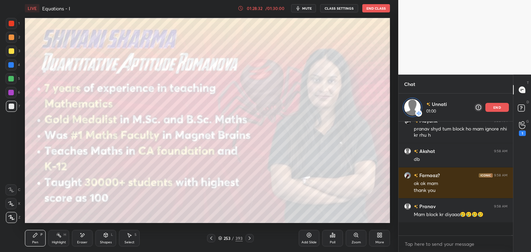
scroll to position [112, 112]
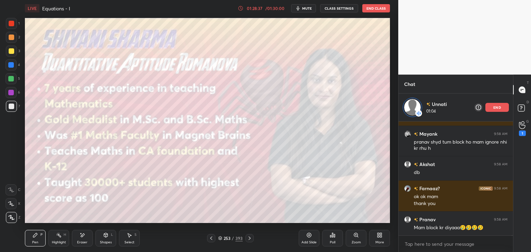
click at [248, 238] on icon at bounding box center [250, 239] width 6 height 6
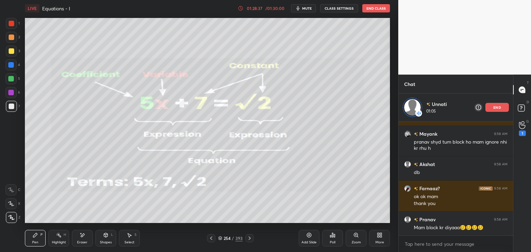
click at [248, 238] on icon at bounding box center [250, 239] width 6 height 6
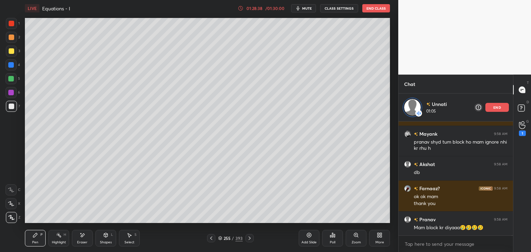
click at [248, 238] on icon at bounding box center [250, 239] width 6 height 6
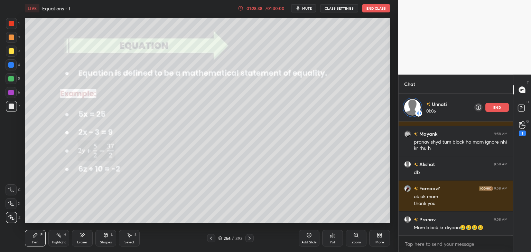
click at [248, 238] on icon at bounding box center [250, 239] width 6 height 6
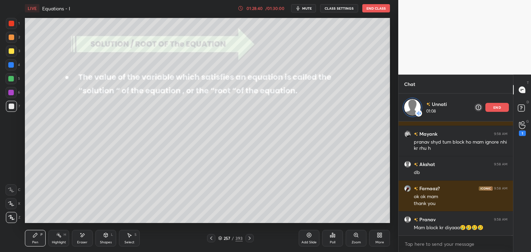
click at [248, 239] on icon at bounding box center [250, 239] width 6 height 6
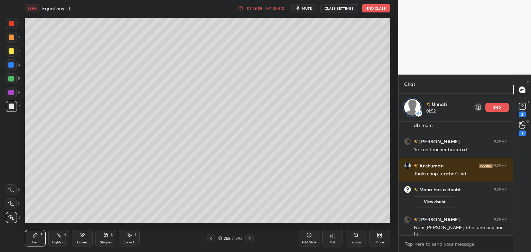
scroll to position [47147, 0]
click at [498, 108] on p "end" at bounding box center [497, 107] width 8 height 3
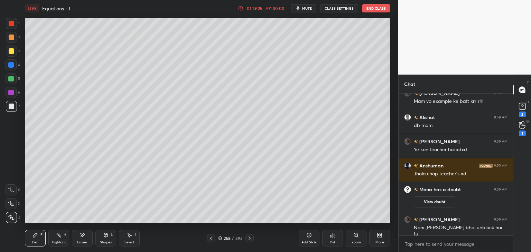
scroll to position [47149, 0]
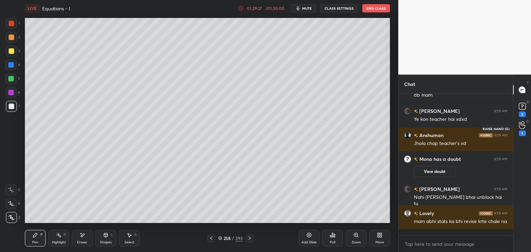
click at [524, 130] on div "1" at bounding box center [522, 128] width 7 height 15
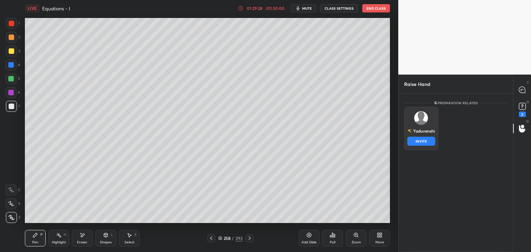
click at [418, 127] on div "Yaduvanshi INVITE" at bounding box center [421, 129] width 34 height 44
click at [423, 139] on button "INVITE" at bounding box center [421, 141] width 28 height 9
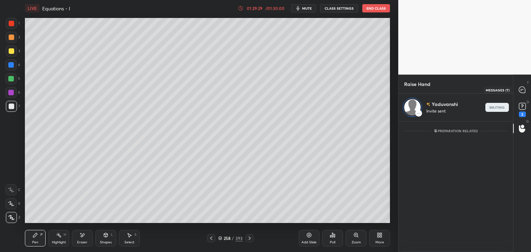
drag, startPoint x: 526, startPoint y: 93, endPoint x: 521, endPoint y: 102, distance: 10.2
click at [526, 92] on icon at bounding box center [522, 89] width 7 height 7
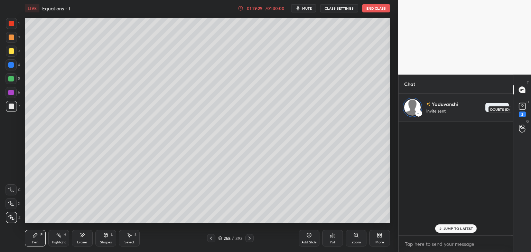
scroll to position [2, 2]
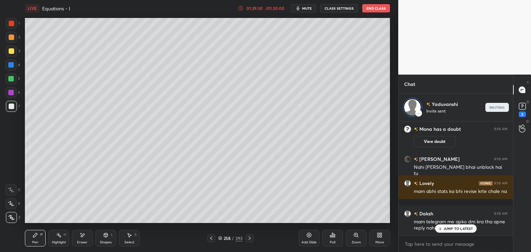
click at [462, 228] on p "JUMP TO LATEST" at bounding box center [459, 229] width 30 height 4
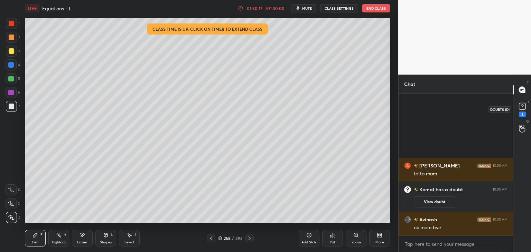
click at [524, 111] on icon at bounding box center [522, 106] width 10 height 10
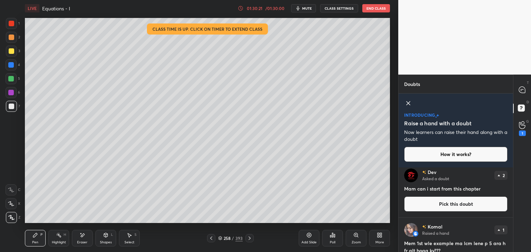
click at [513, 234] on div "T Messages (T) D Doubts (D) G Raise Hand (G) 1" at bounding box center [522, 164] width 18 height 178
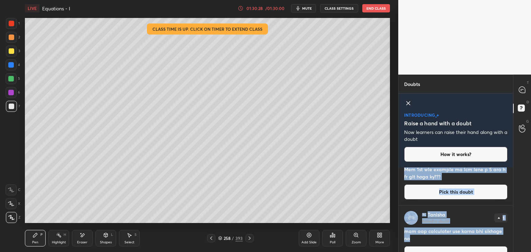
click at [511, 237] on div "Dev Asked a doubt 2 Mam can i start from this chapter Pick this doubt [PERSON_N…" at bounding box center [456, 210] width 114 height 85
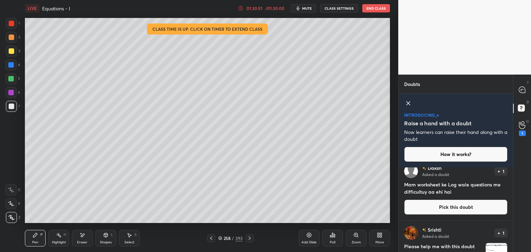
scroll to position [592, 0]
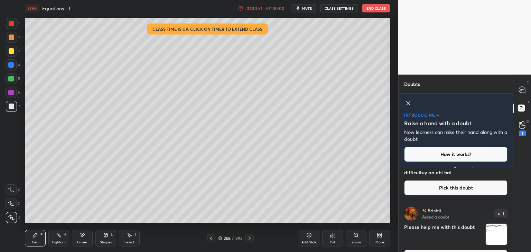
click at [511, 239] on div "[PERSON_NAME] Asked a doubt 1 mam [PERSON_NAME] pdf aur worksheet enough h ch 1…" at bounding box center [456, 210] width 114 height 85
click at [511, 240] on div "[PERSON_NAME] Asked a doubt 1 Please help me with this doubt Pick this doubt" at bounding box center [456, 236] width 114 height 69
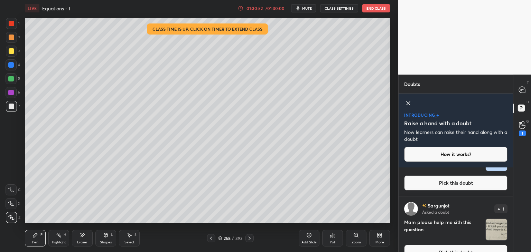
scroll to position [735, 0]
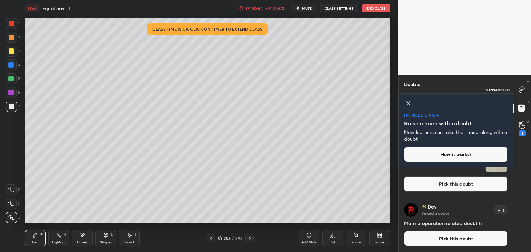
drag, startPoint x: 520, startPoint y: 88, endPoint x: 515, endPoint y: 116, distance: 28.1
click at [520, 87] on icon at bounding box center [522, 90] width 6 height 6
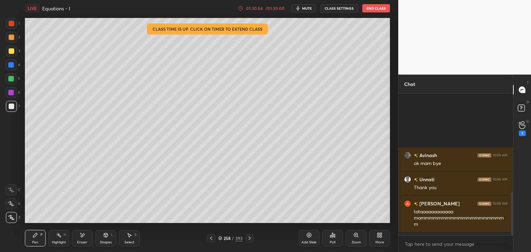
scroll to position [140, 112]
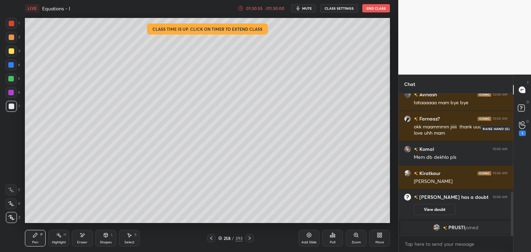
click at [522, 126] on icon at bounding box center [522, 125] width 7 height 8
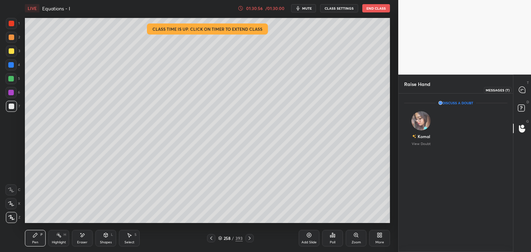
click at [523, 92] on icon at bounding box center [522, 90] width 6 height 6
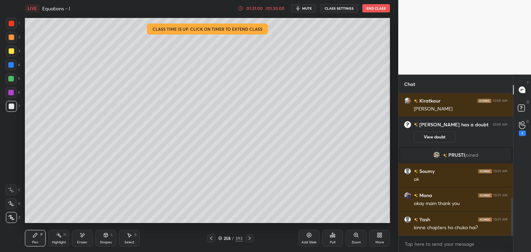
scroll to position [418, 0]
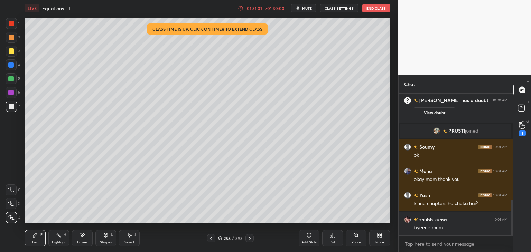
click at [369, 9] on button "End Class" at bounding box center [376, 8] width 28 height 8
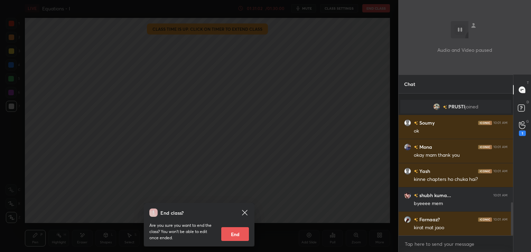
scroll to position [467, 0]
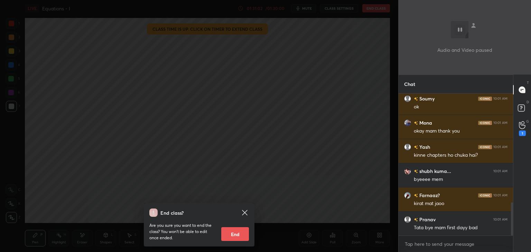
click at [236, 236] on button "End" at bounding box center [235, 235] width 28 height 14
type textarea "x"
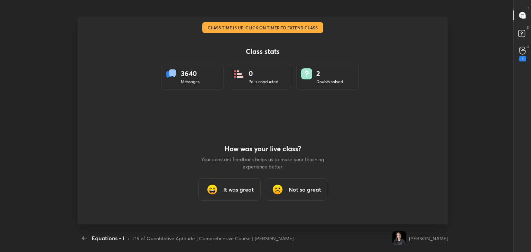
scroll to position [0, 0]
click at [239, 184] on div "It was great" at bounding box center [229, 190] width 62 height 22
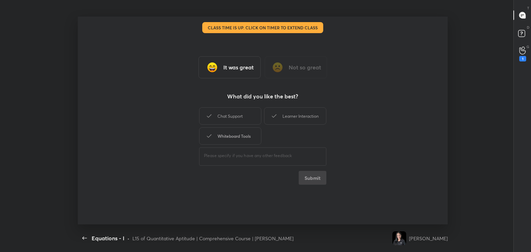
click at [240, 143] on div "Whiteboard Tools" at bounding box center [230, 136] width 62 height 17
